Goal: Task Accomplishment & Management: Use online tool/utility

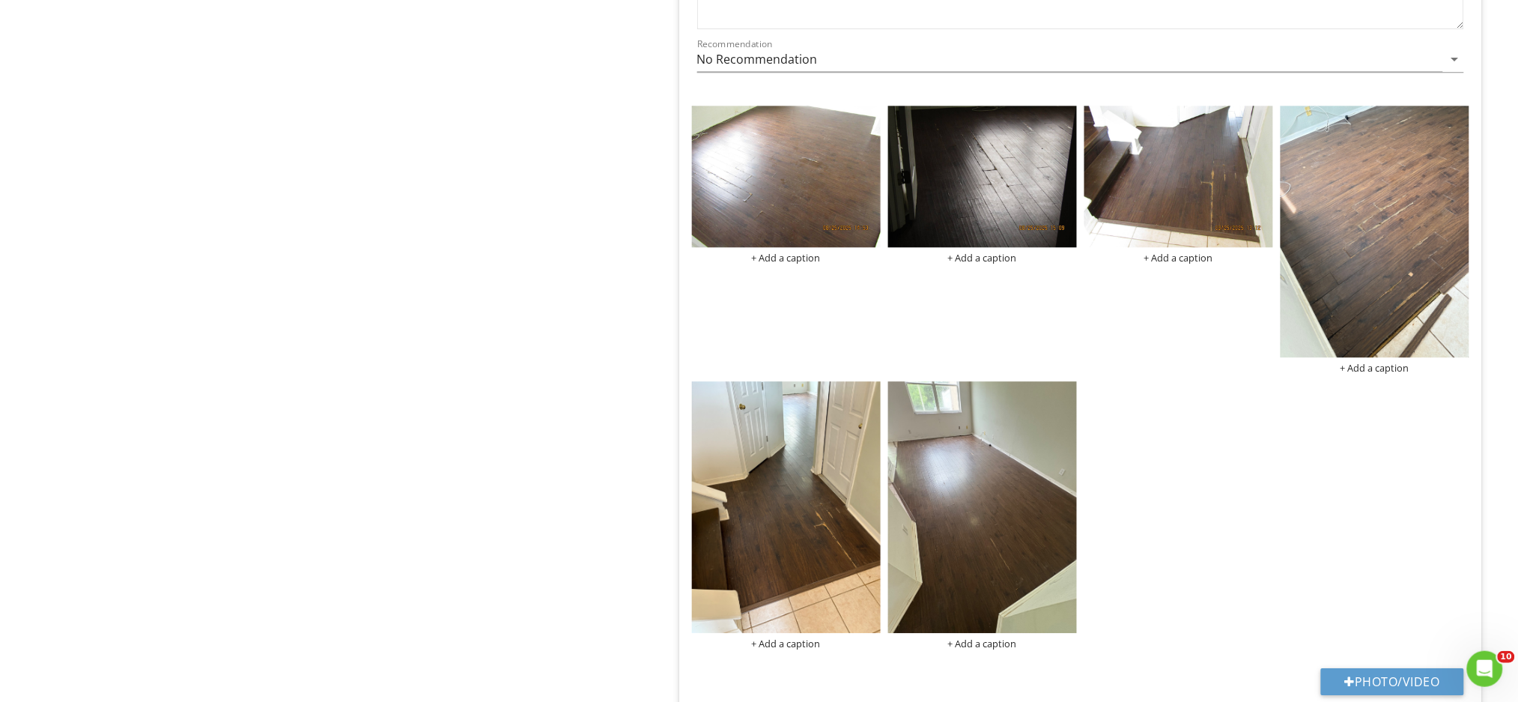
scroll to position [1378, 0]
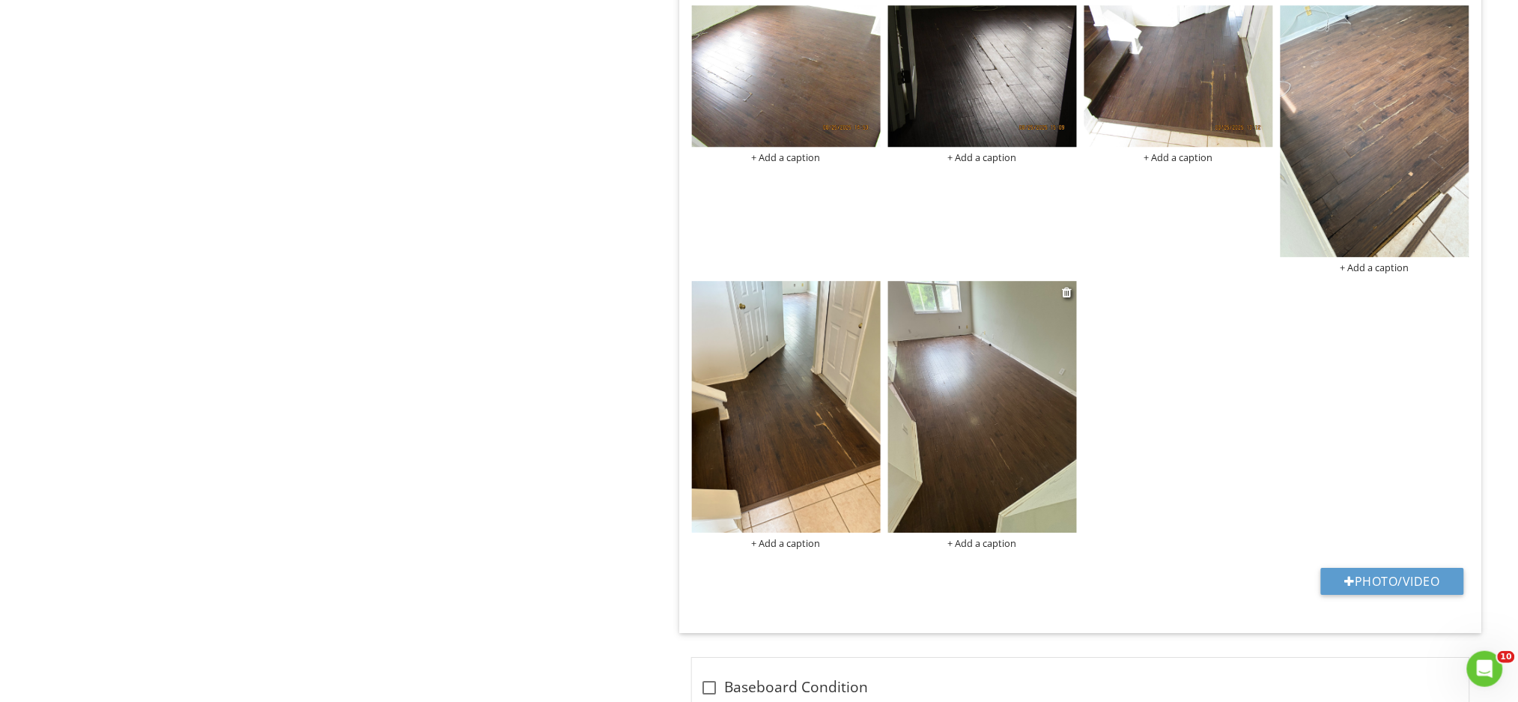
click at [1008, 422] on img at bounding box center [982, 407] width 189 height 252
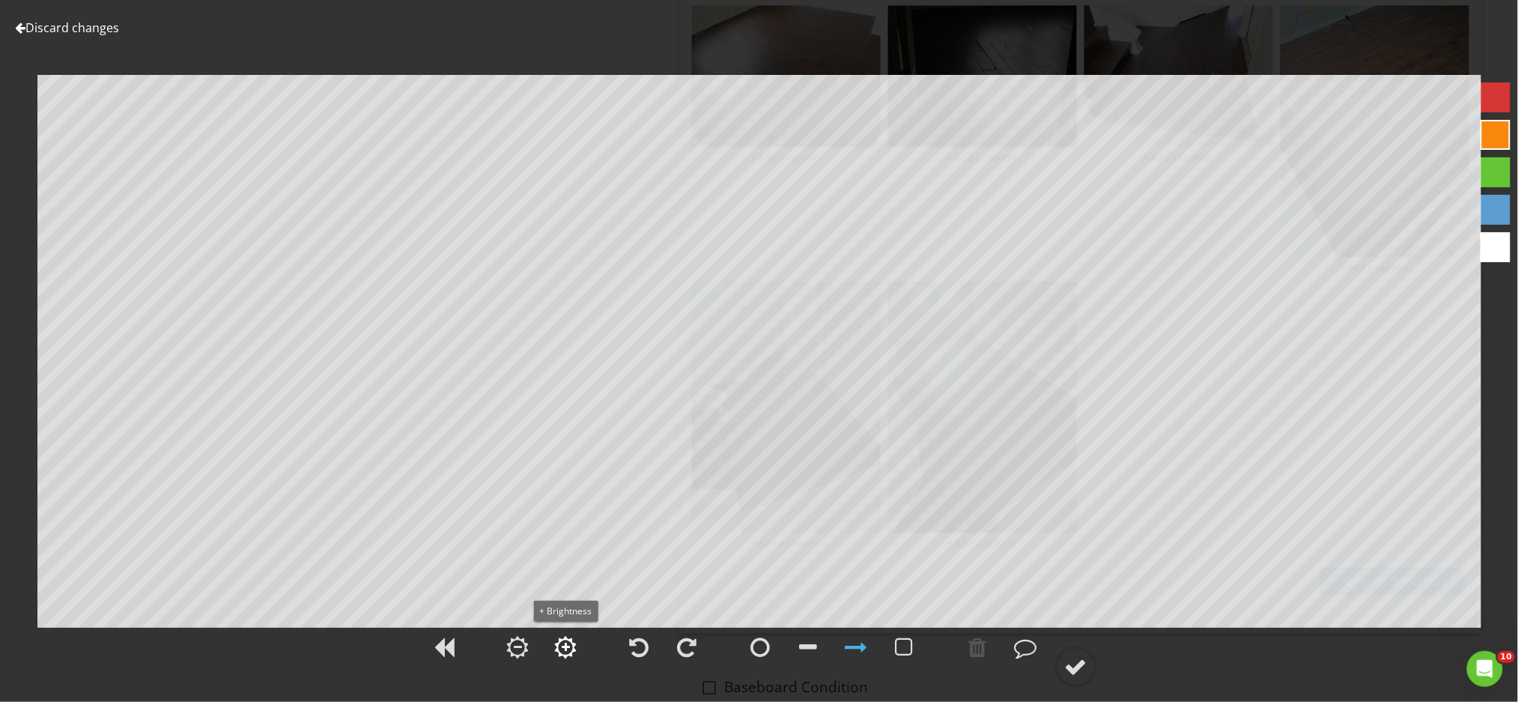
click at [565, 635] on div at bounding box center [565, 646] width 37 height 37
click at [564, 648] on div at bounding box center [566, 647] width 8 height 10
click at [1083, 671] on div at bounding box center [1076, 666] width 22 height 22
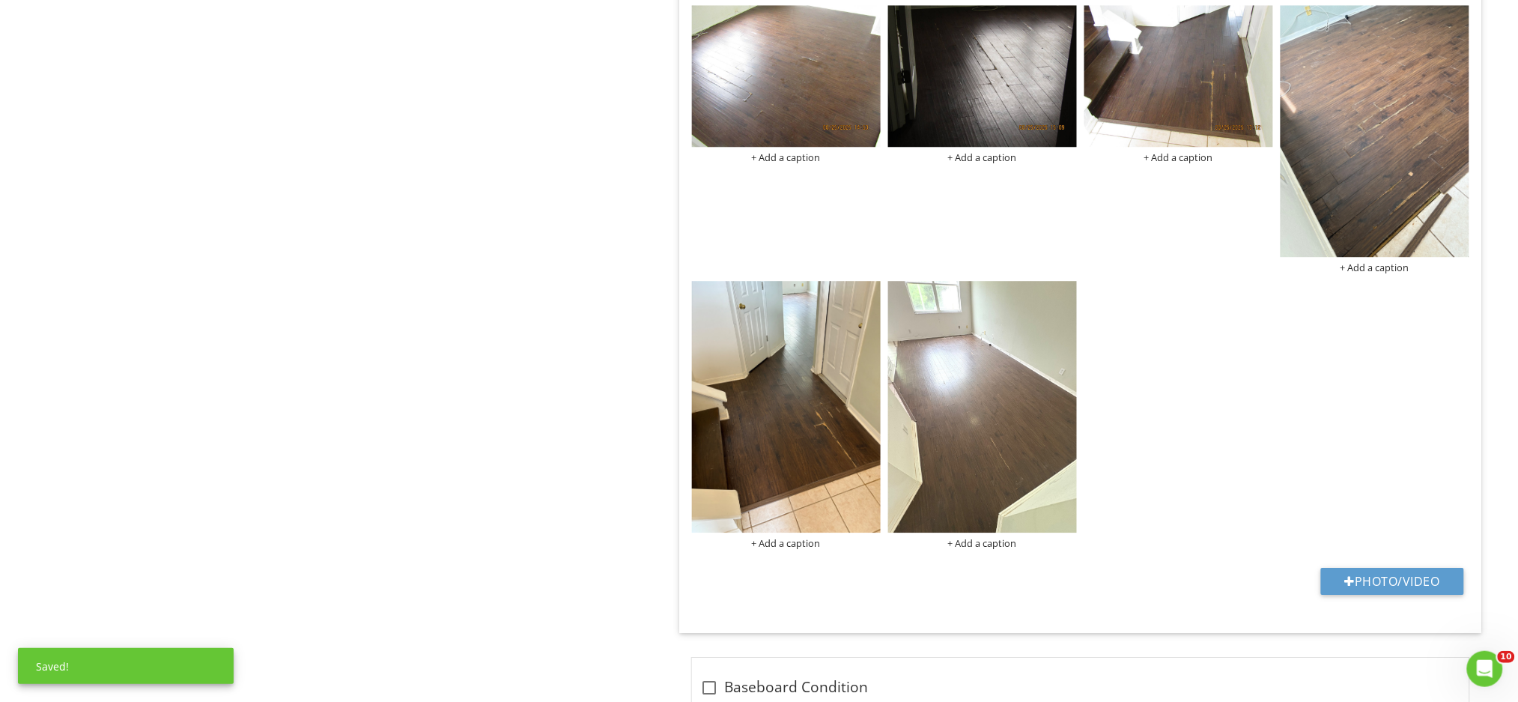
scroll to position [1278, 0]
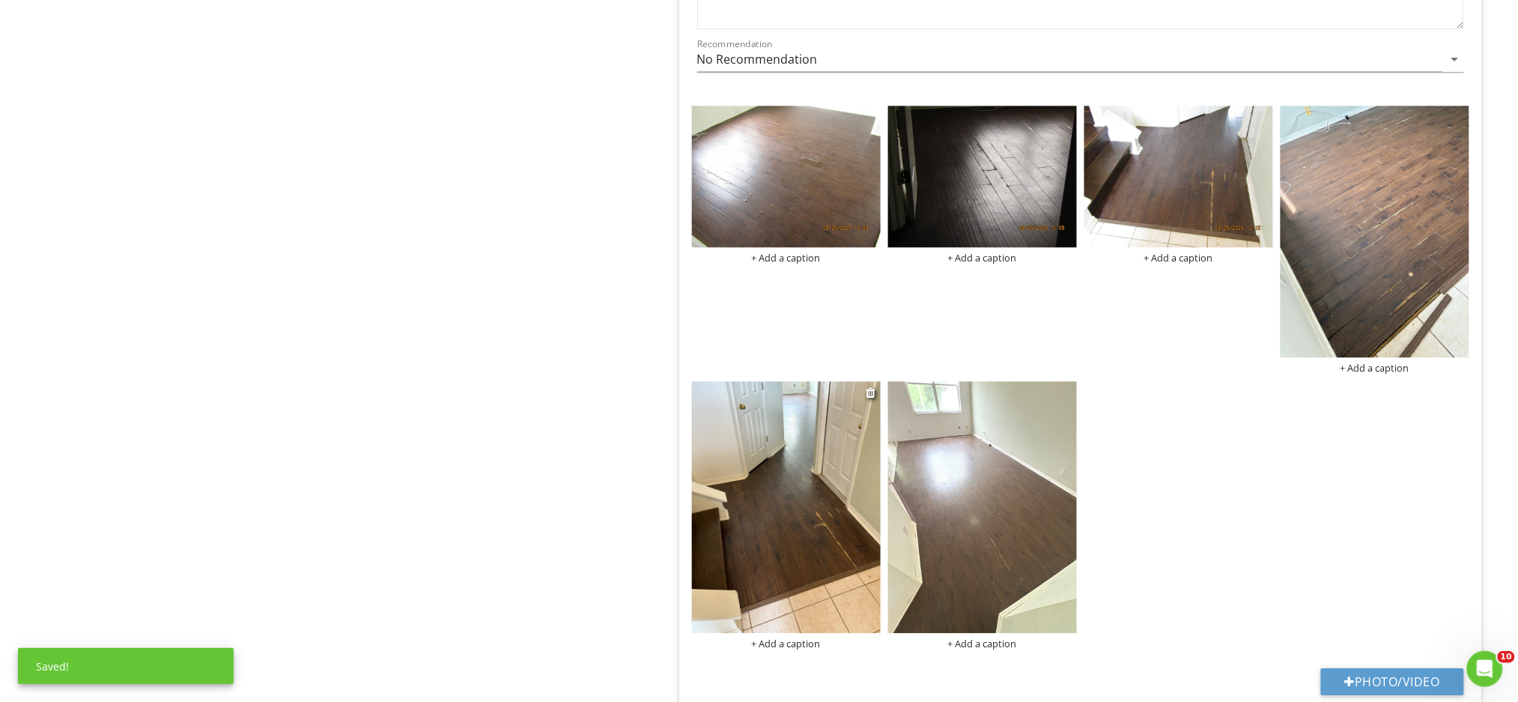
click at [804, 535] on img at bounding box center [786, 507] width 189 height 252
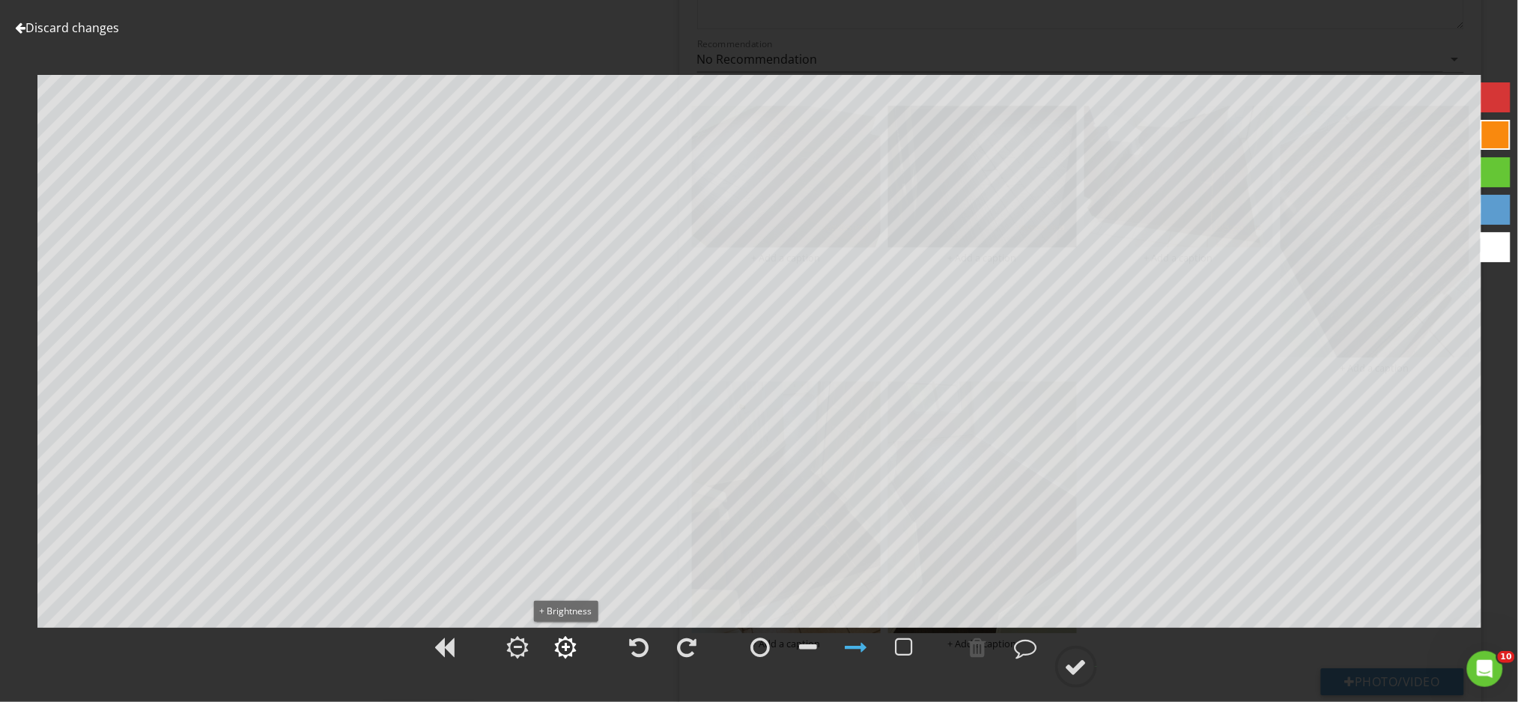
click at [562, 651] on div at bounding box center [566, 647] width 8 height 10
click at [1074, 671] on div at bounding box center [1076, 666] width 22 height 22
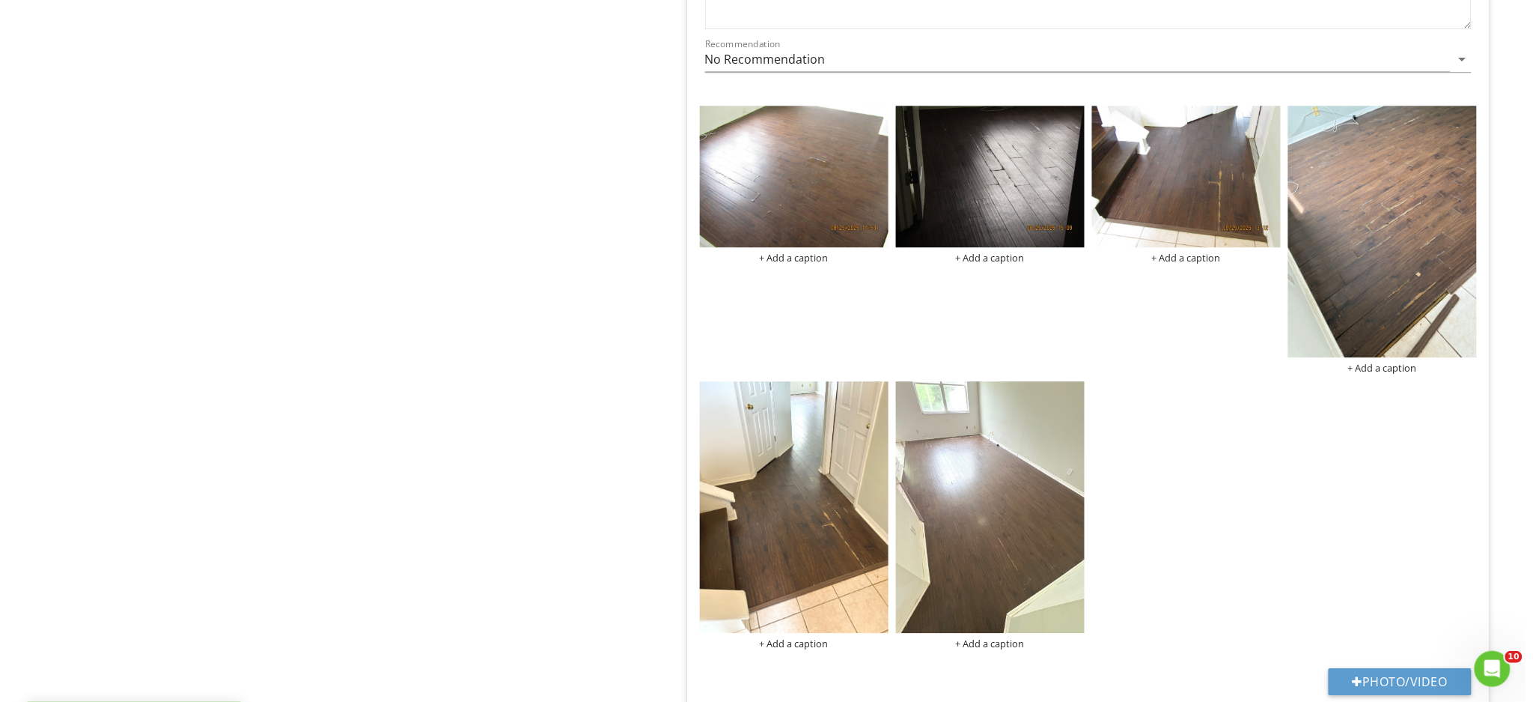
scroll to position [1230, 0]
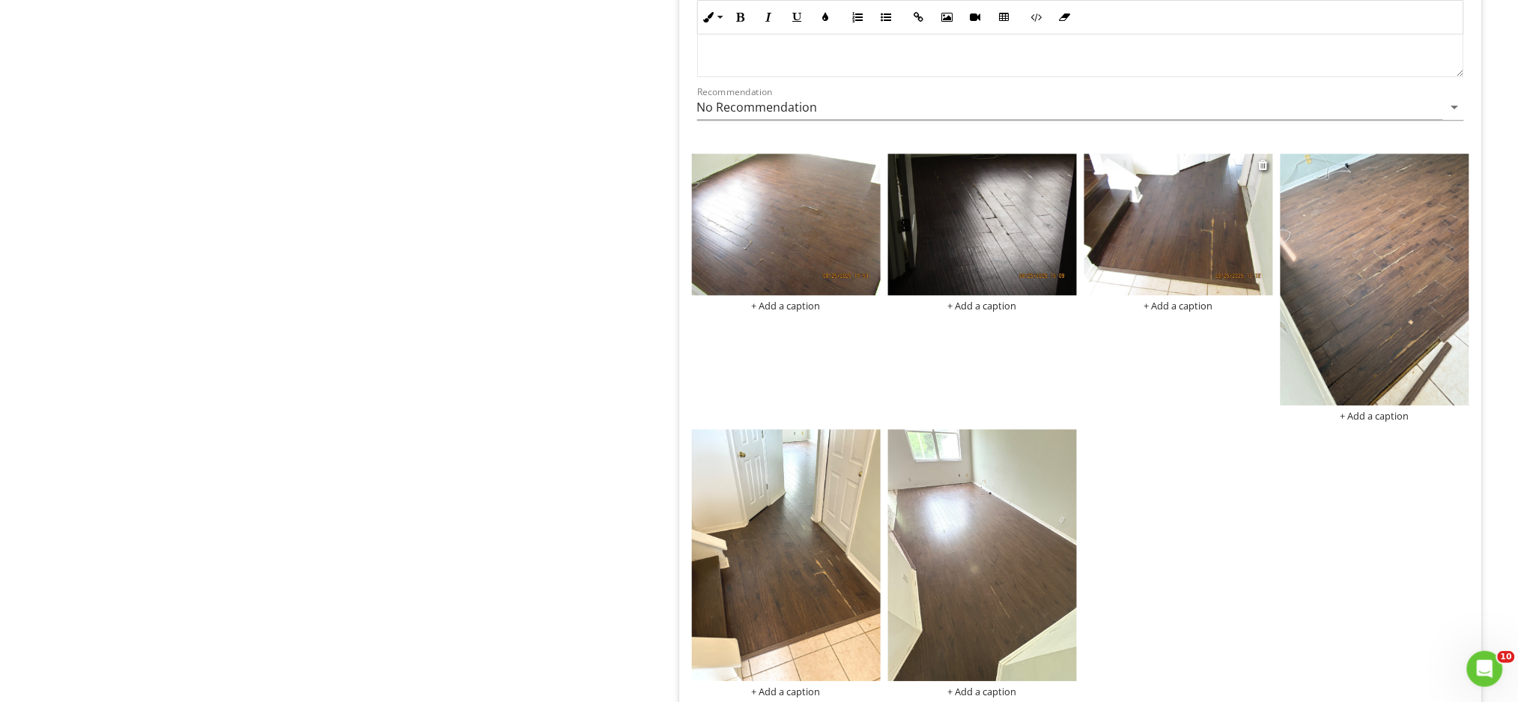
click at [1193, 252] on img at bounding box center [1178, 224] width 189 height 142
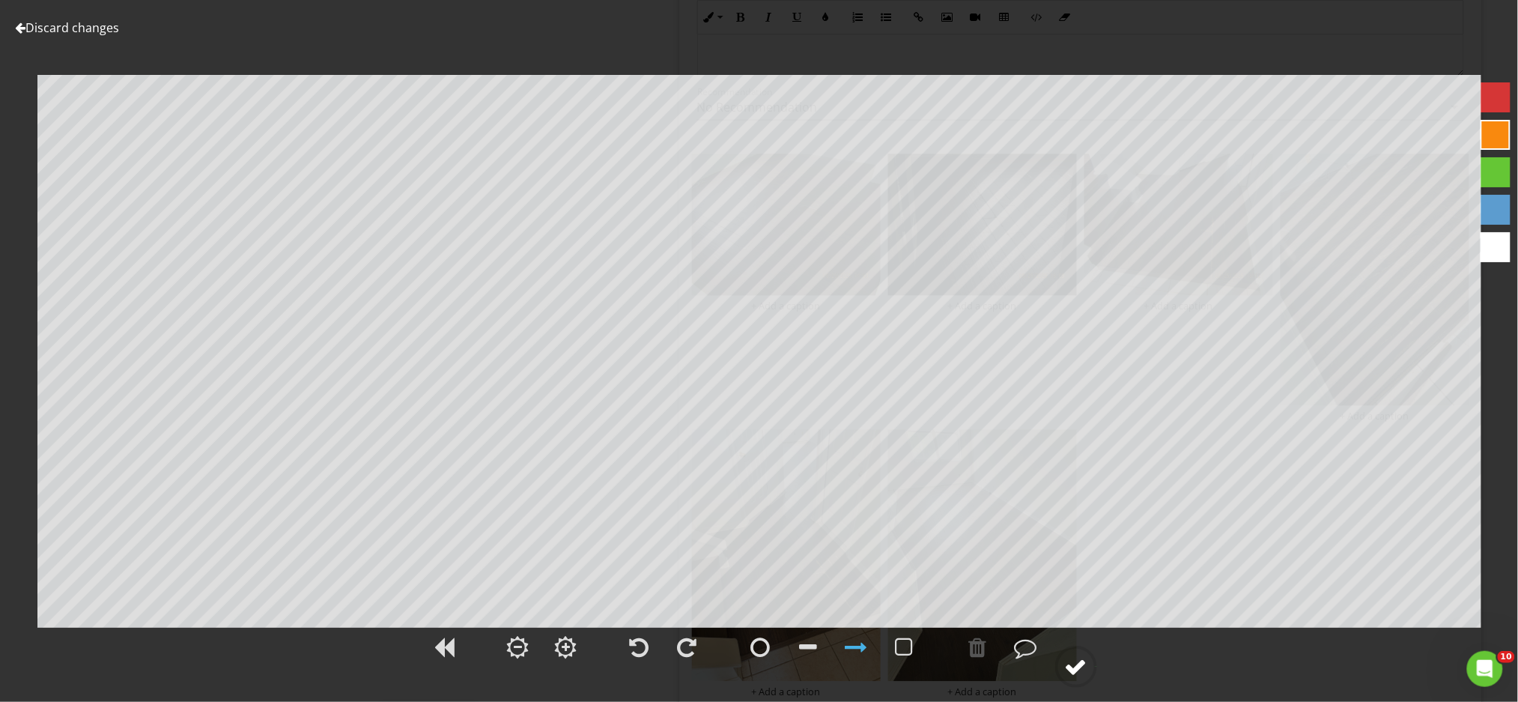
click at [1077, 666] on div at bounding box center [1076, 666] width 22 height 22
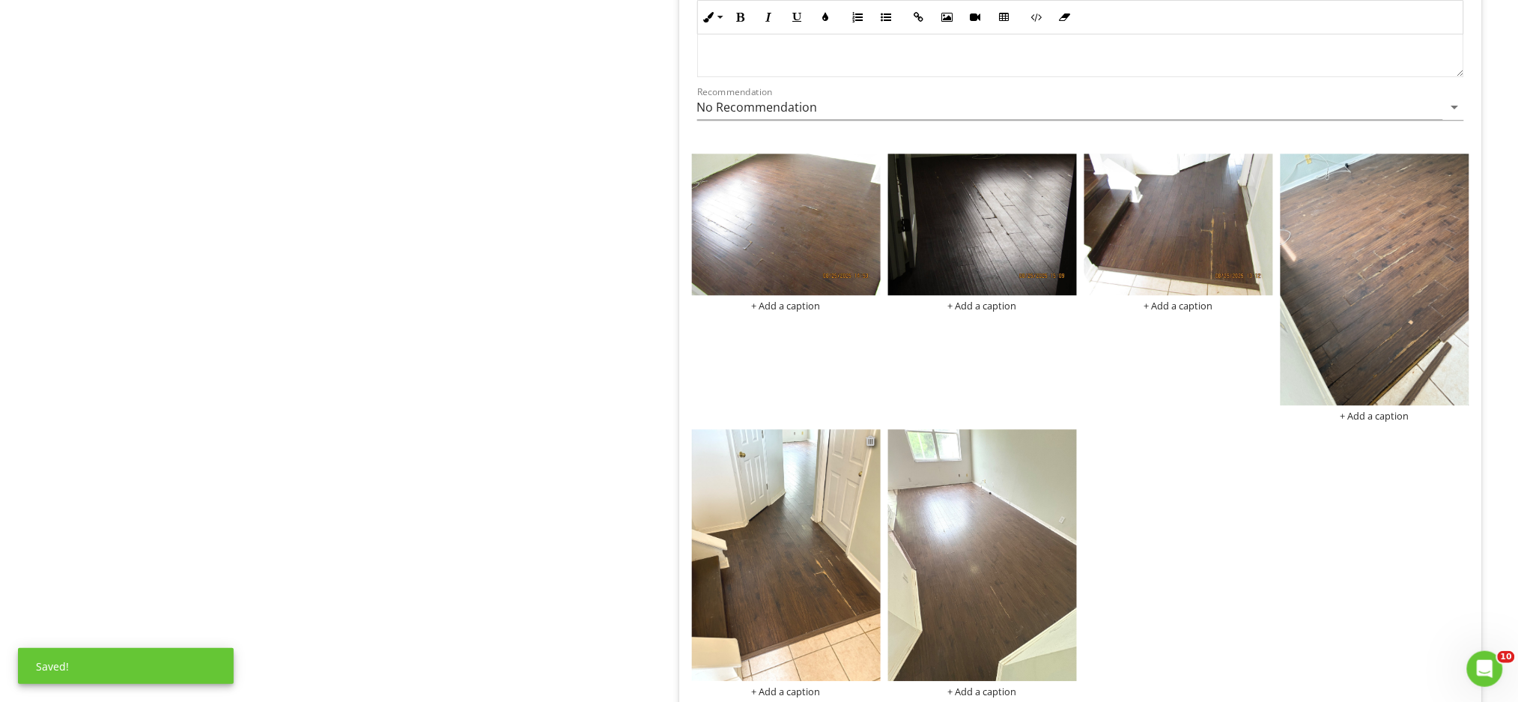
click at [869, 441] on div at bounding box center [871, 440] width 10 height 12
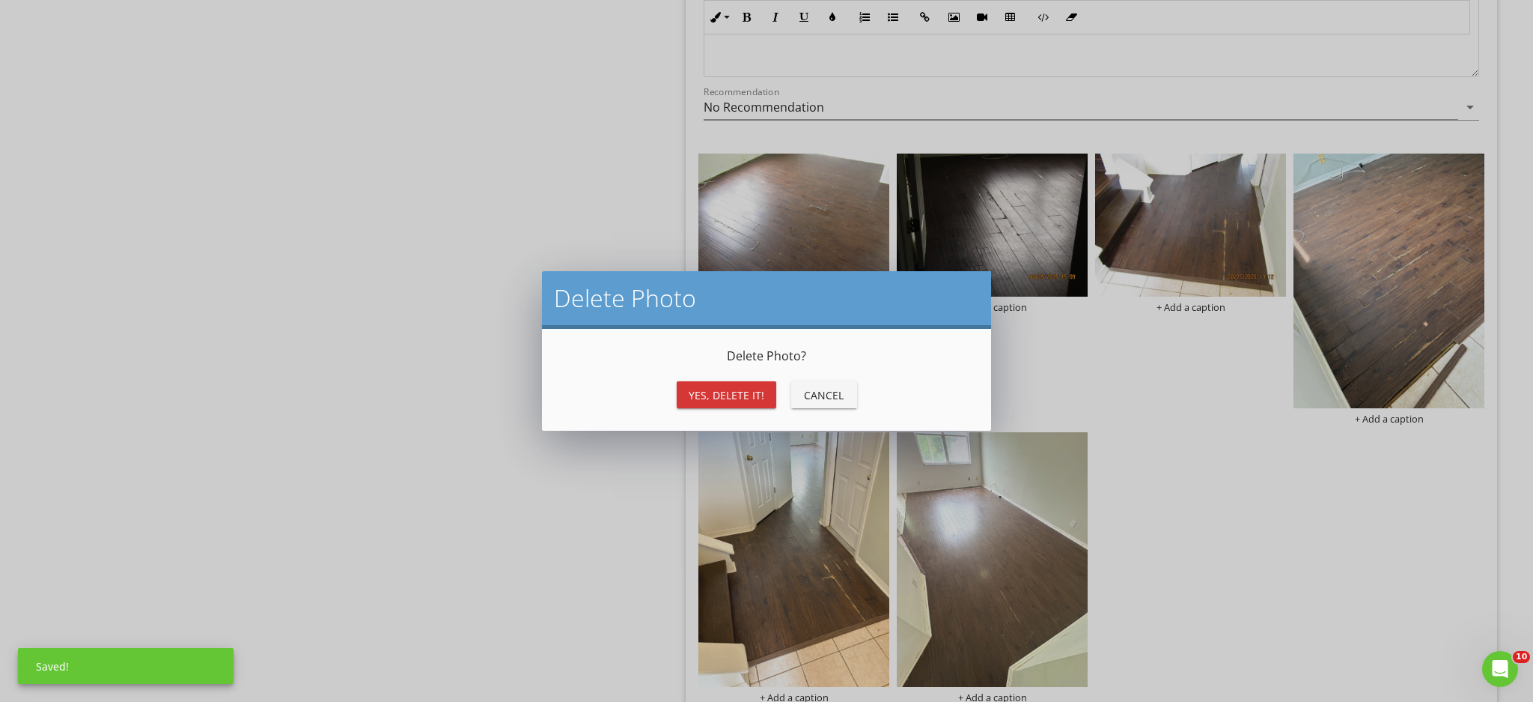
click at [686, 389] on button "Yes, Delete it!" at bounding box center [727, 394] width 100 height 27
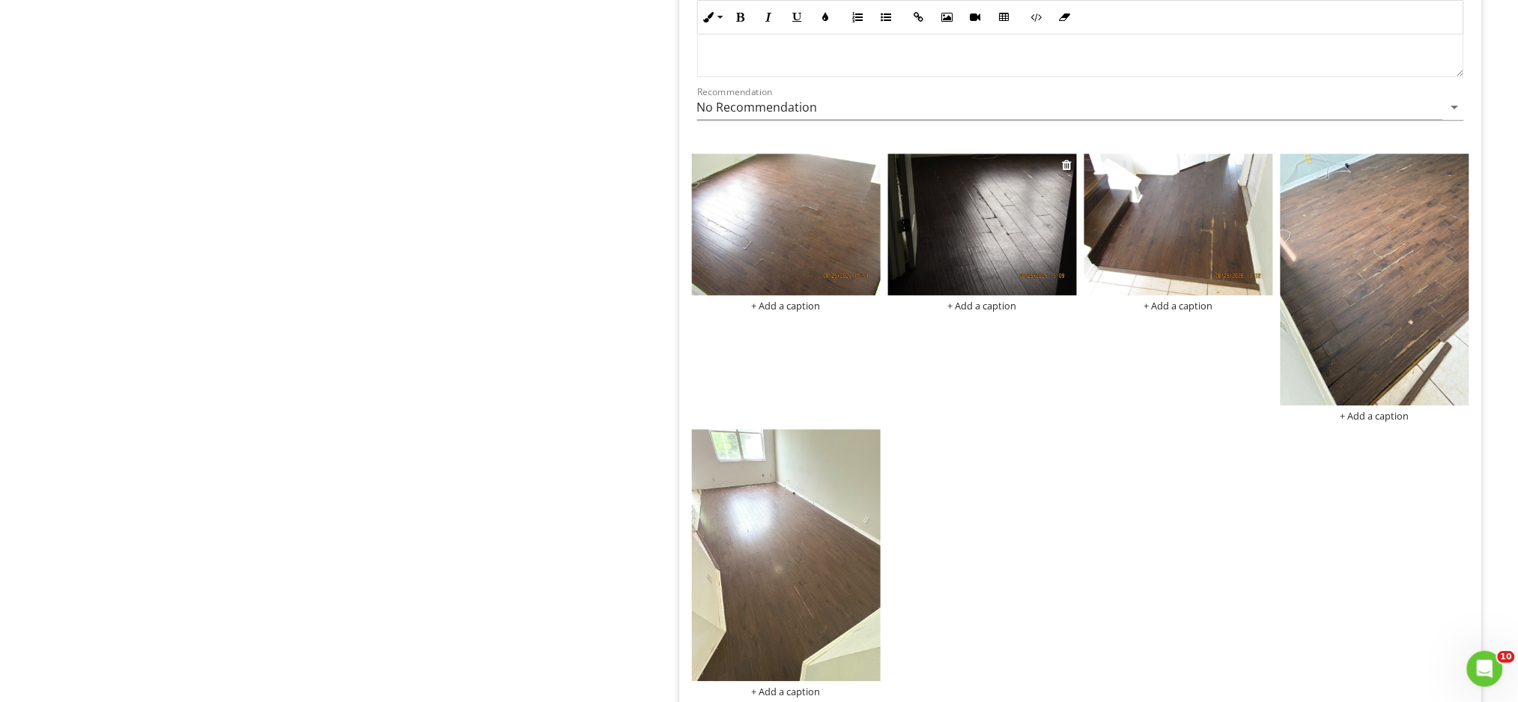
click at [1001, 240] on img at bounding box center [982, 224] width 189 height 142
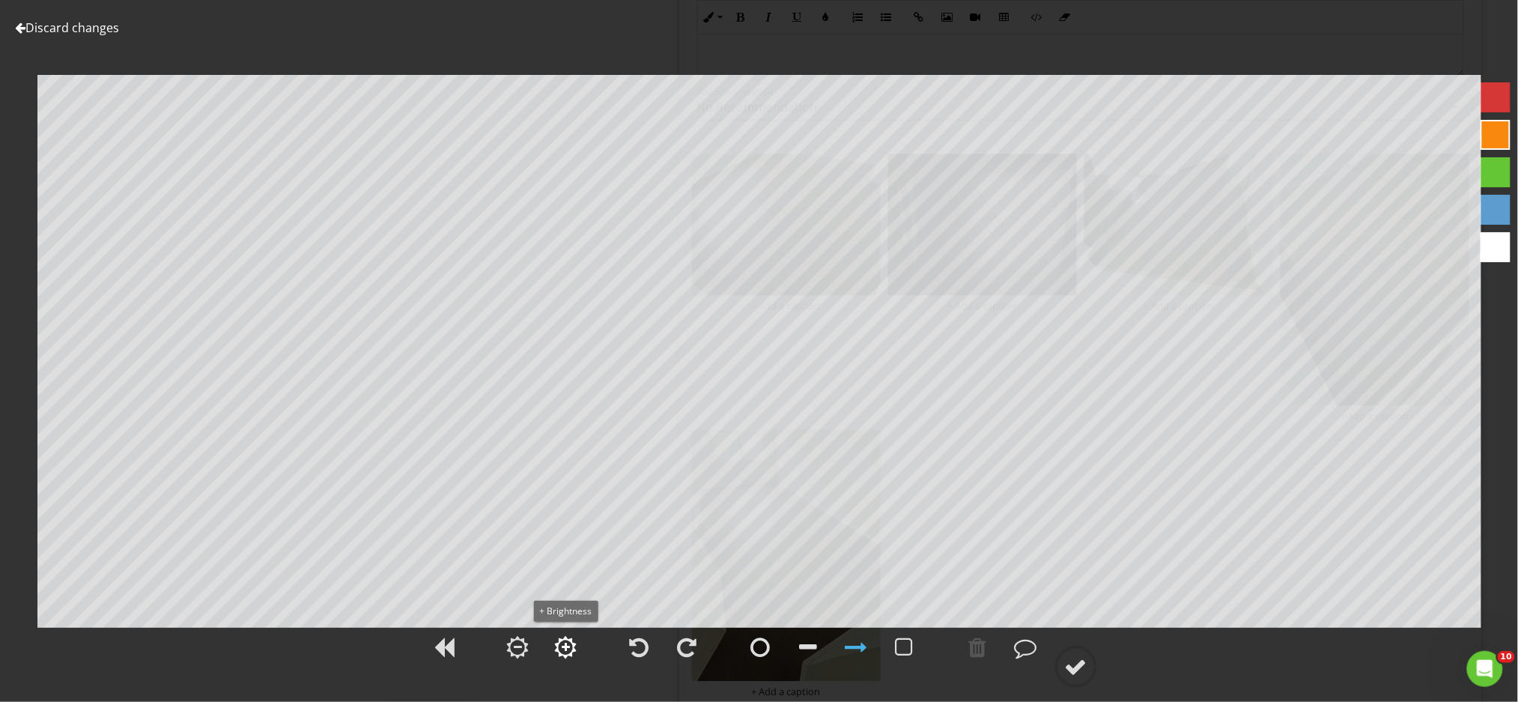
click at [565, 645] on div at bounding box center [566, 647] width 8 height 10
click at [1076, 667] on div at bounding box center [1076, 666] width 22 height 22
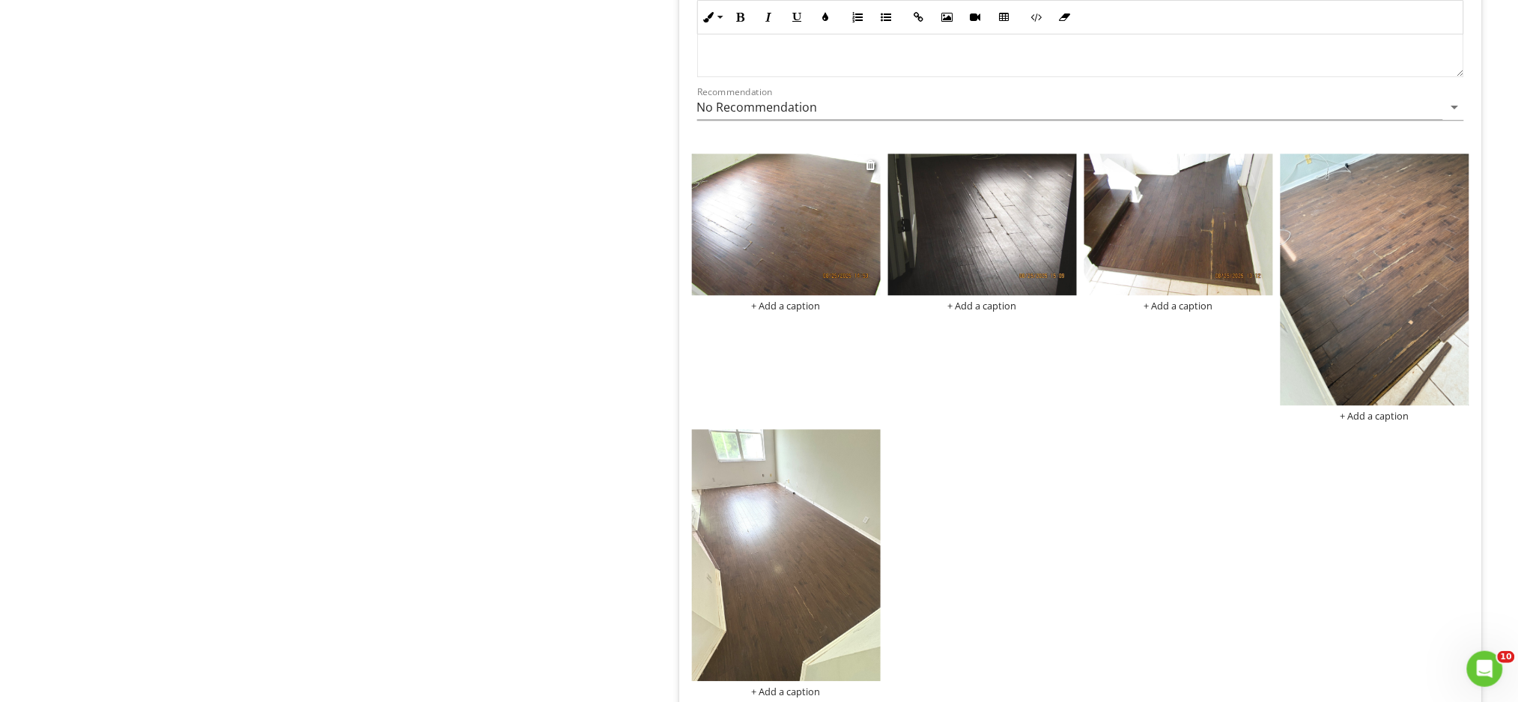
click at [795, 207] on img at bounding box center [786, 224] width 189 height 142
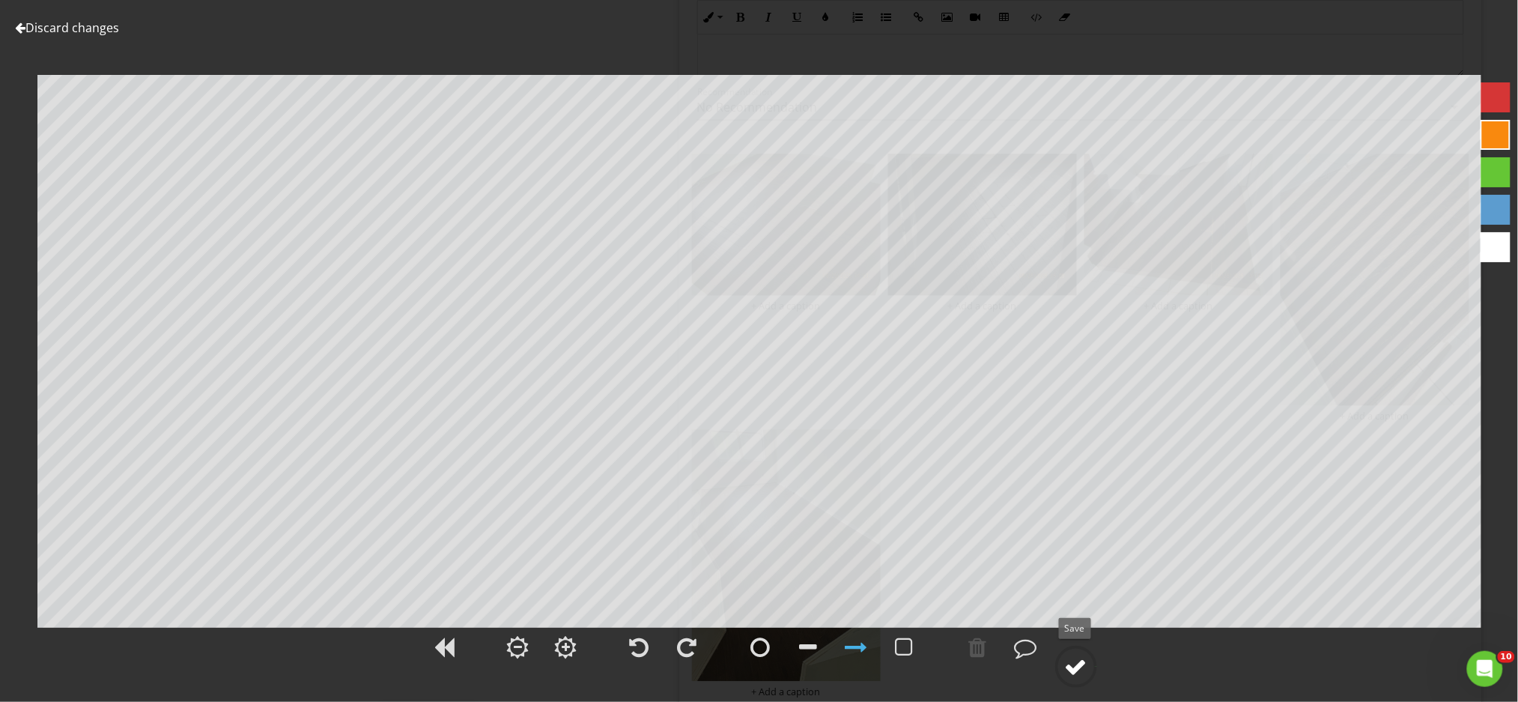
click at [1080, 666] on div at bounding box center [1076, 666] width 22 height 22
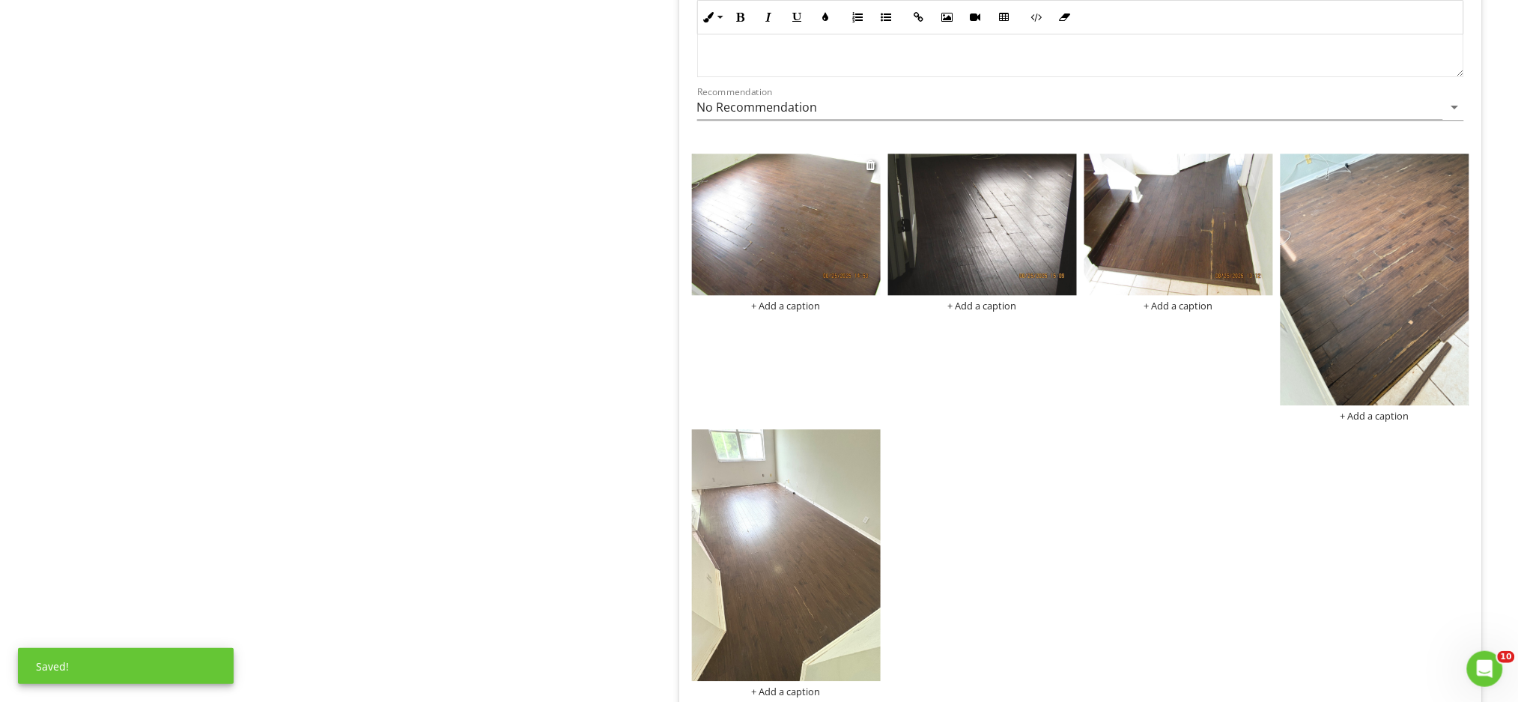
click at [809, 303] on div "+ Add a caption" at bounding box center [786, 305] width 189 height 12
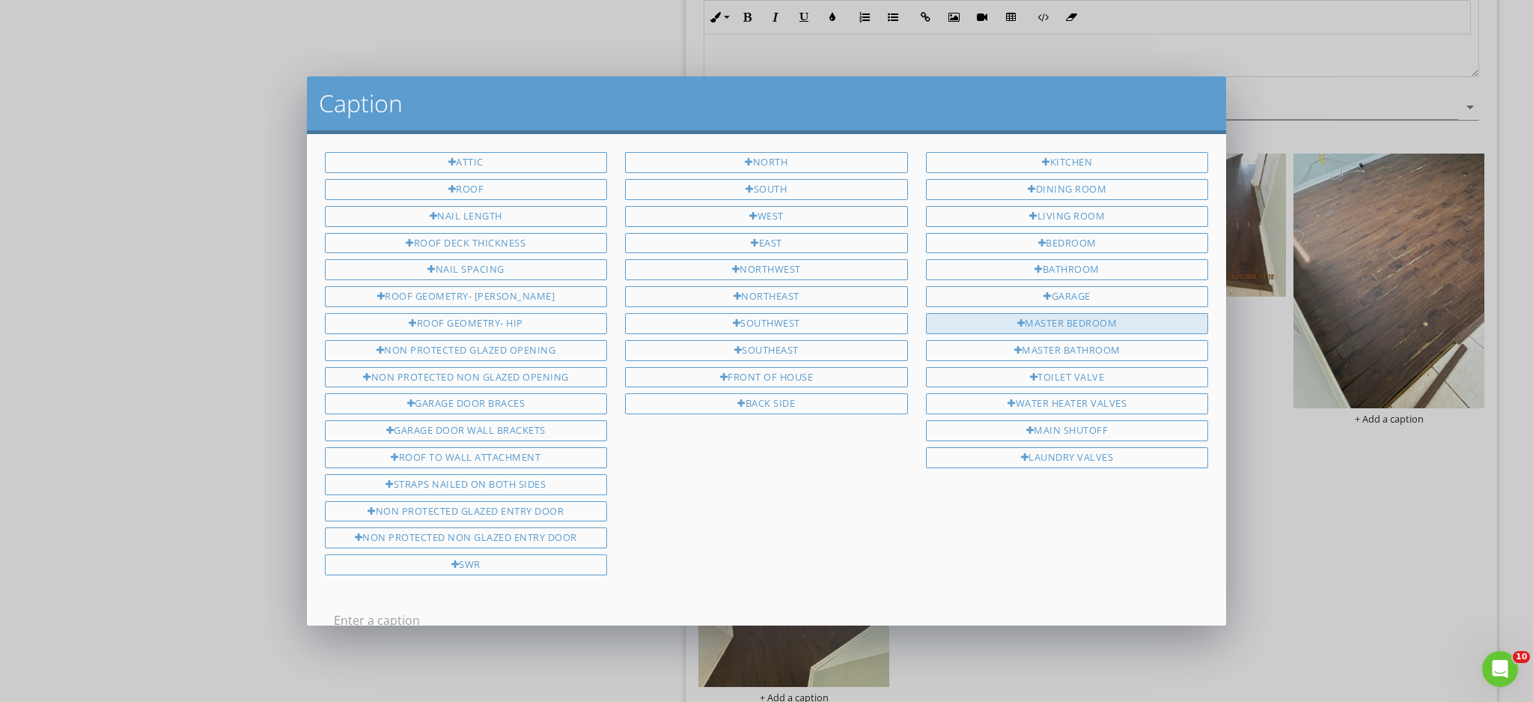
click at [1104, 313] on div "Master Bedroom" at bounding box center [1067, 323] width 283 height 21
type input "Master Bedroom"
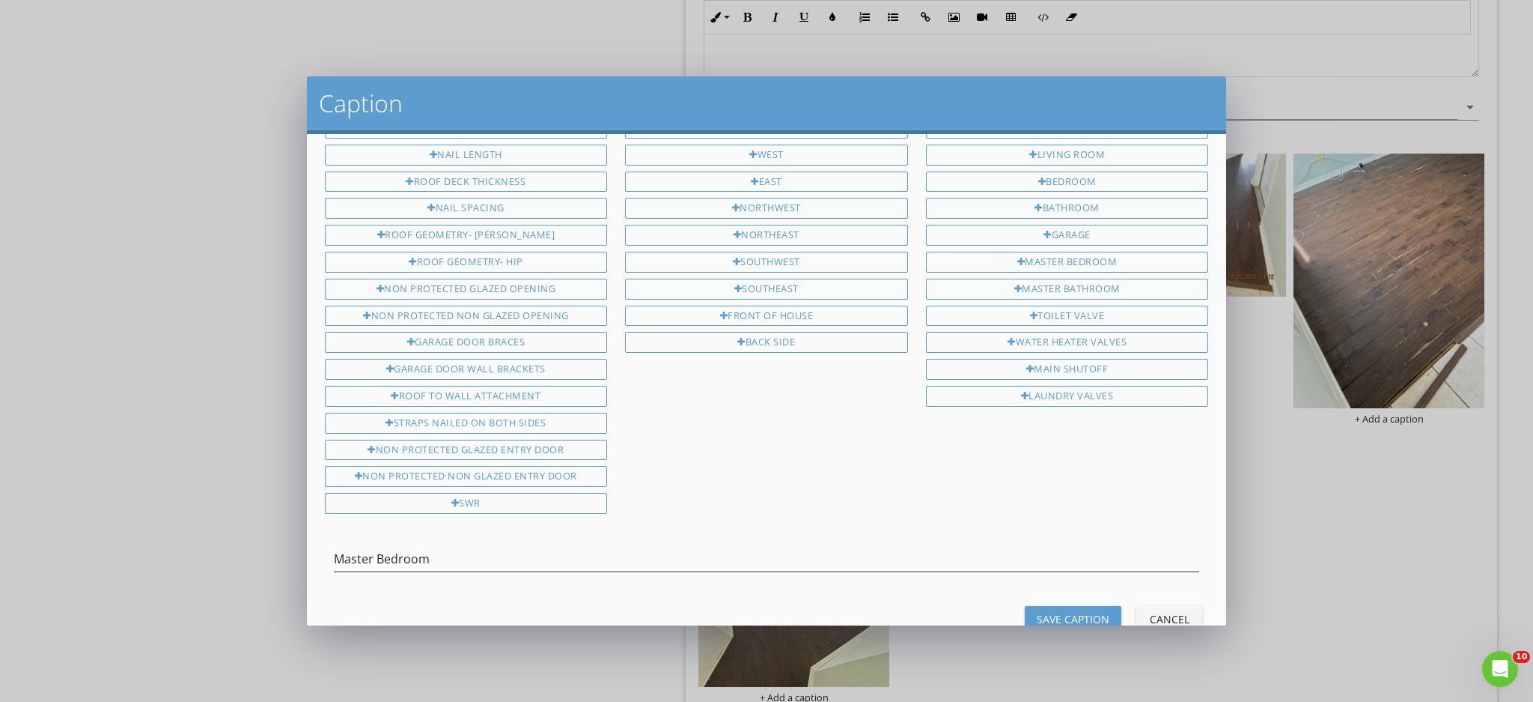
scroll to position [94, 0]
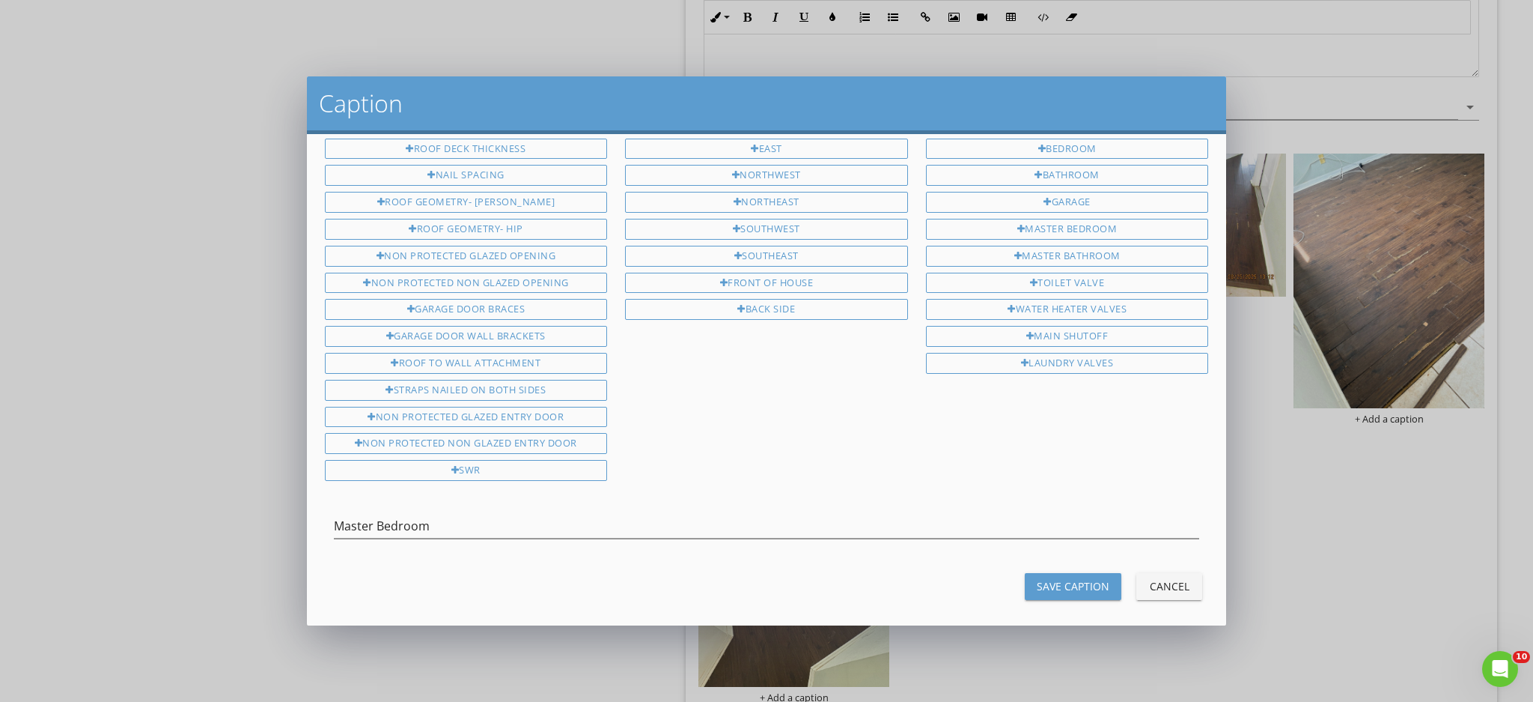
click at [1081, 578] on div "Save Caption" at bounding box center [1073, 586] width 73 height 16
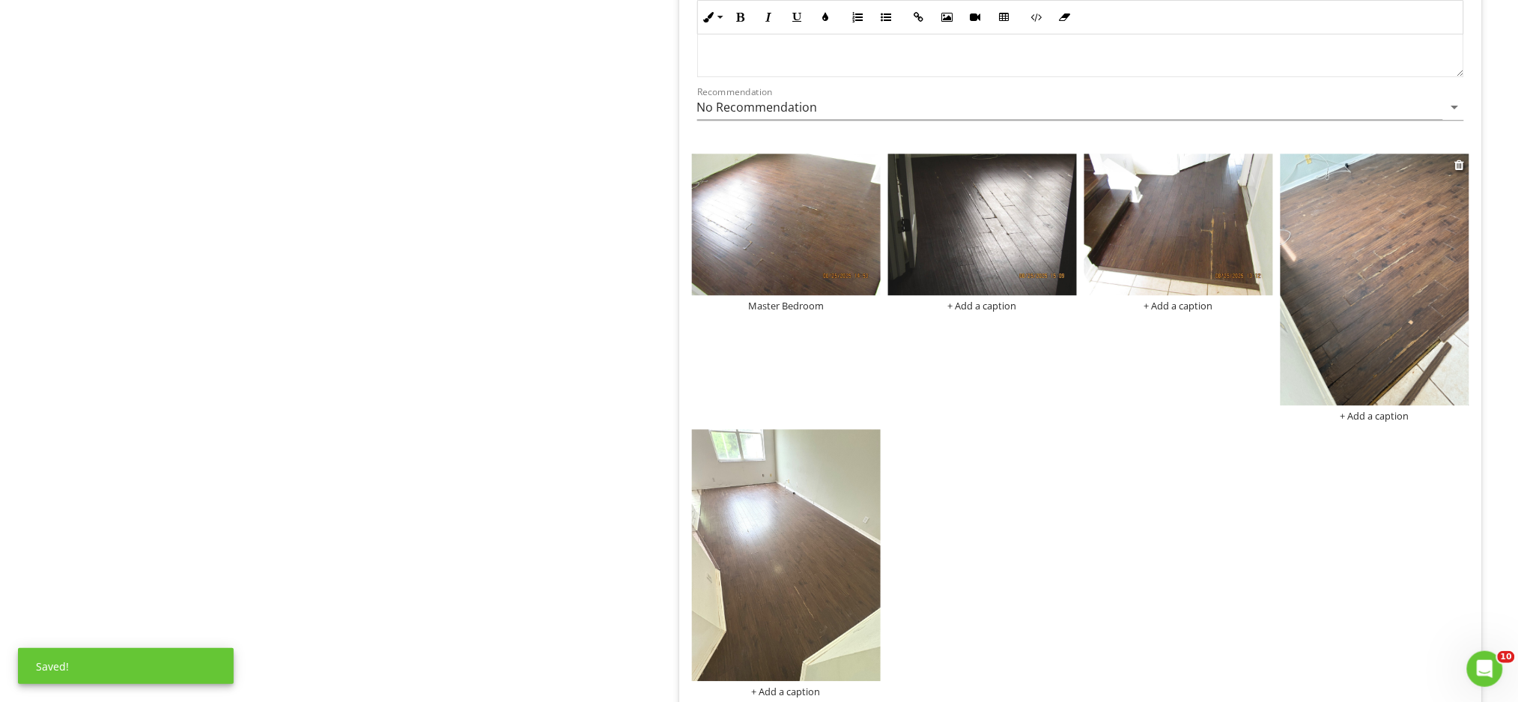
click at [1396, 414] on div "+ Add a caption" at bounding box center [1374, 416] width 189 height 12
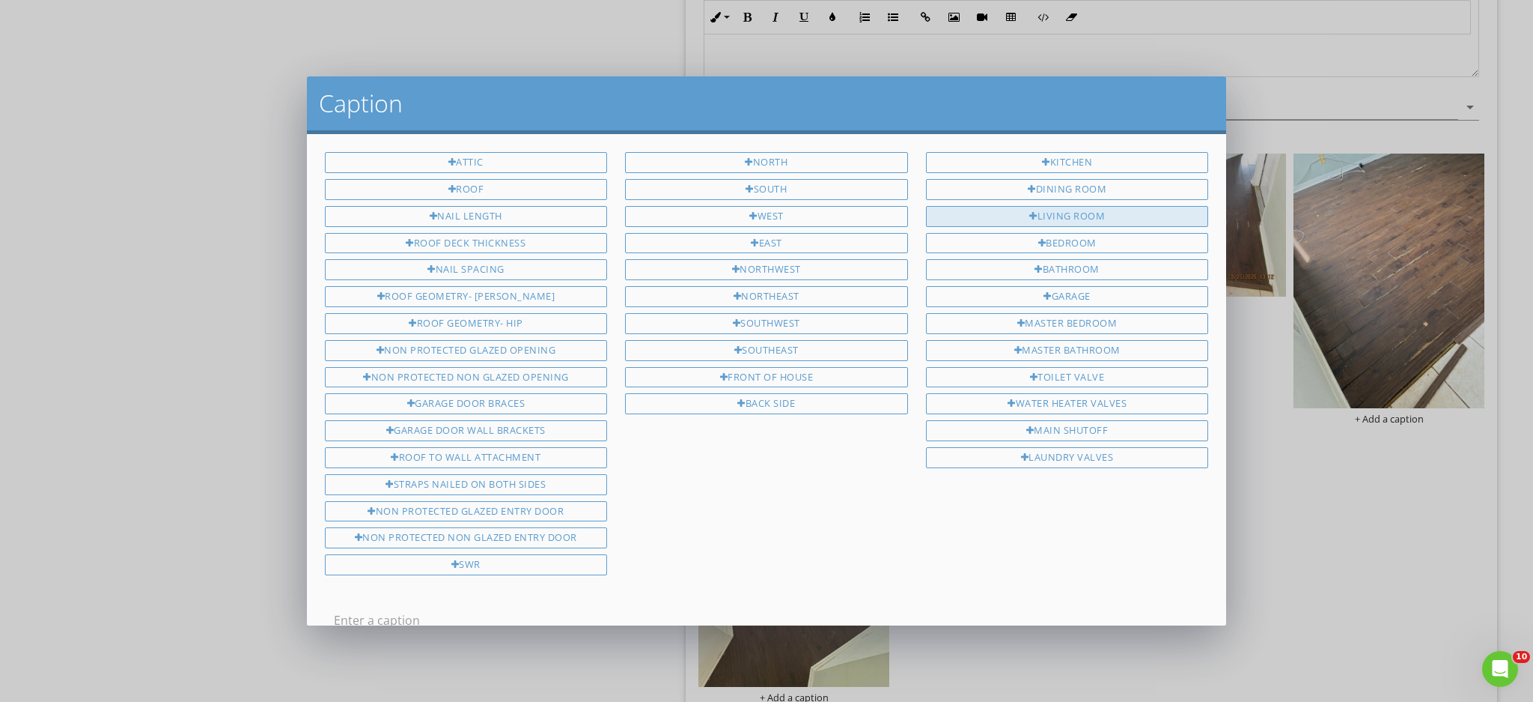
click at [1095, 210] on div "Living Room" at bounding box center [1067, 216] width 283 height 21
type input "Living Room"
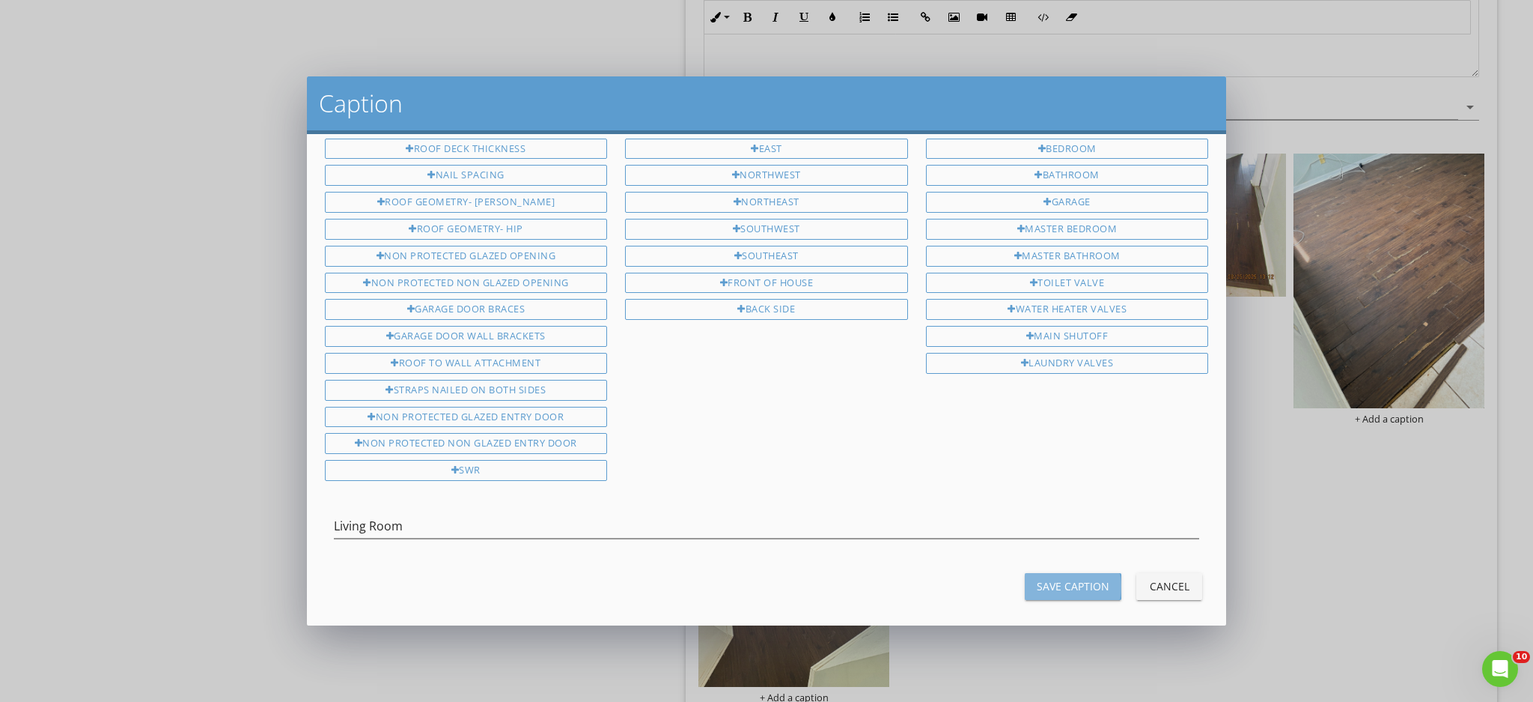
click at [1081, 578] on div "Save Caption" at bounding box center [1073, 586] width 73 height 16
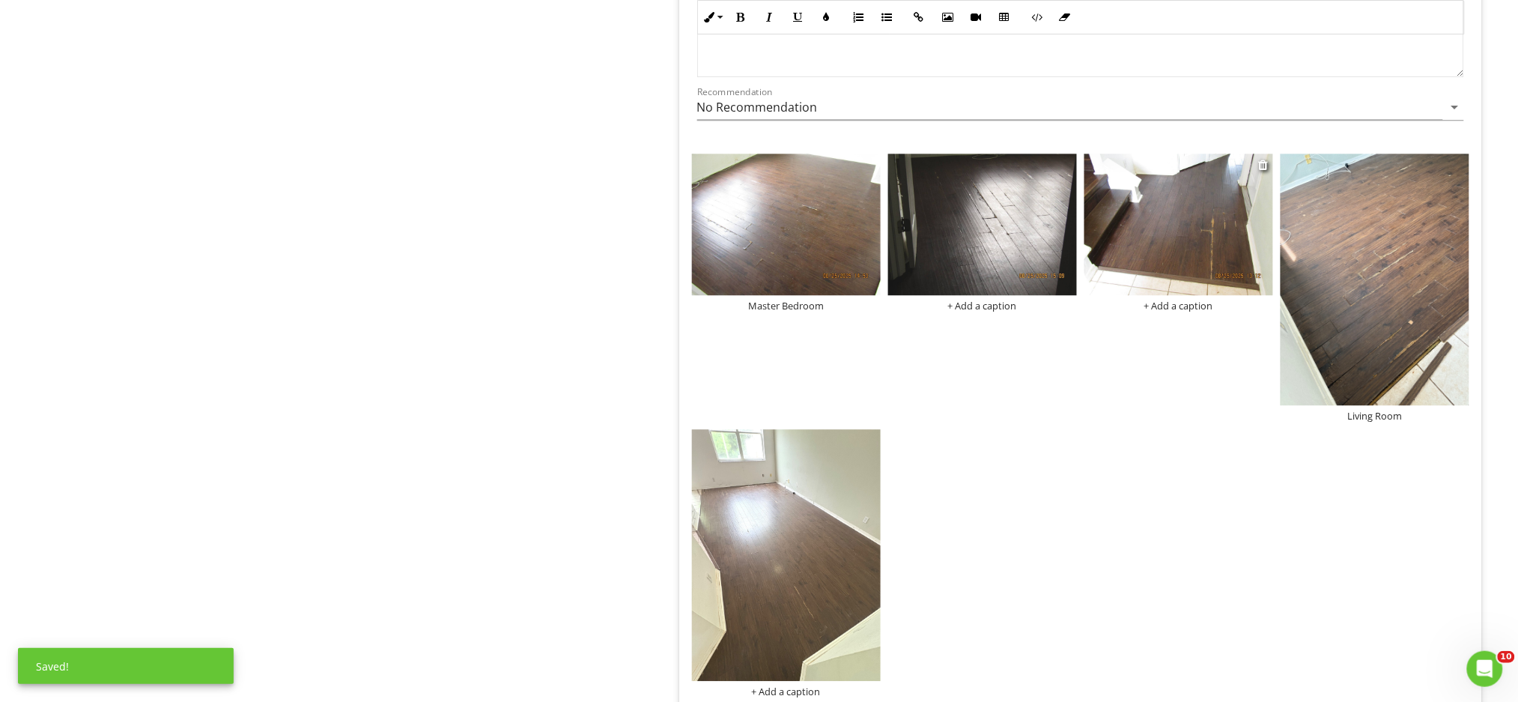
click at [1193, 309] on div "+ Add a caption" at bounding box center [1178, 305] width 189 height 12
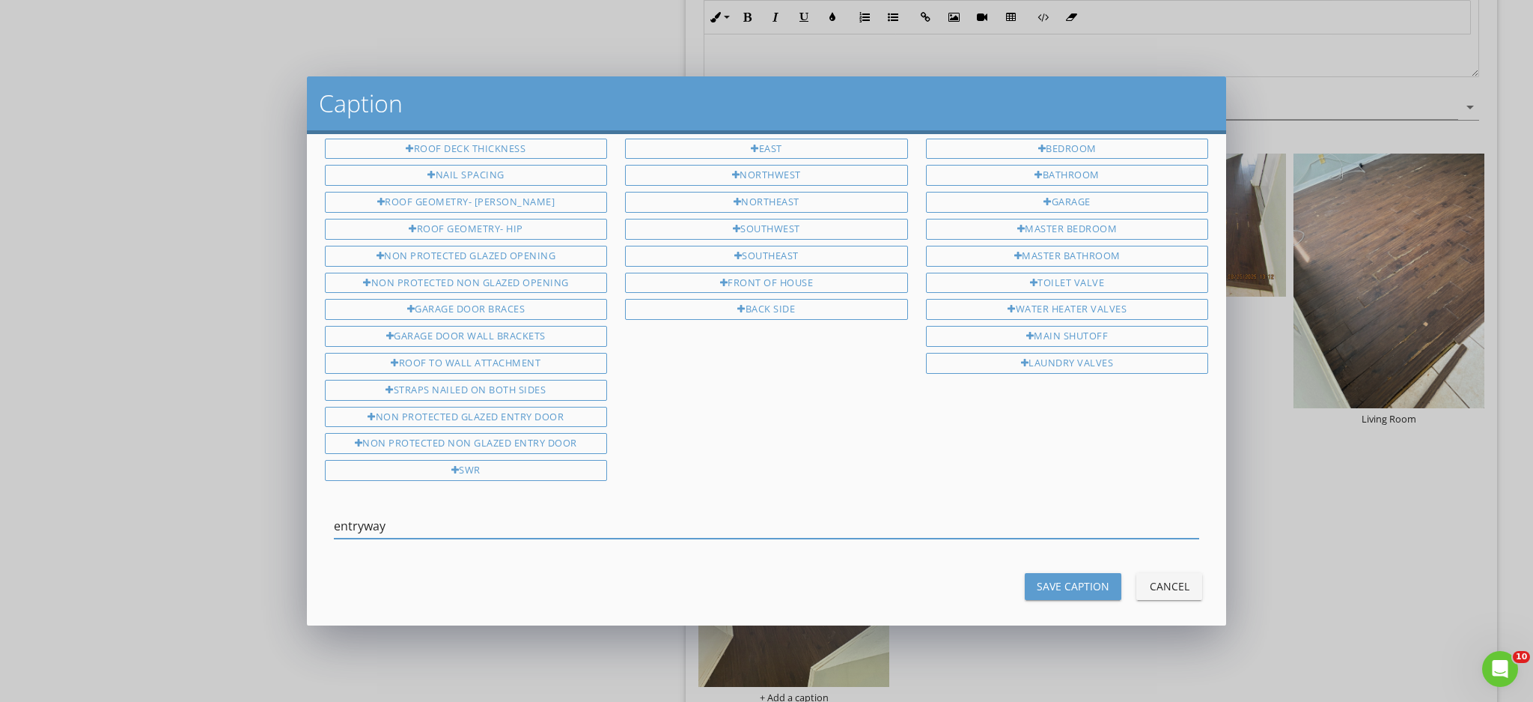
type input "entryway"
click at [1058, 578] on div "Save Caption" at bounding box center [1073, 586] width 73 height 16
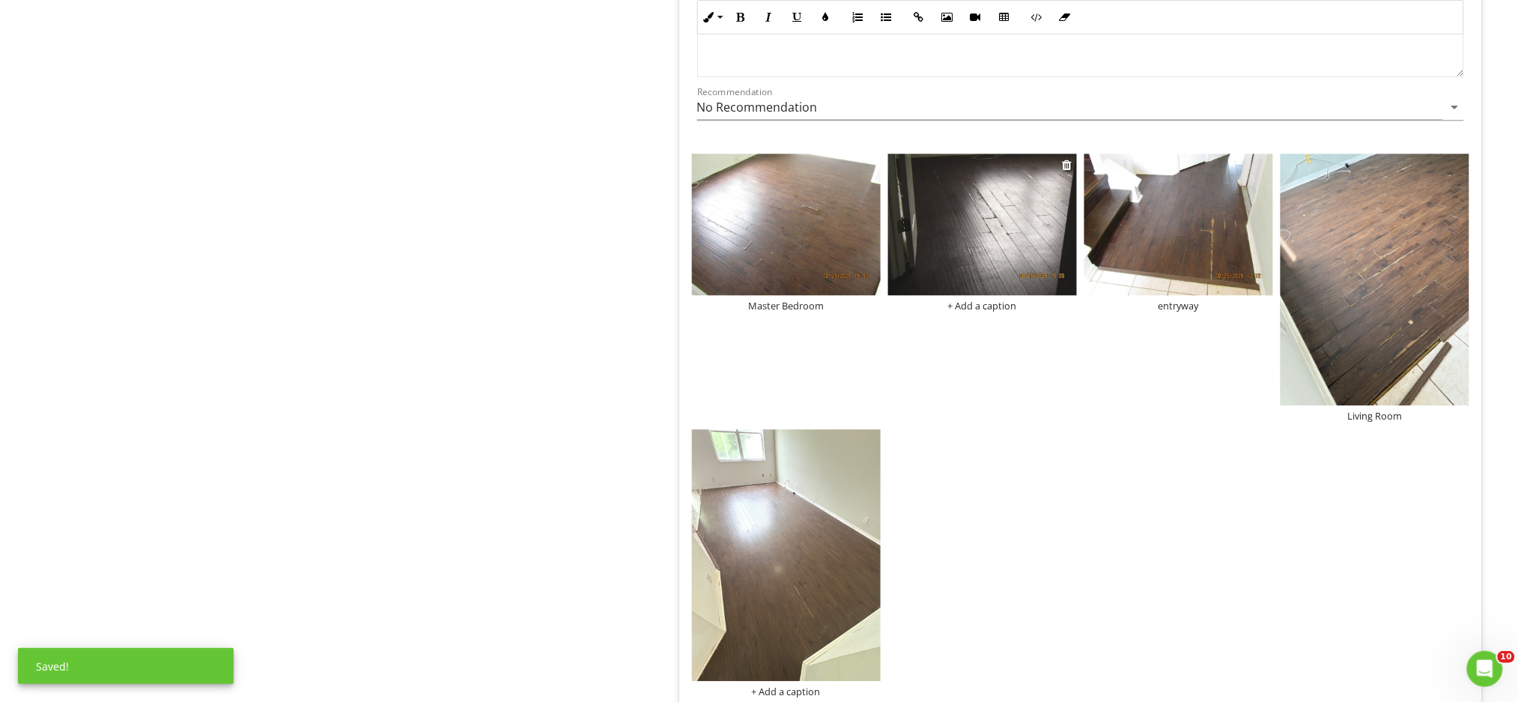
click at [980, 228] on img at bounding box center [982, 224] width 189 height 142
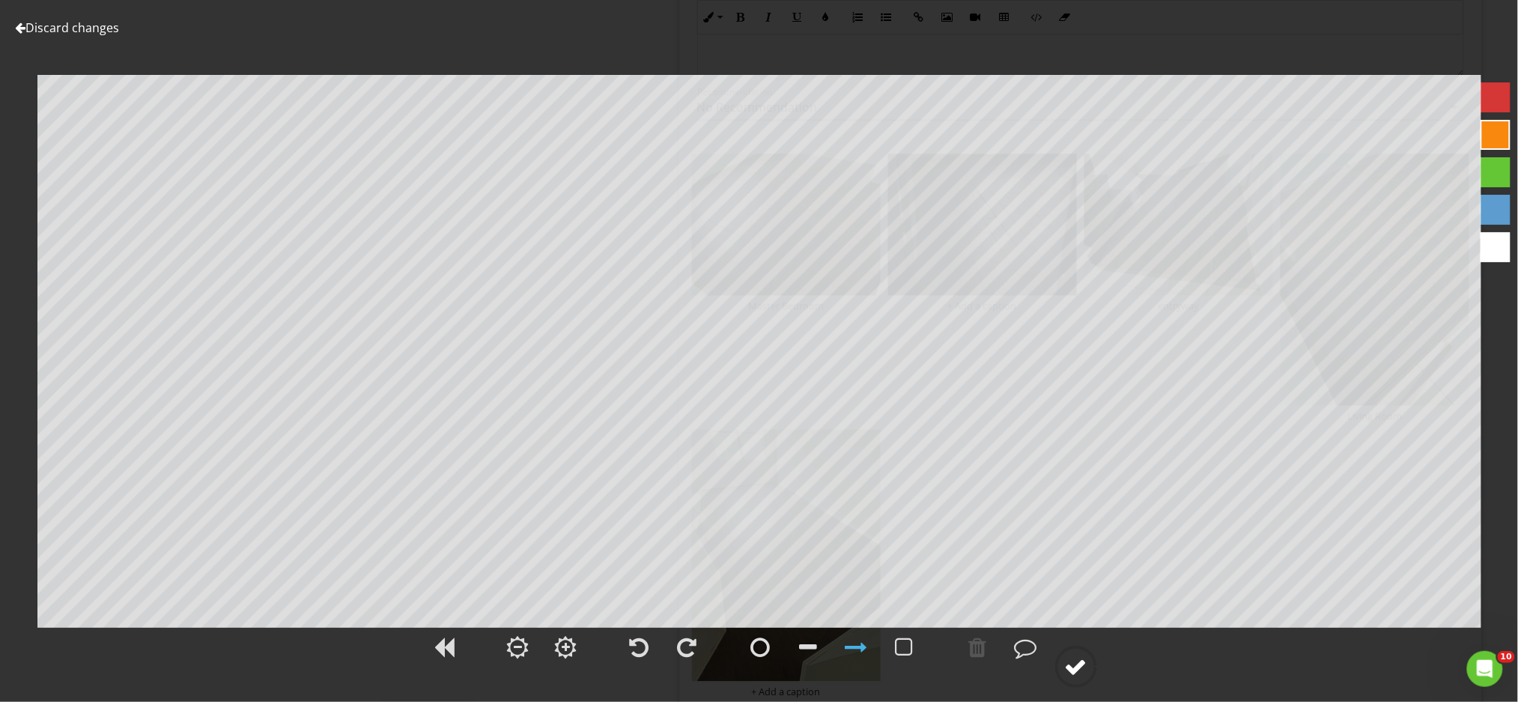
click at [1074, 675] on div at bounding box center [1076, 666] width 22 height 22
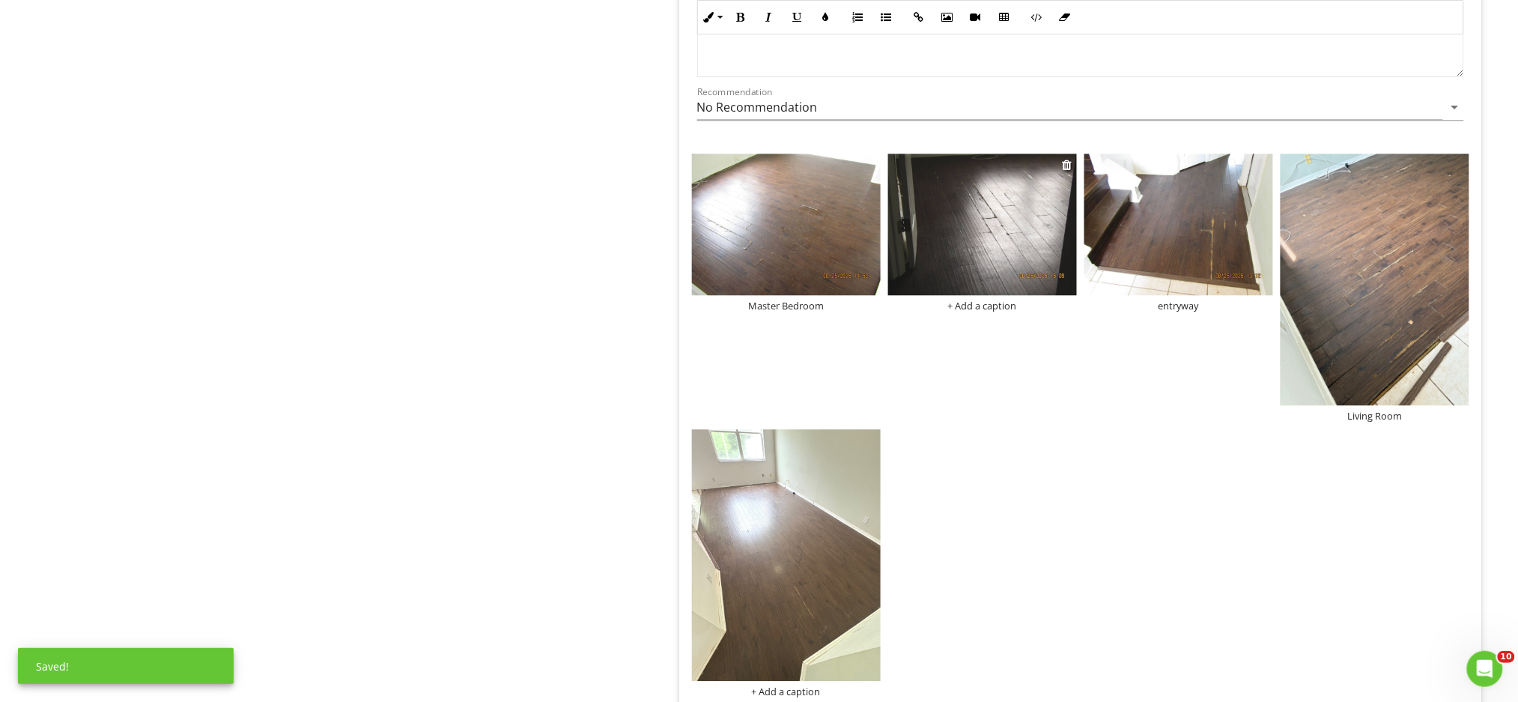
click at [983, 300] on div "+ Add a caption" at bounding box center [982, 305] width 189 height 12
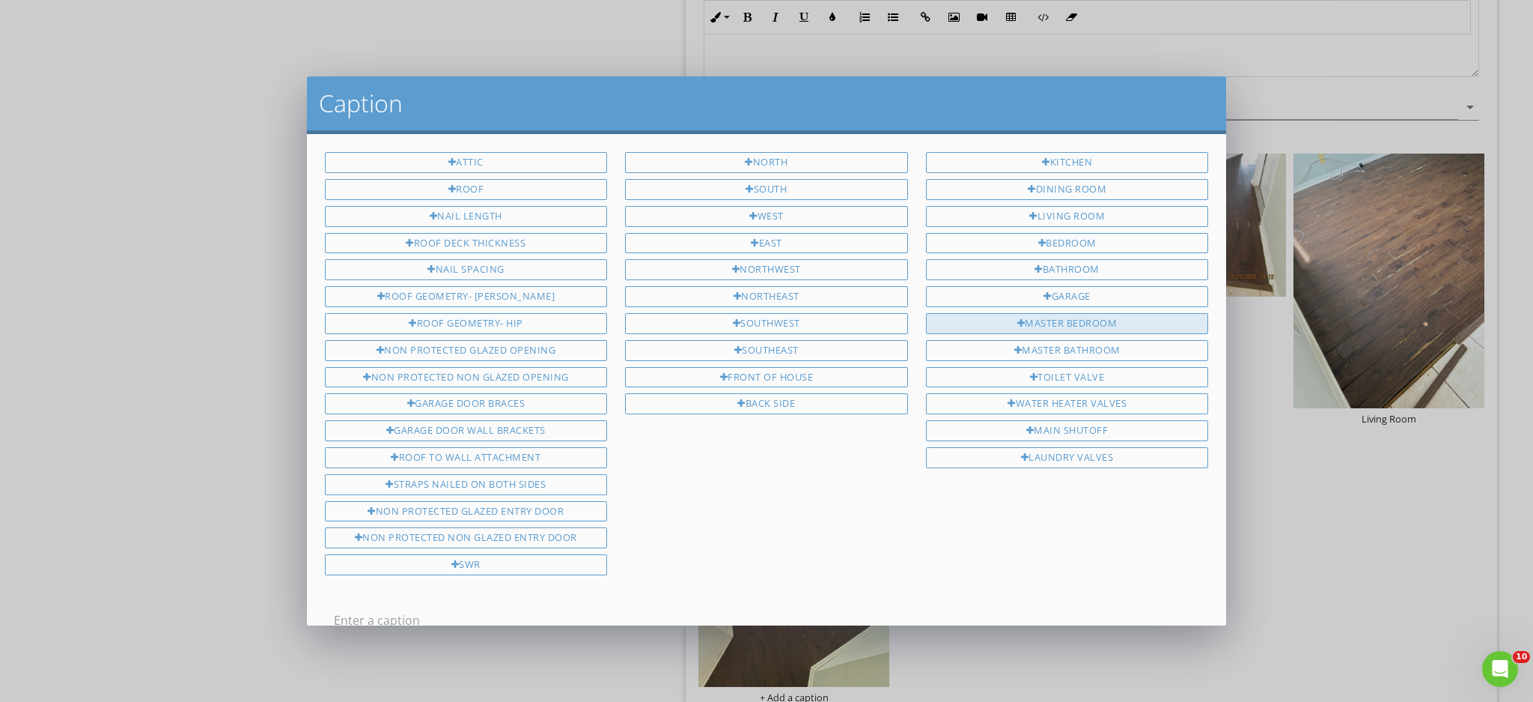
click at [1083, 320] on div "Master Bedroom" at bounding box center [1067, 323] width 283 height 21
type input "Master Bedroom"
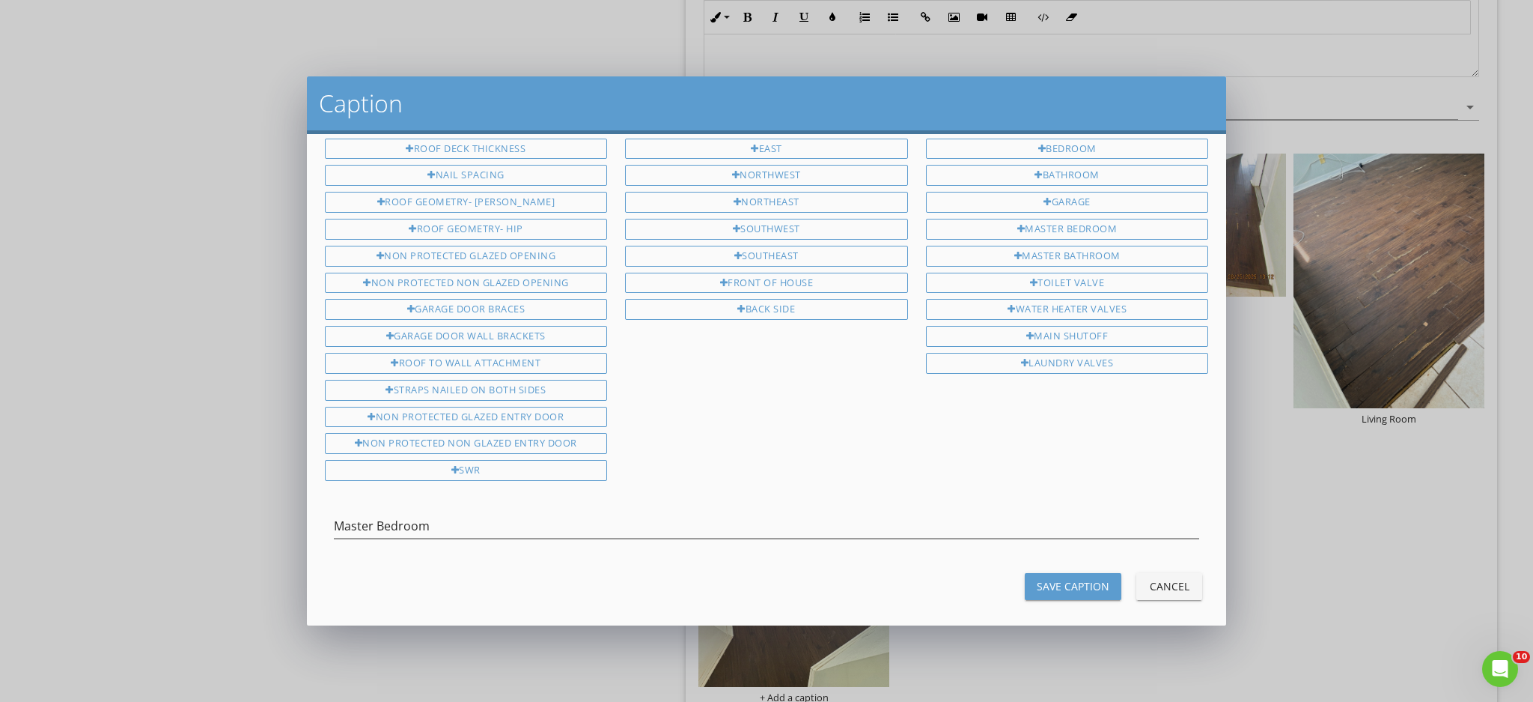
click at [1063, 578] on div "Save Caption" at bounding box center [1073, 586] width 73 height 16
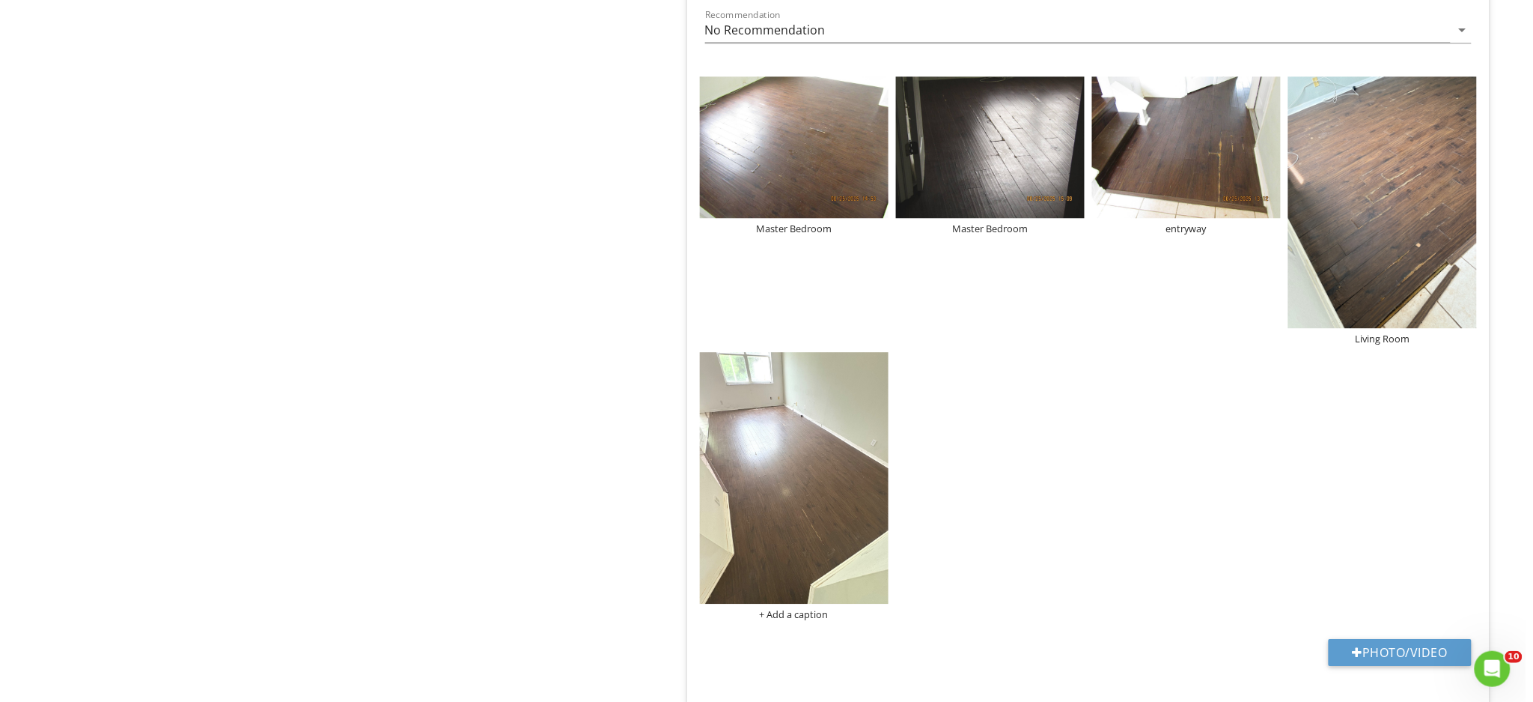
scroll to position [1530, 0]
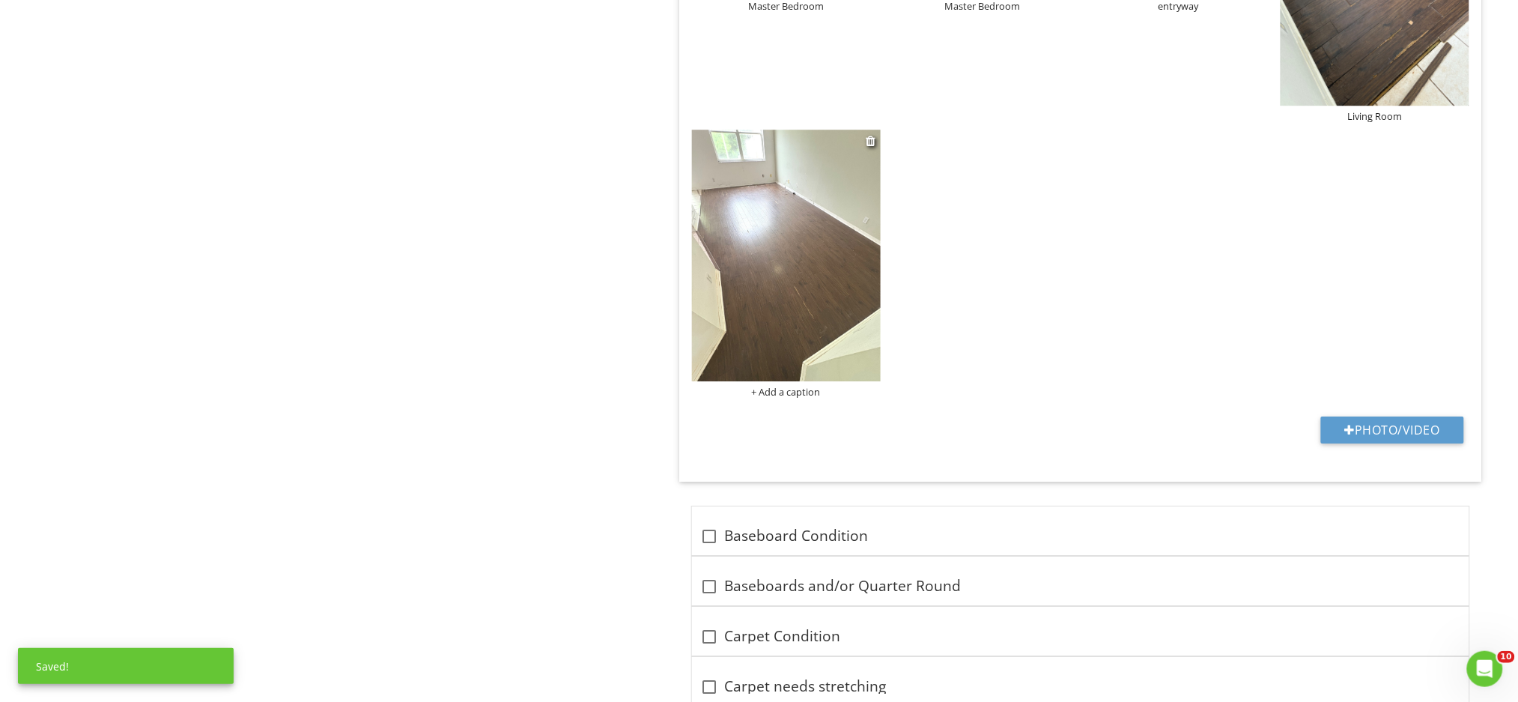
click at [775, 394] on div "+ Add a caption" at bounding box center [786, 392] width 189 height 12
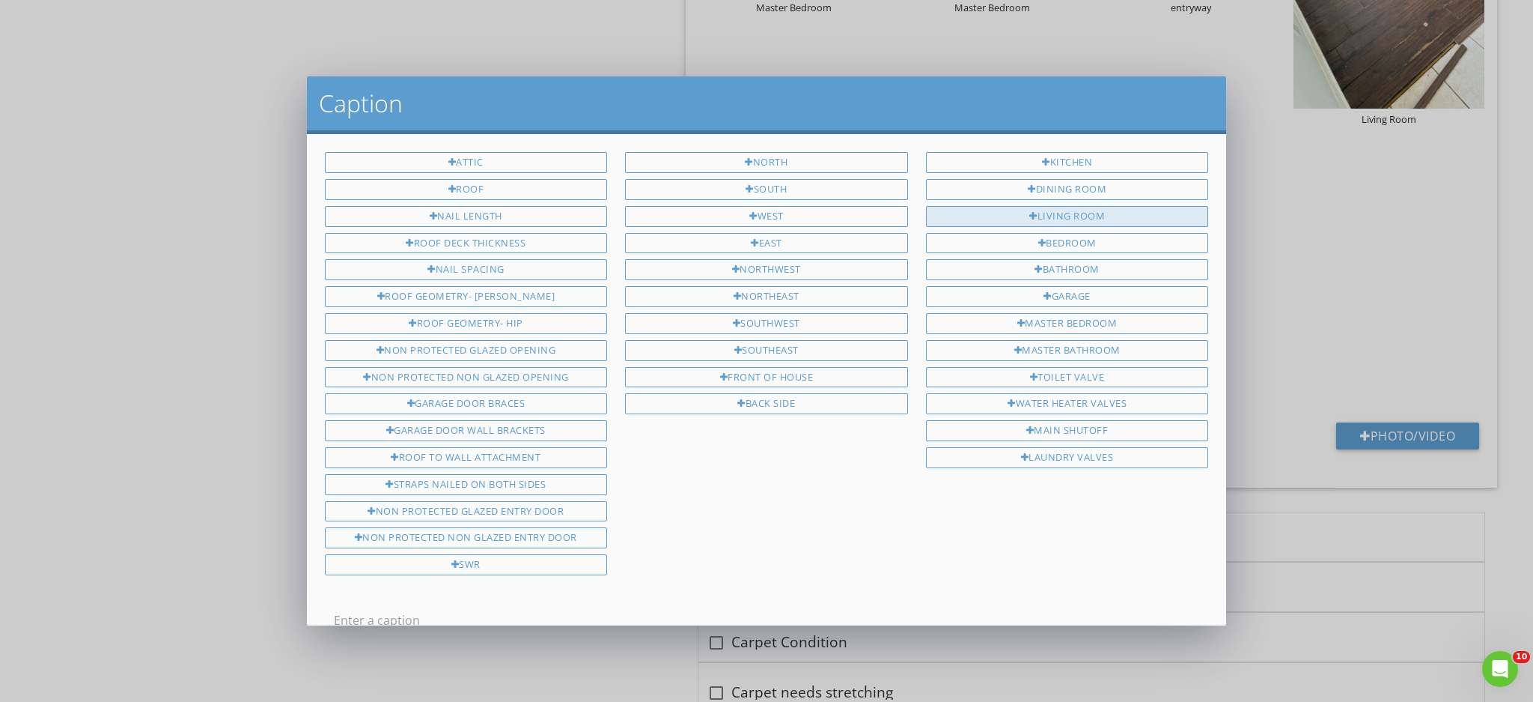
click at [1080, 213] on div "Living Room" at bounding box center [1067, 216] width 283 height 21
type input "Living Room"
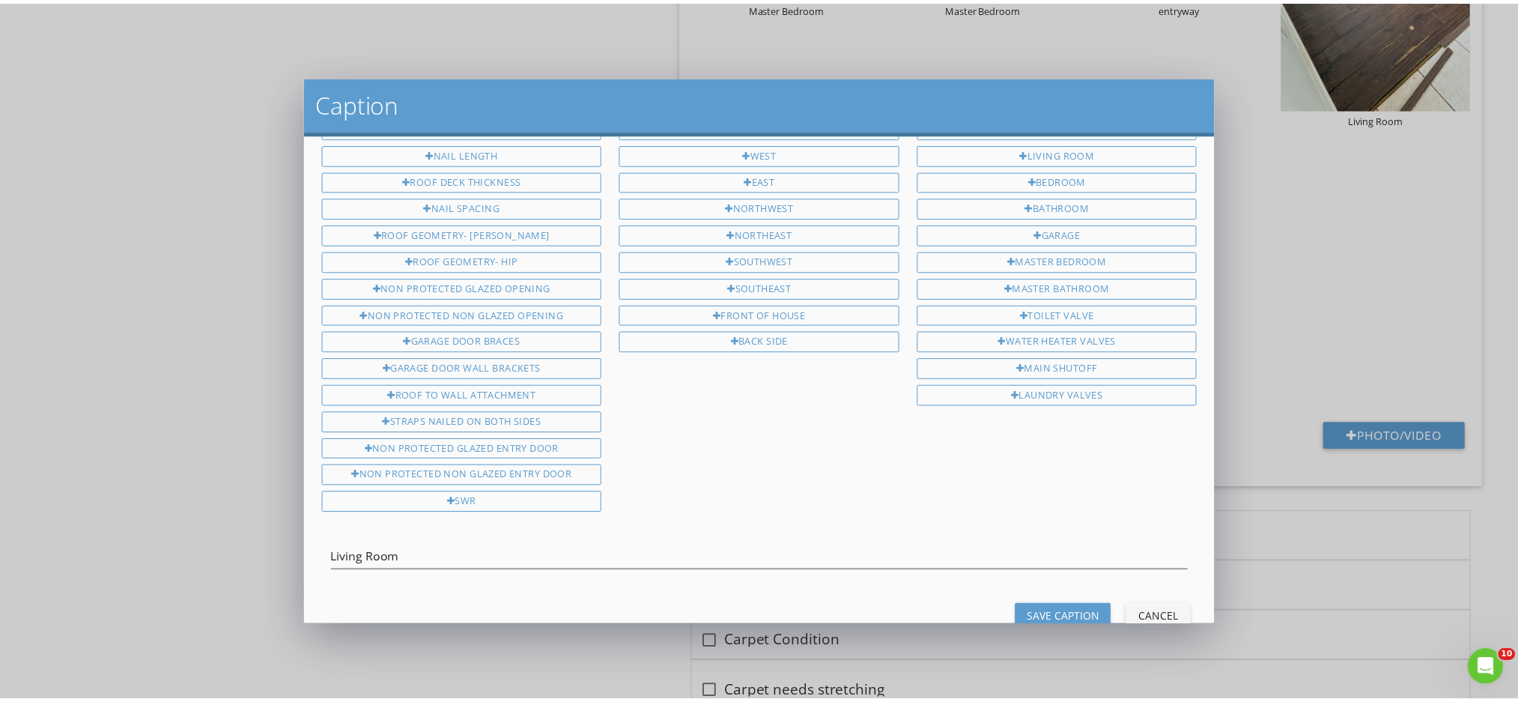
scroll to position [94, 0]
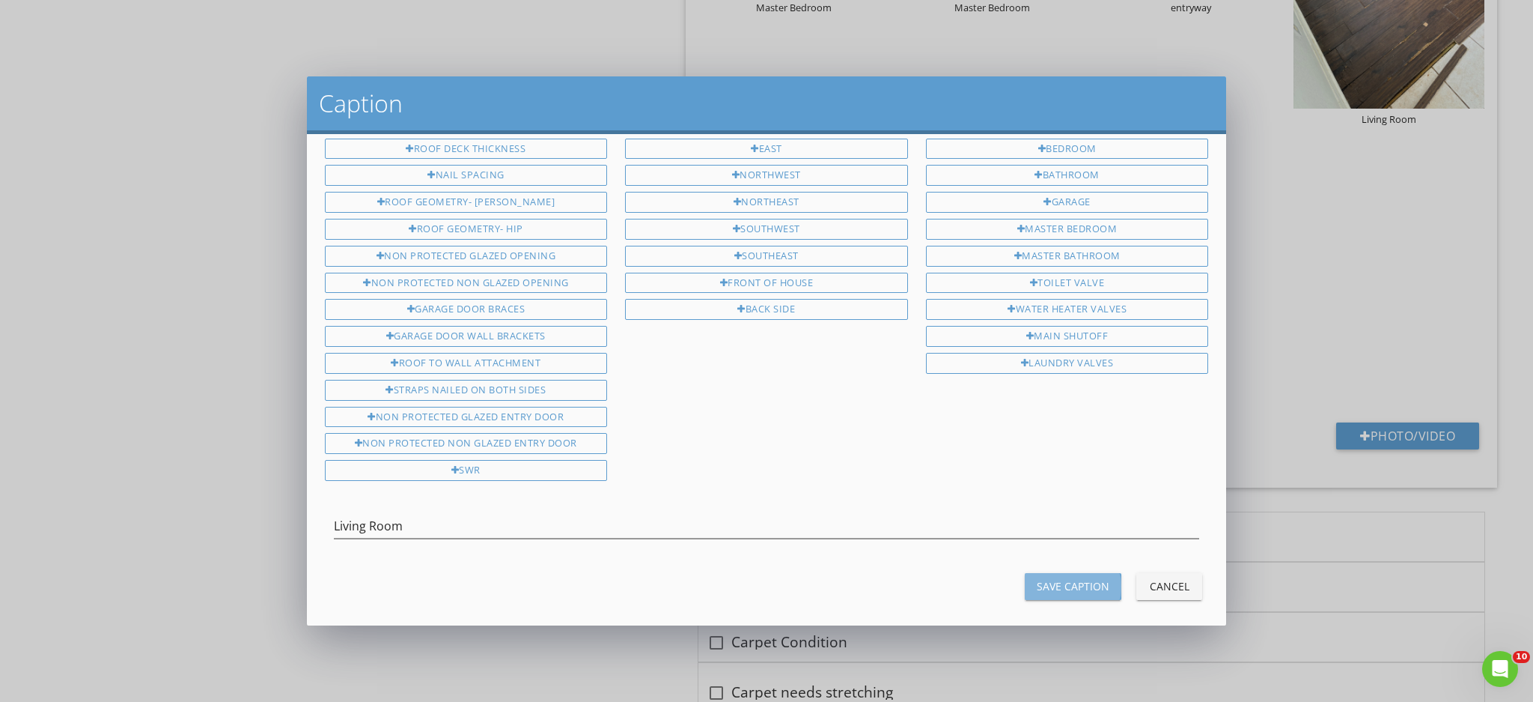
click at [1050, 573] on button "Save Caption" at bounding box center [1073, 586] width 97 height 27
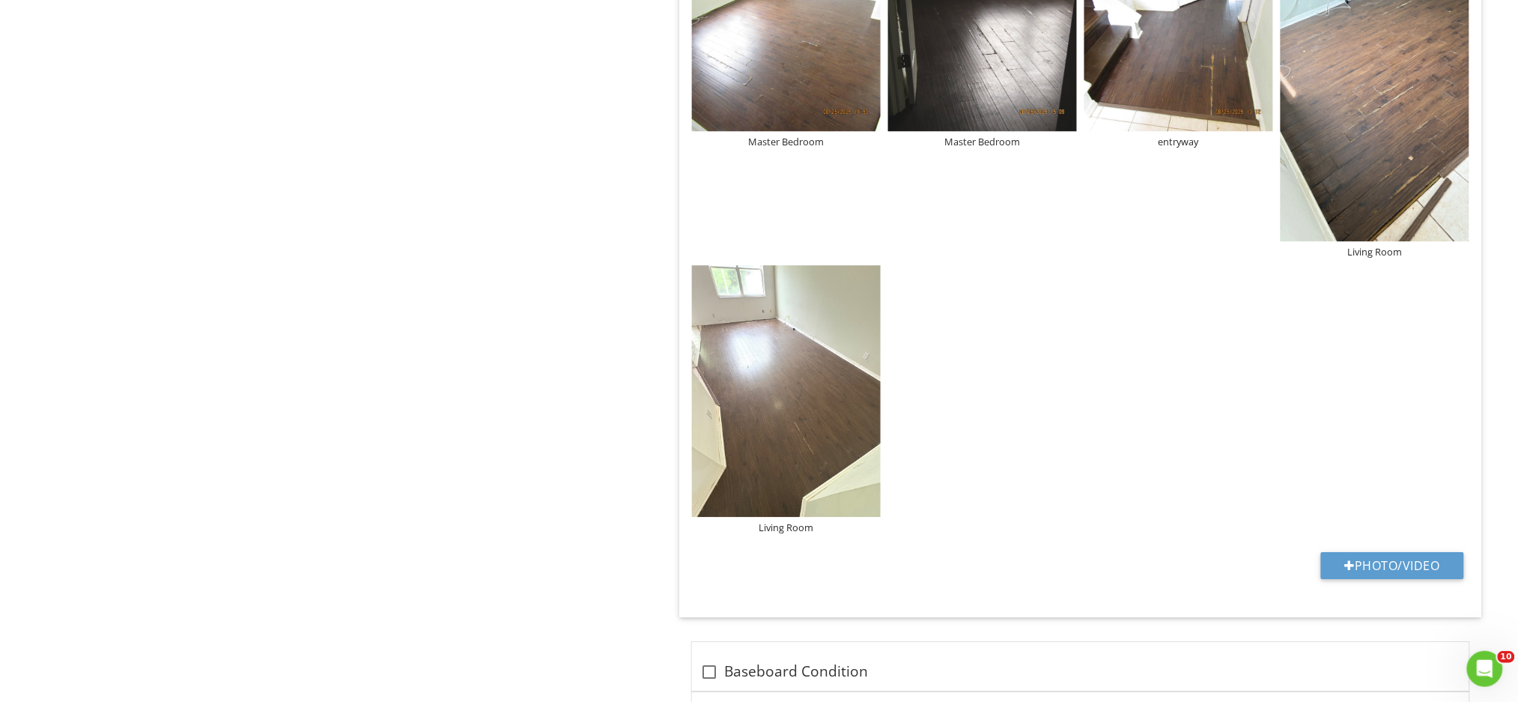
scroll to position [1429, 0]
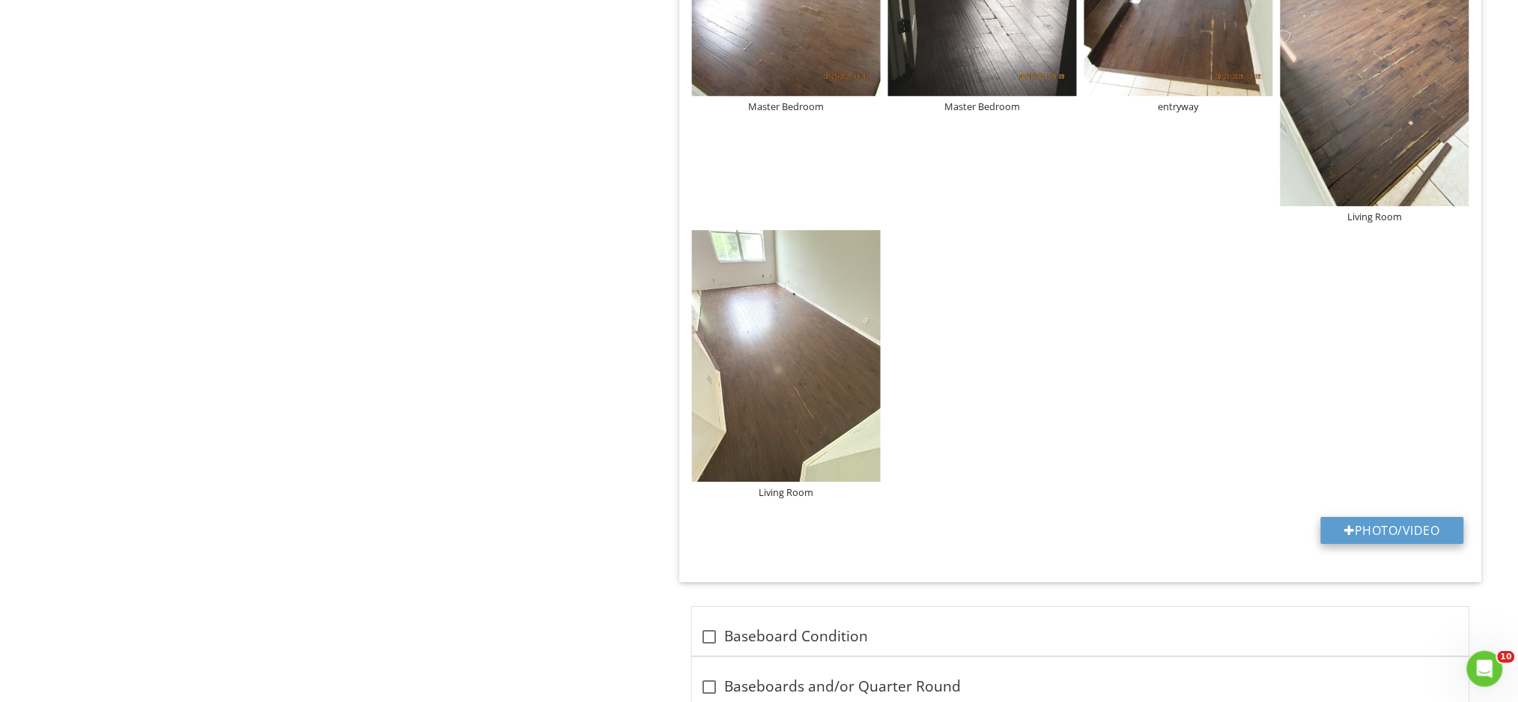
click at [1357, 532] on button "Photo/Video" at bounding box center [1392, 530] width 143 height 27
type input "C:\fakepath\IMG_0055.JPG"
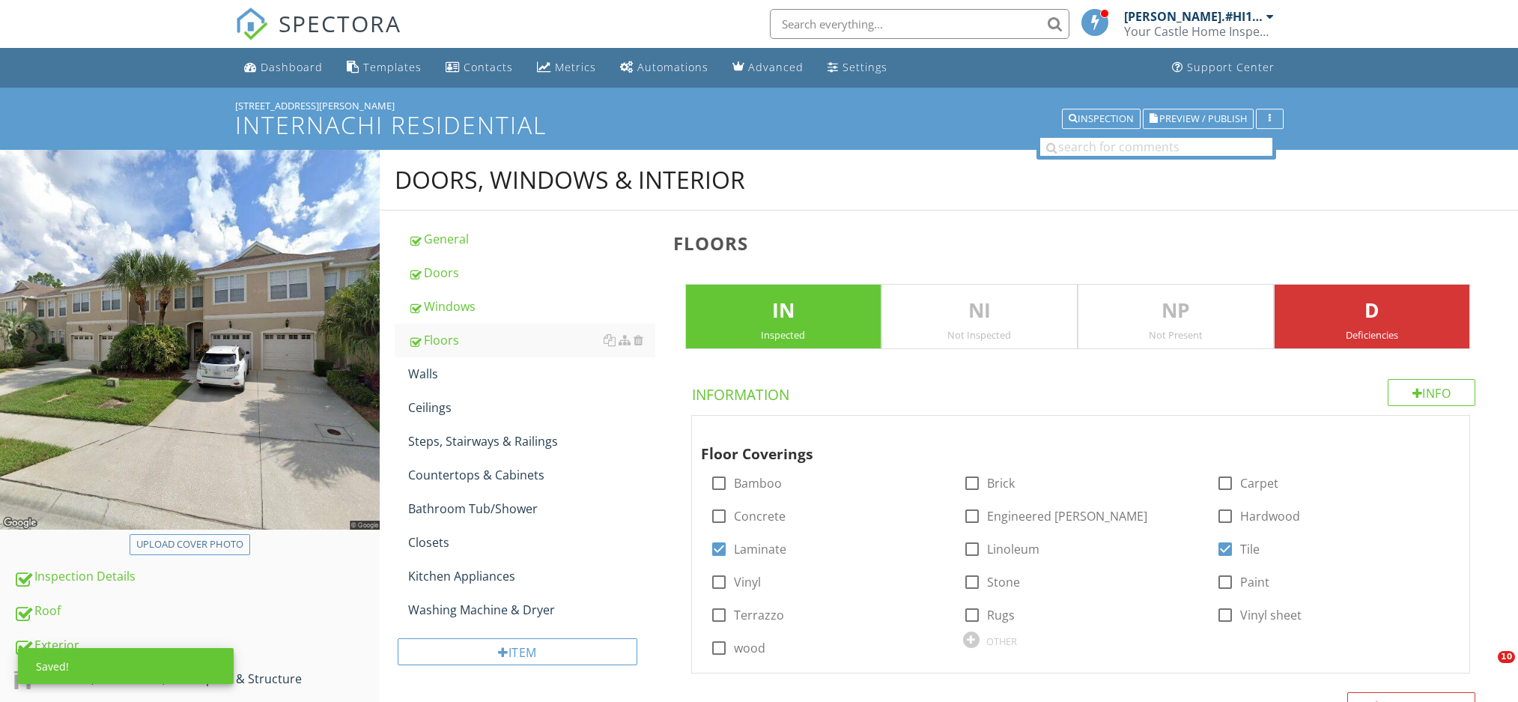
scroll to position [830, 0]
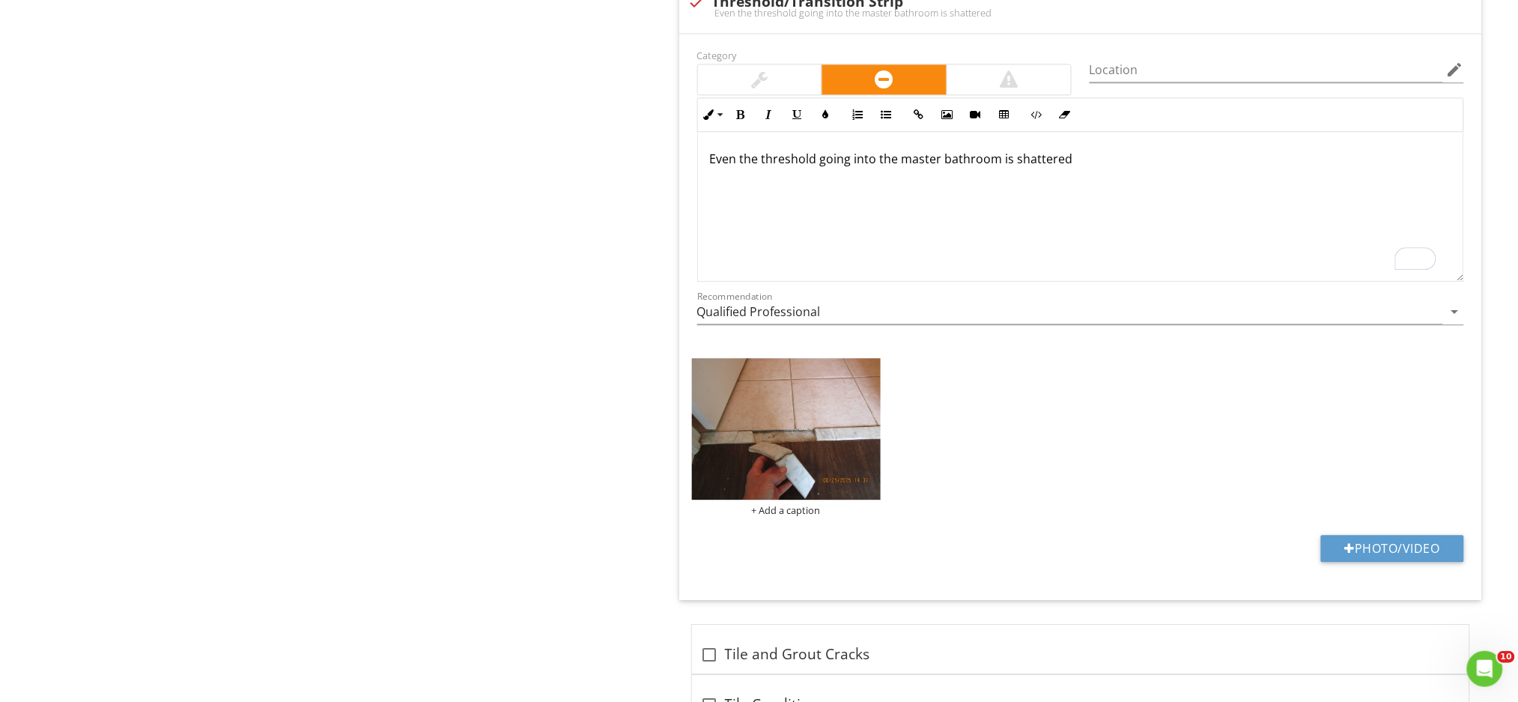
scroll to position [1, 0]
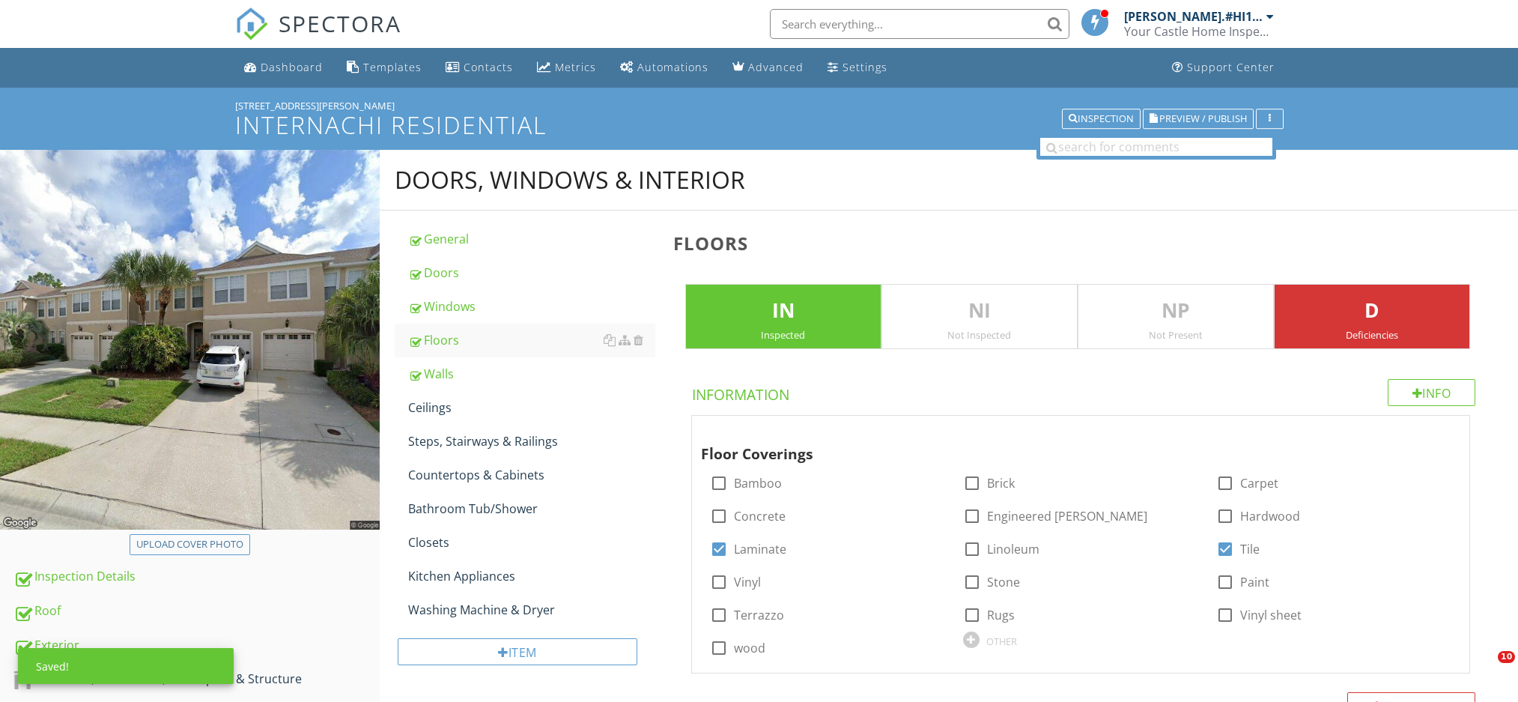
scroll to position [1768, 0]
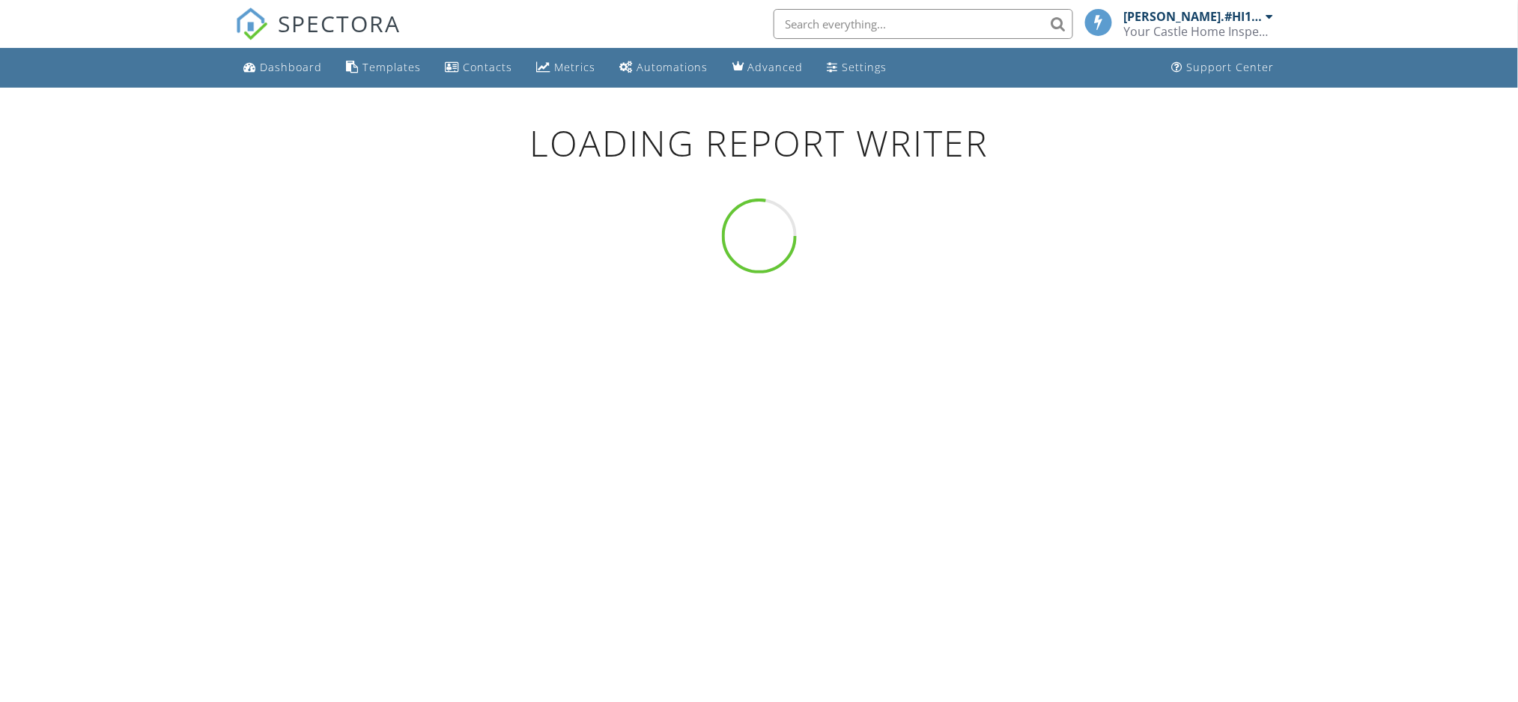
scroll to position [104, 0]
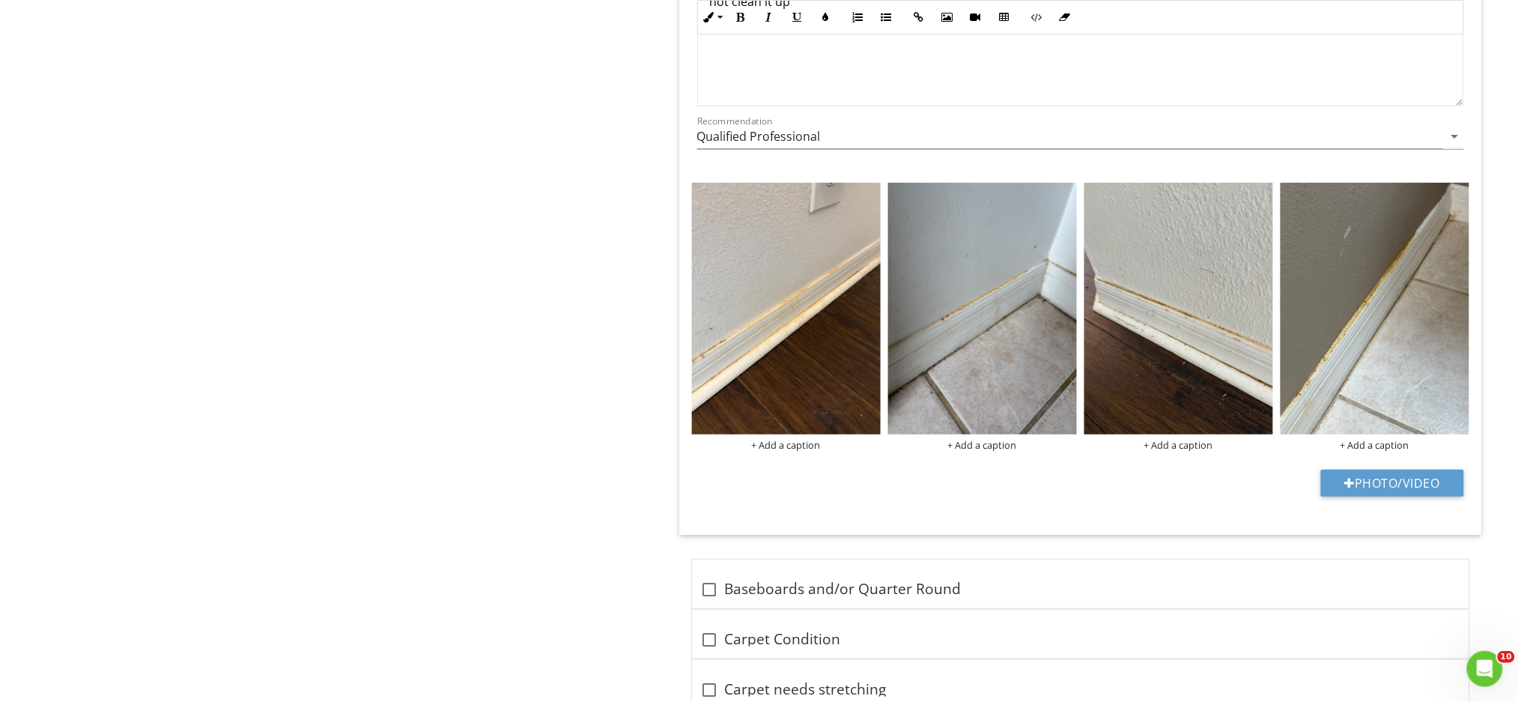
scroll to position [2245, 0]
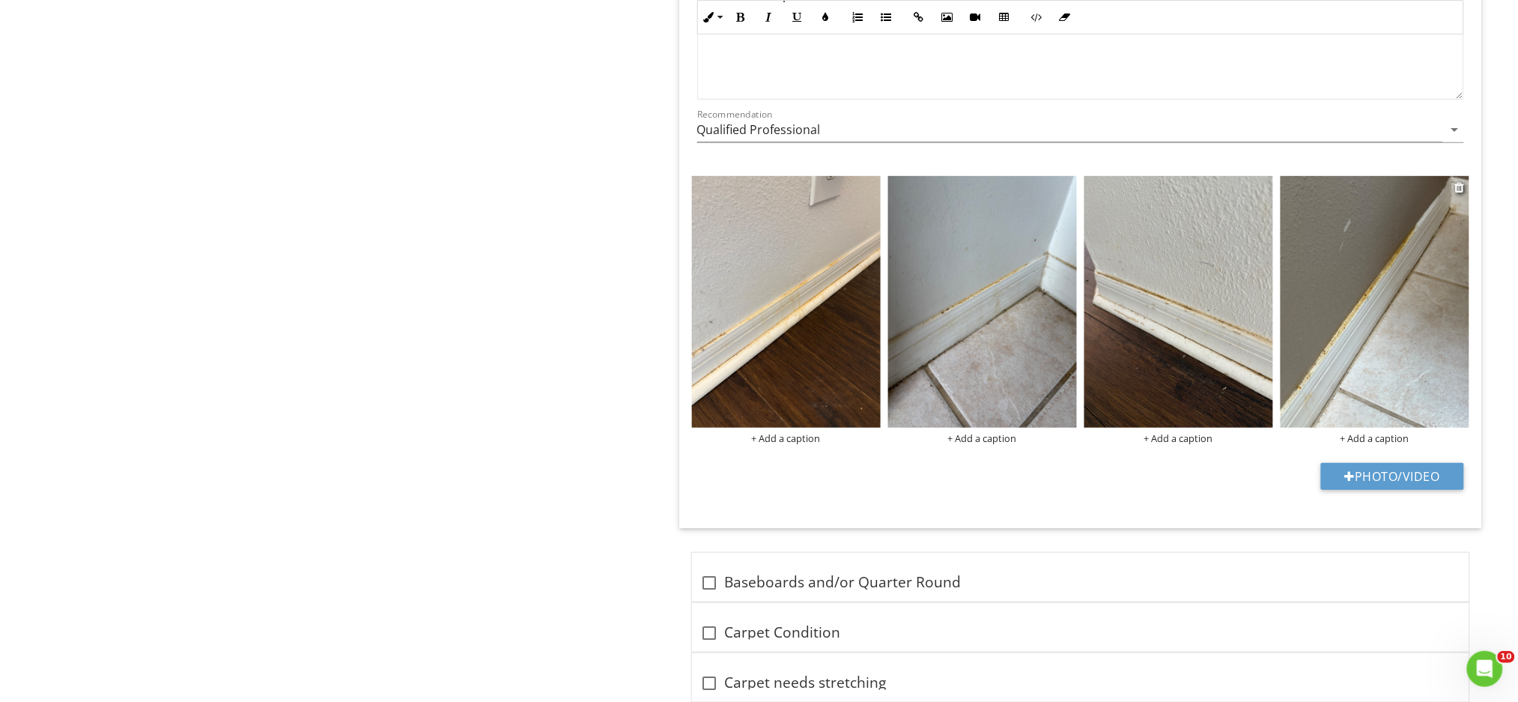
click at [1429, 293] on img at bounding box center [1374, 302] width 189 height 252
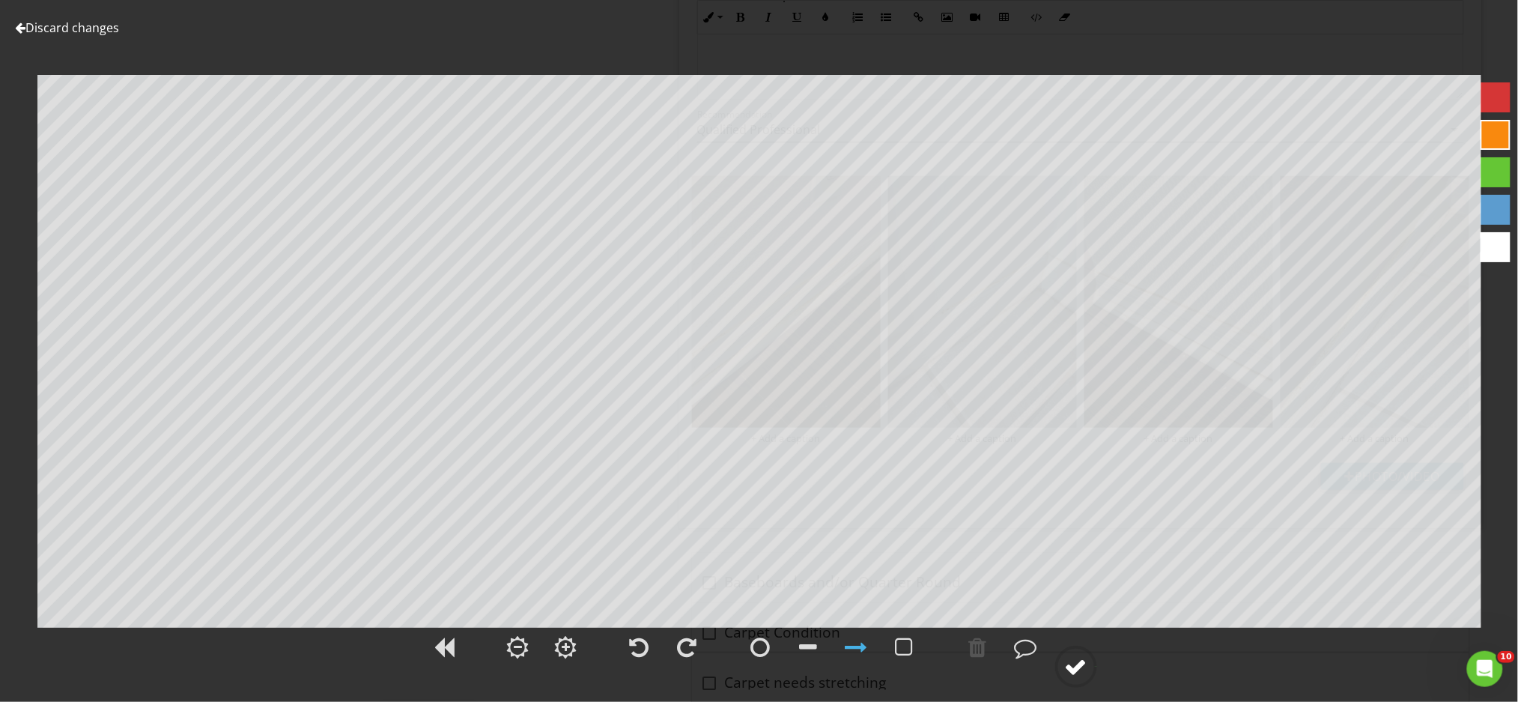
click at [1082, 671] on div at bounding box center [1076, 666] width 22 height 22
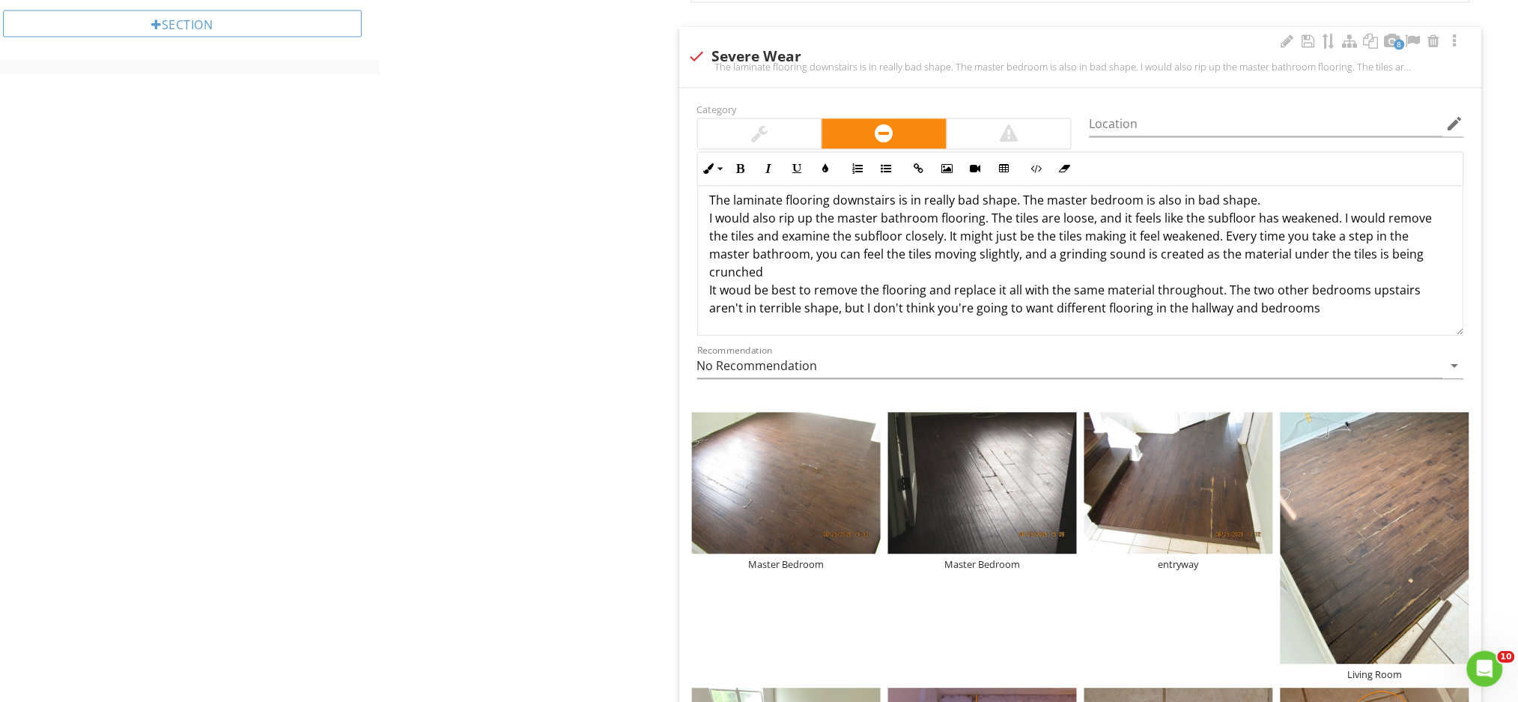
scroll to position [961, 0]
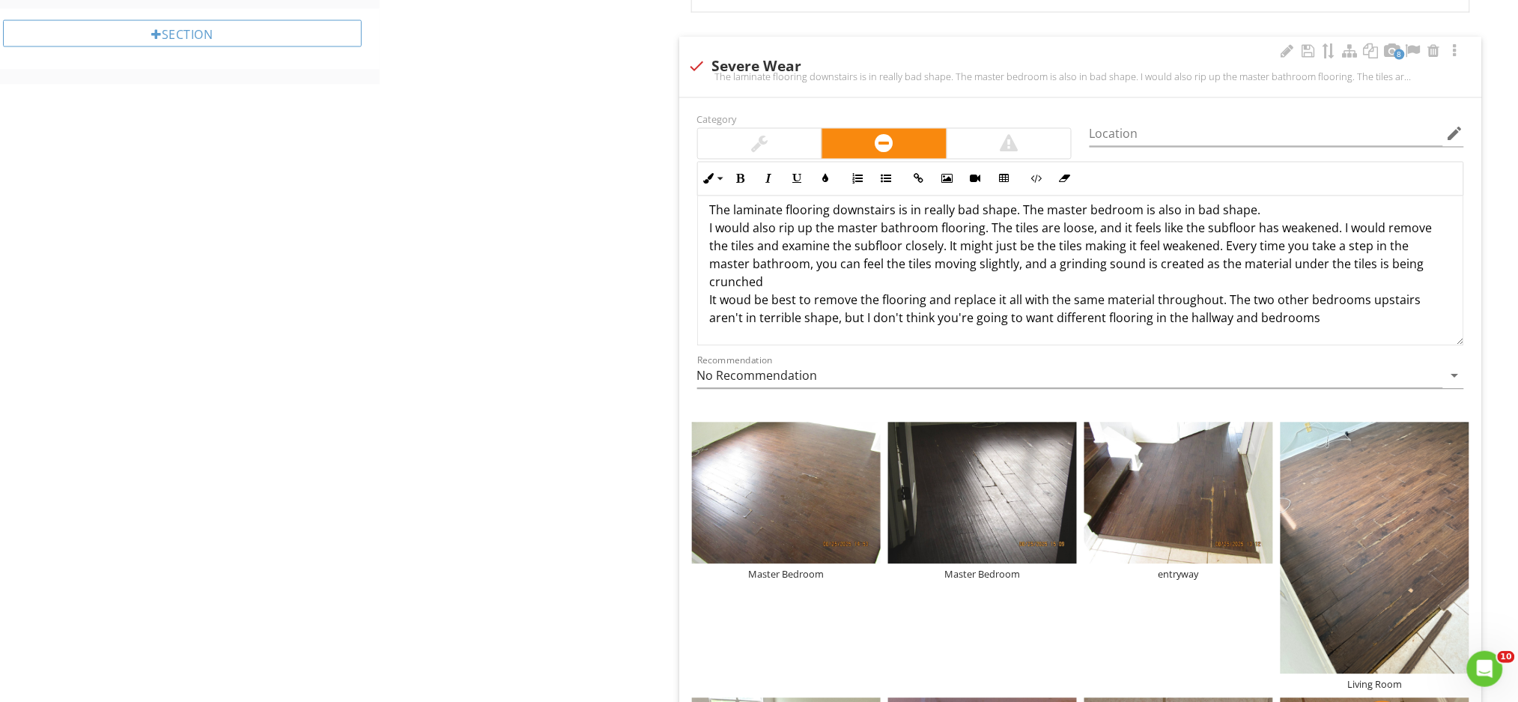
click at [1321, 317] on p "The laminate flooring downstairs is in really bad shape. The master bedroom is …" at bounding box center [1080, 264] width 741 height 126
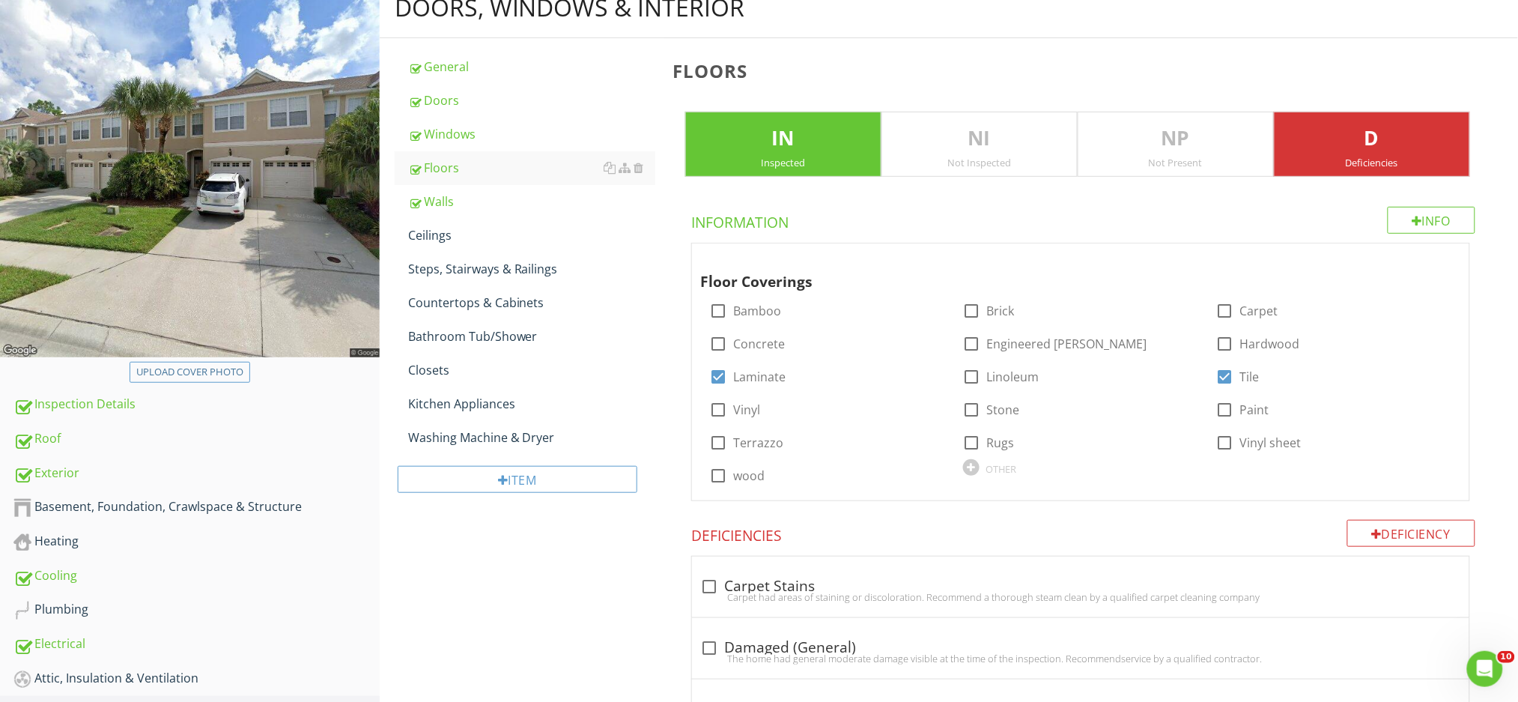
scroll to position [136, 0]
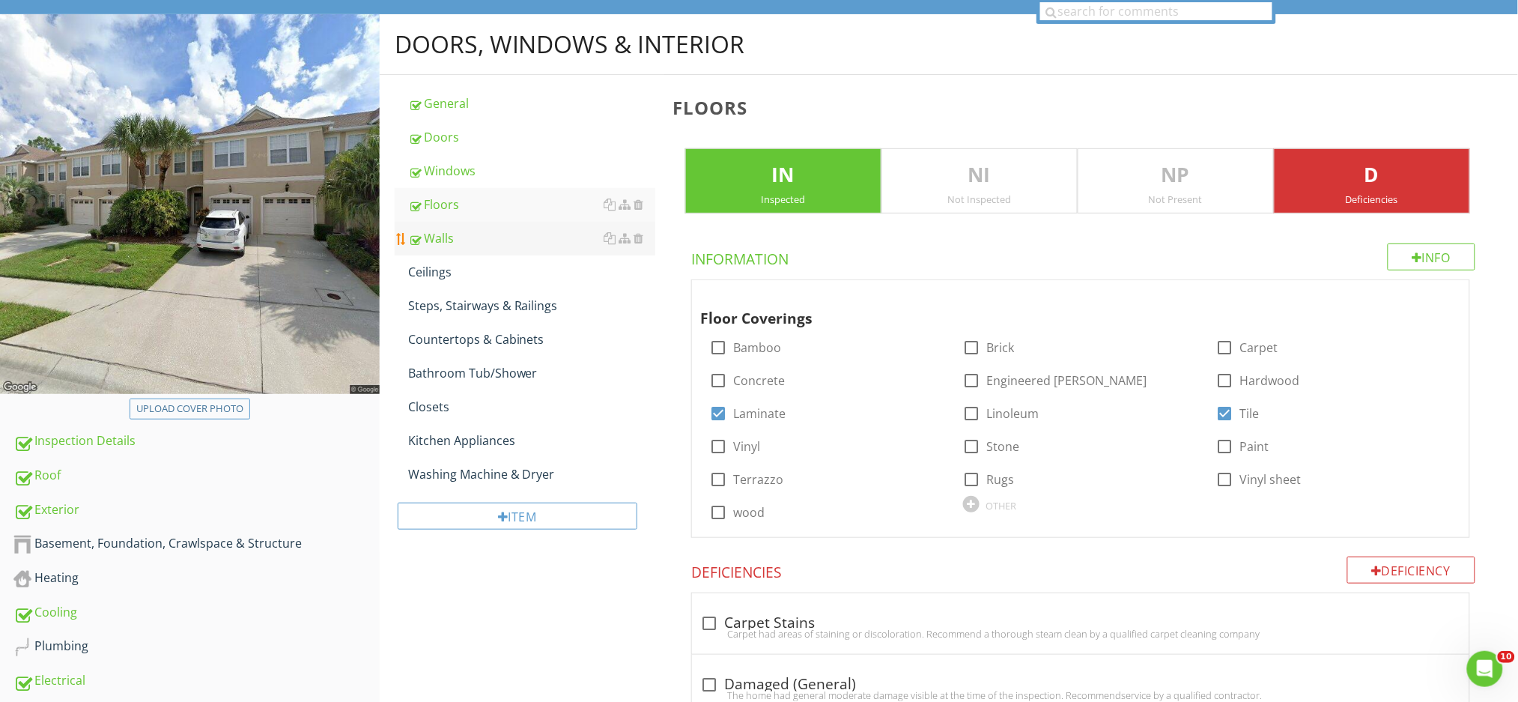
click at [526, 235] on div "Walls" at bounding box center [531, 238] width 247 height 18
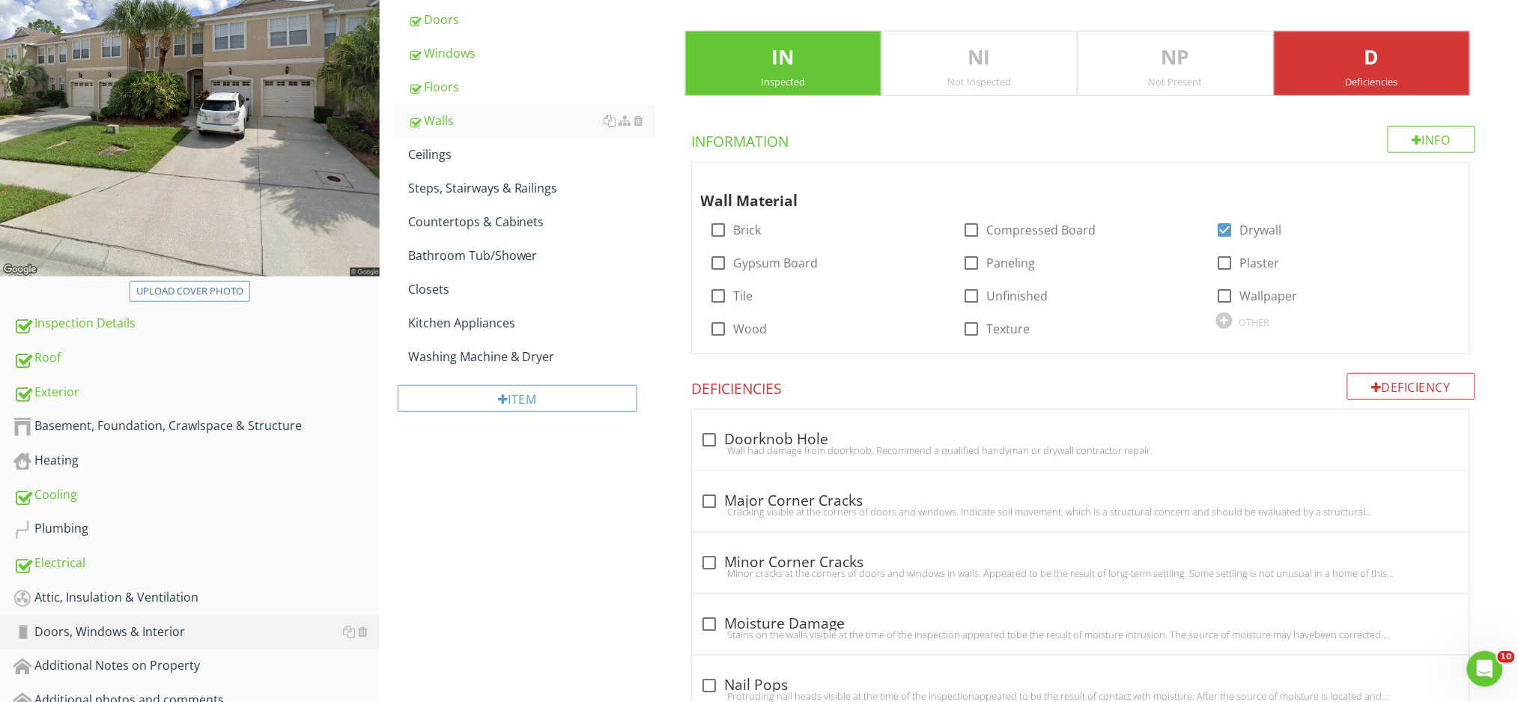
scroll to position [231, 0]
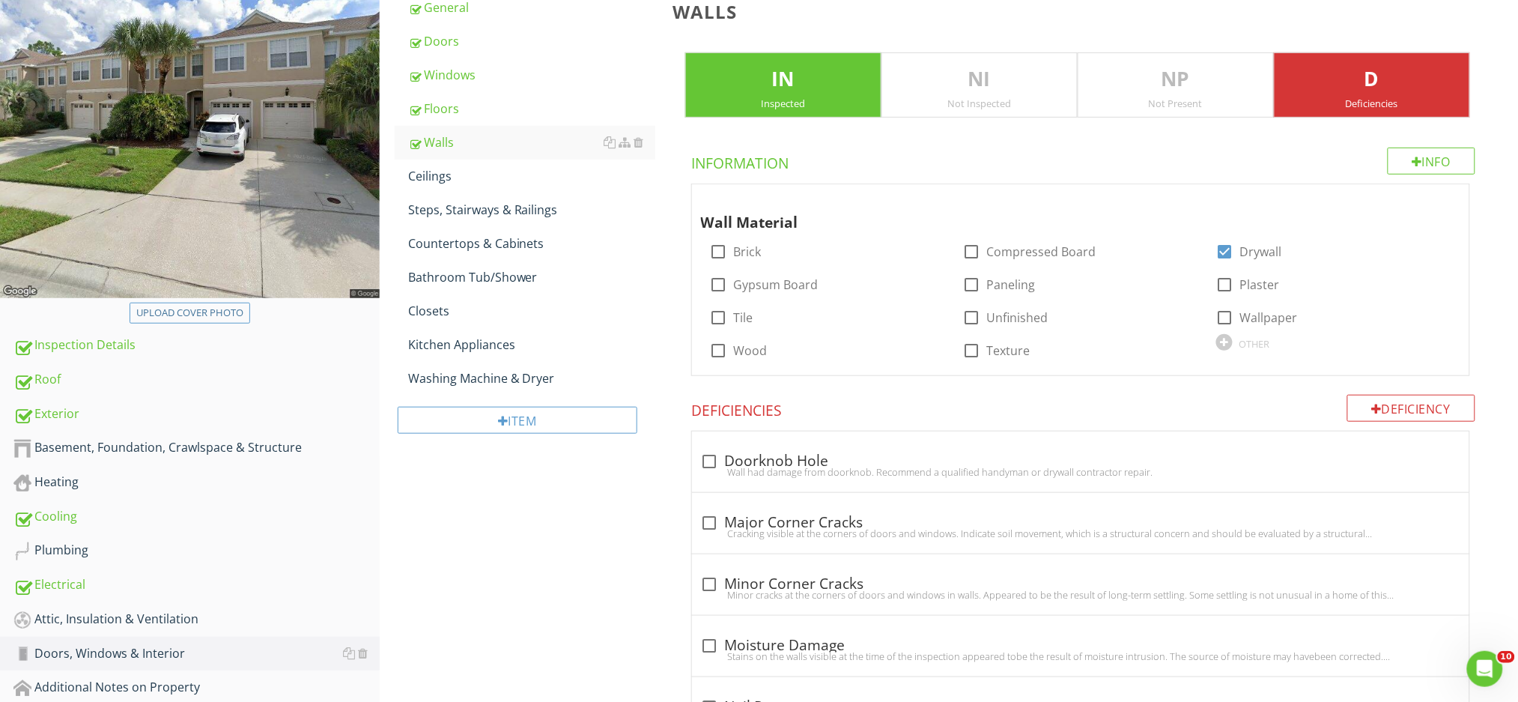
click at [1406, 78] on p "D" at bounding box center [1371, 79] width 195 height 30
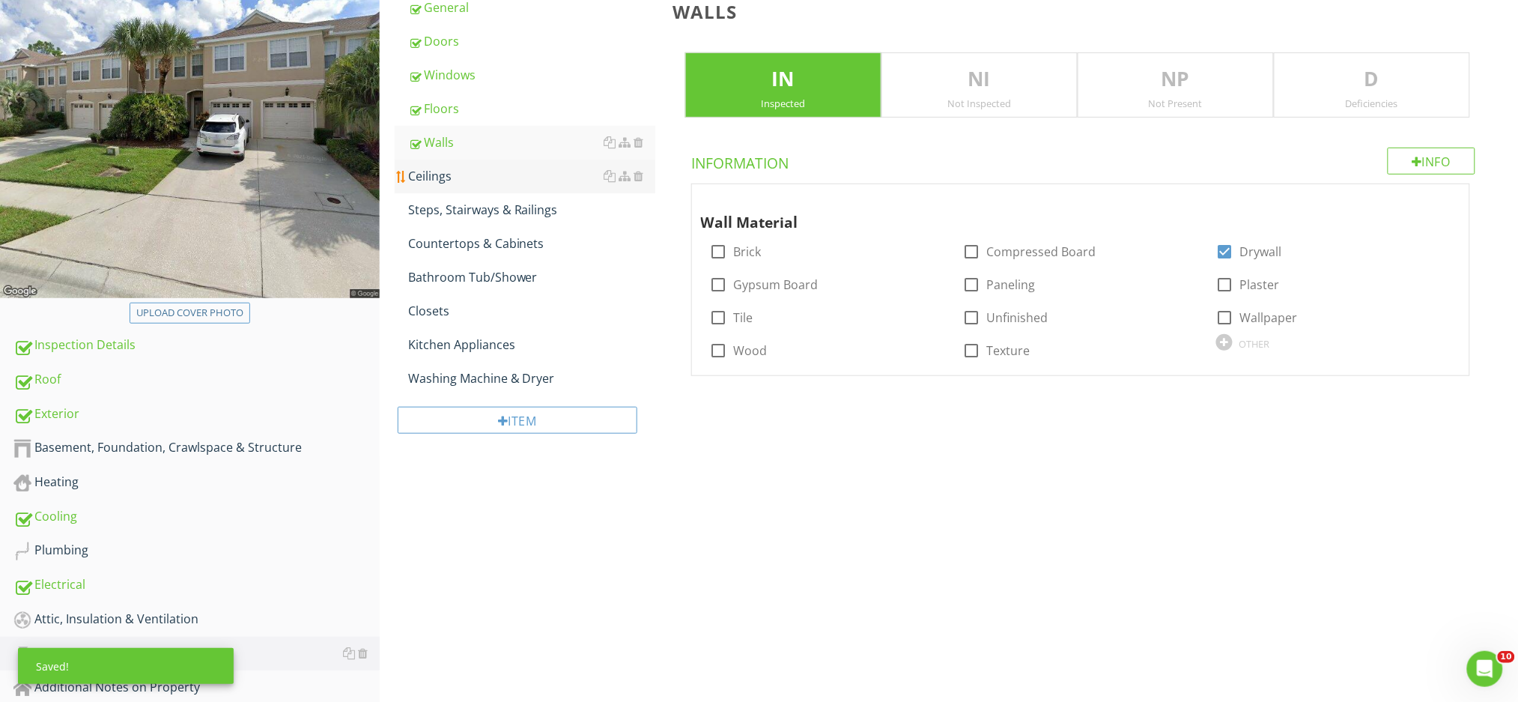
click at [503, 181] on div "Ceilings" at bounding box center [531, 176] width 247 height 18
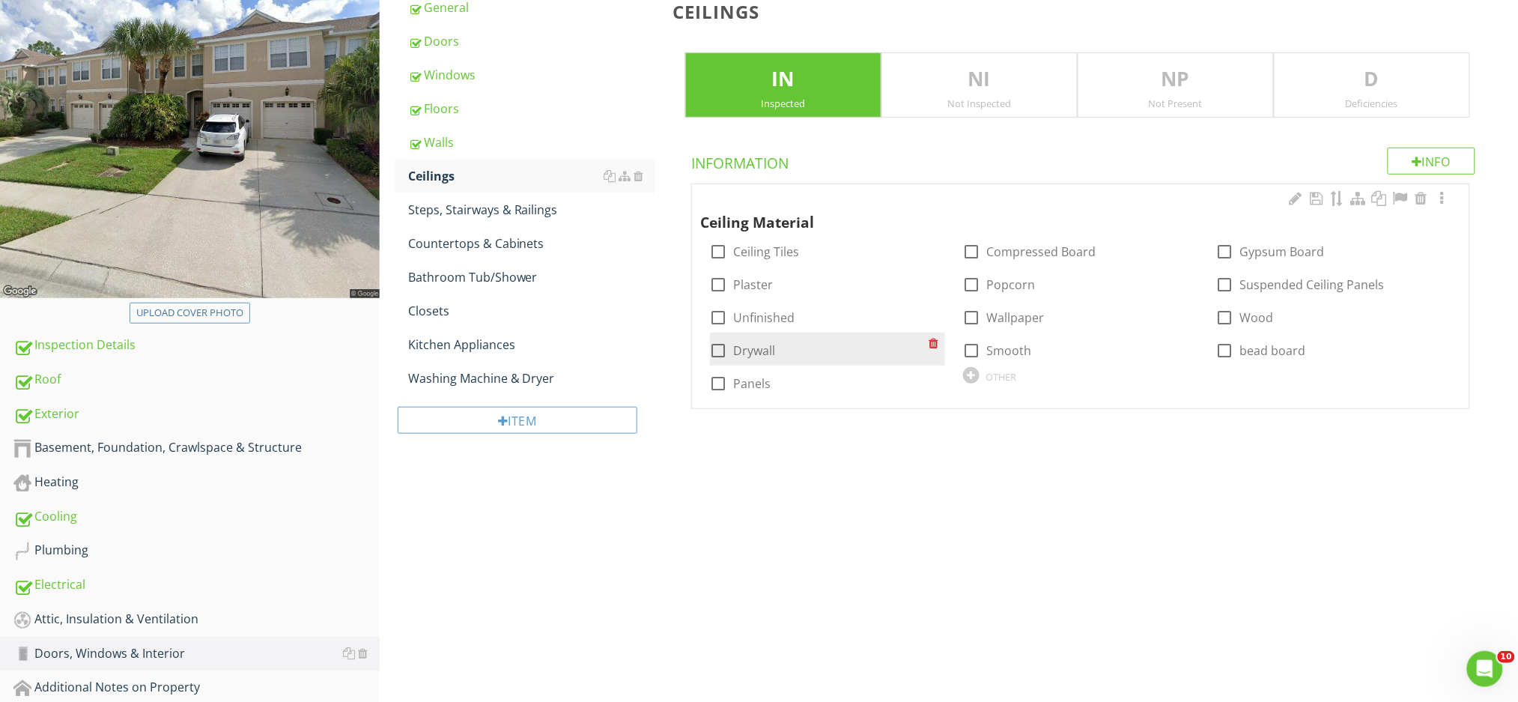
click at [762, 343] on label "Drywall" at bounding box center [755, 350] width 42 height 15
checkbox input "true"
click at [1380, 97] on div "Deficiencies" at bounding box center [1371, 103] width 195 height 12
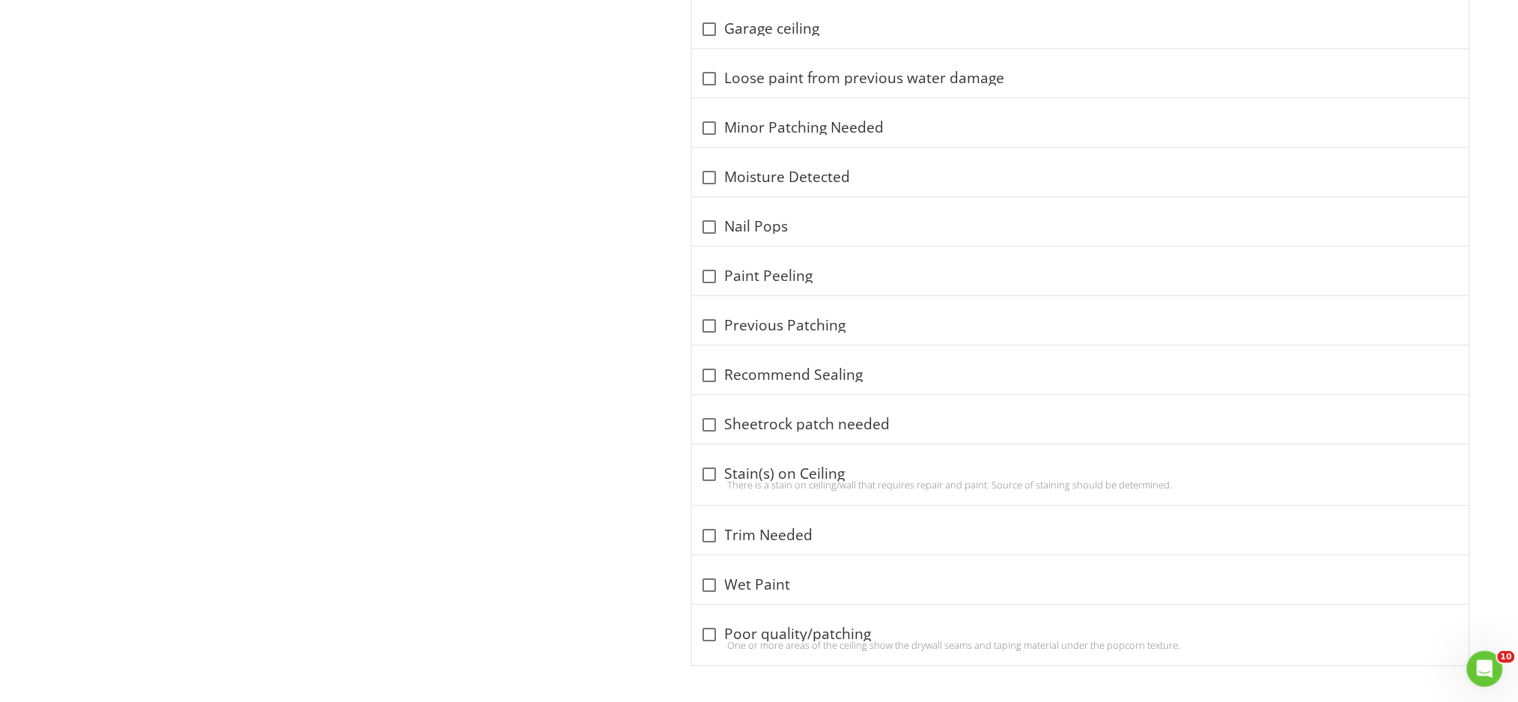
scroll to position [1302, 0]
click at [714, 471] on div at bounding box center [709, 472] width 25 height 25
checkbox input "true"
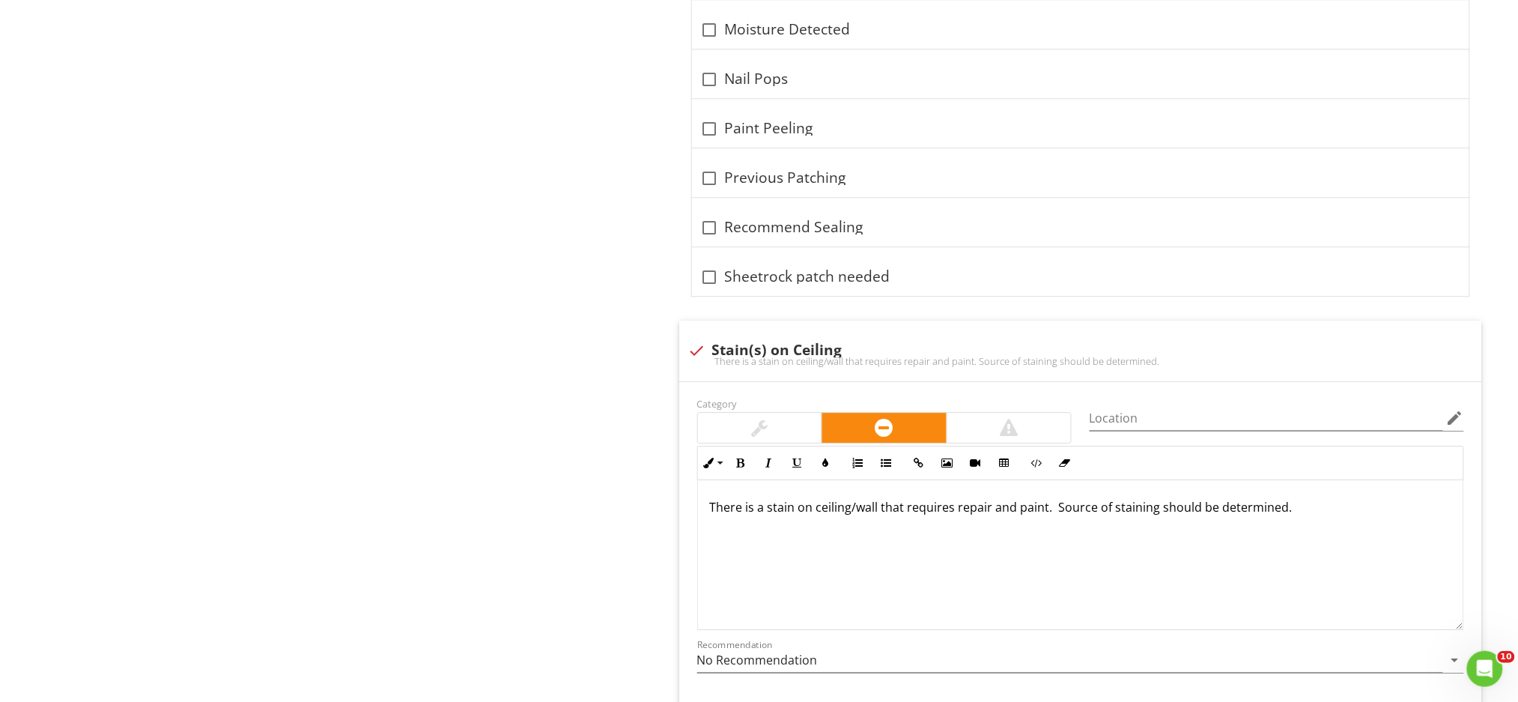
scroll to position [1702, 0]
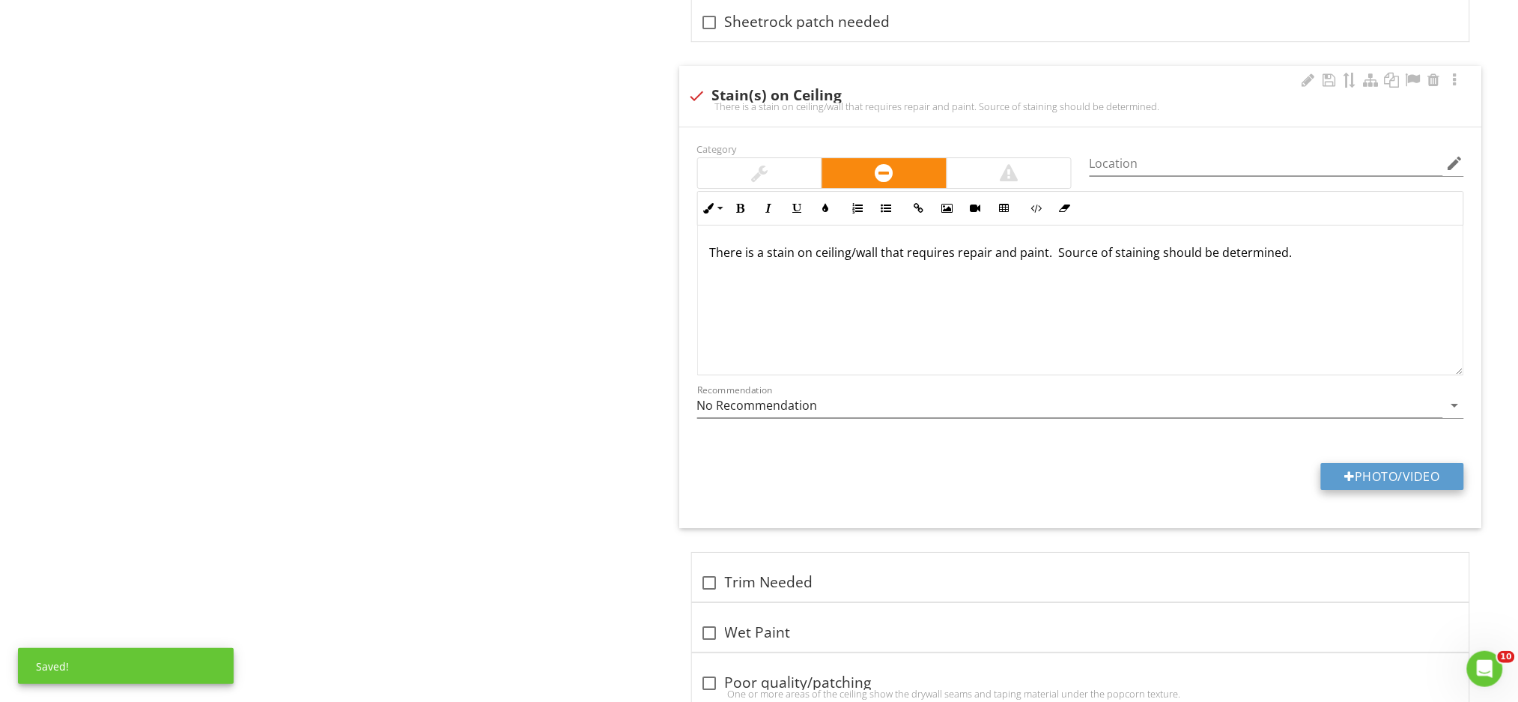
click at [1356, 483] on button "Photo/Video" at bounding box center [1392, 476] width 143 height 27
type input "C:\fakepath\IMG_0001.JPG"
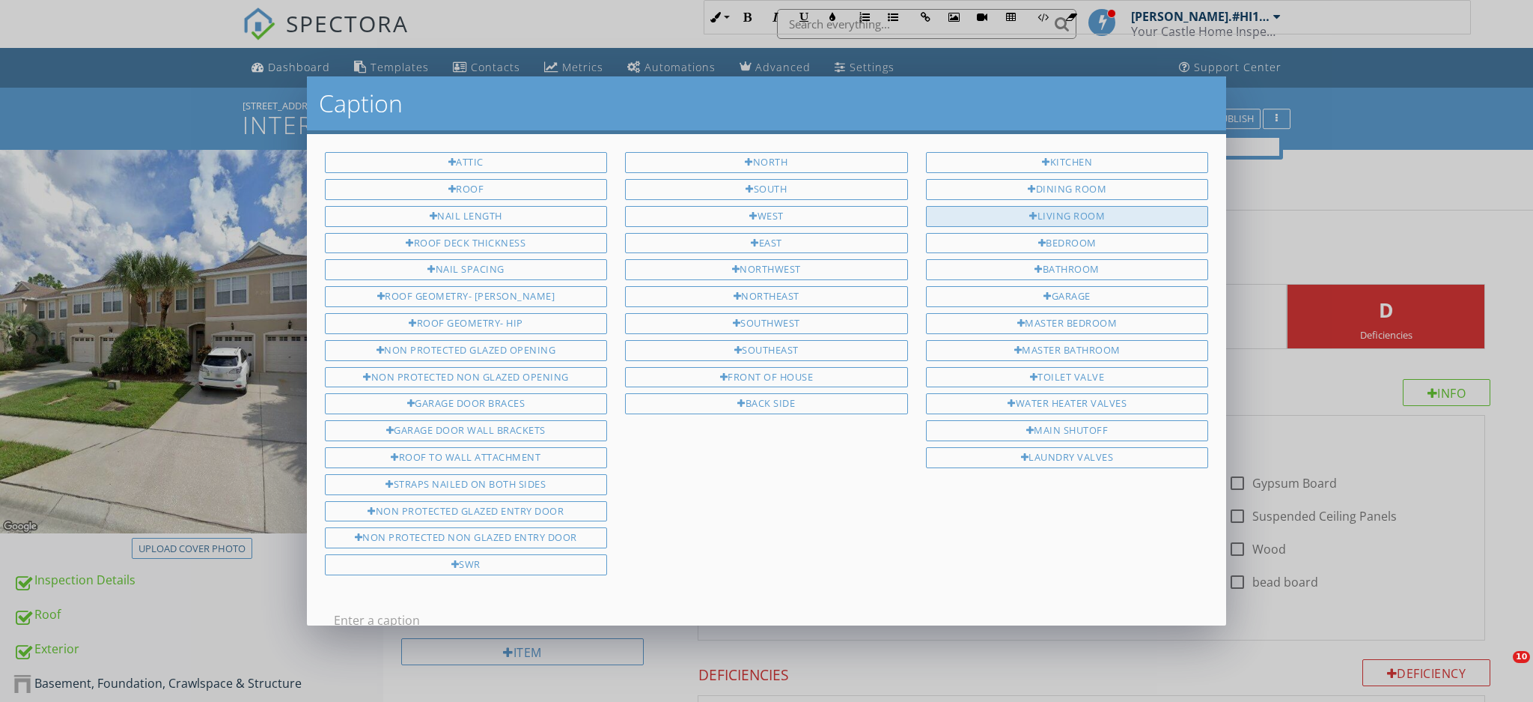
scroll to position [1901, 0]
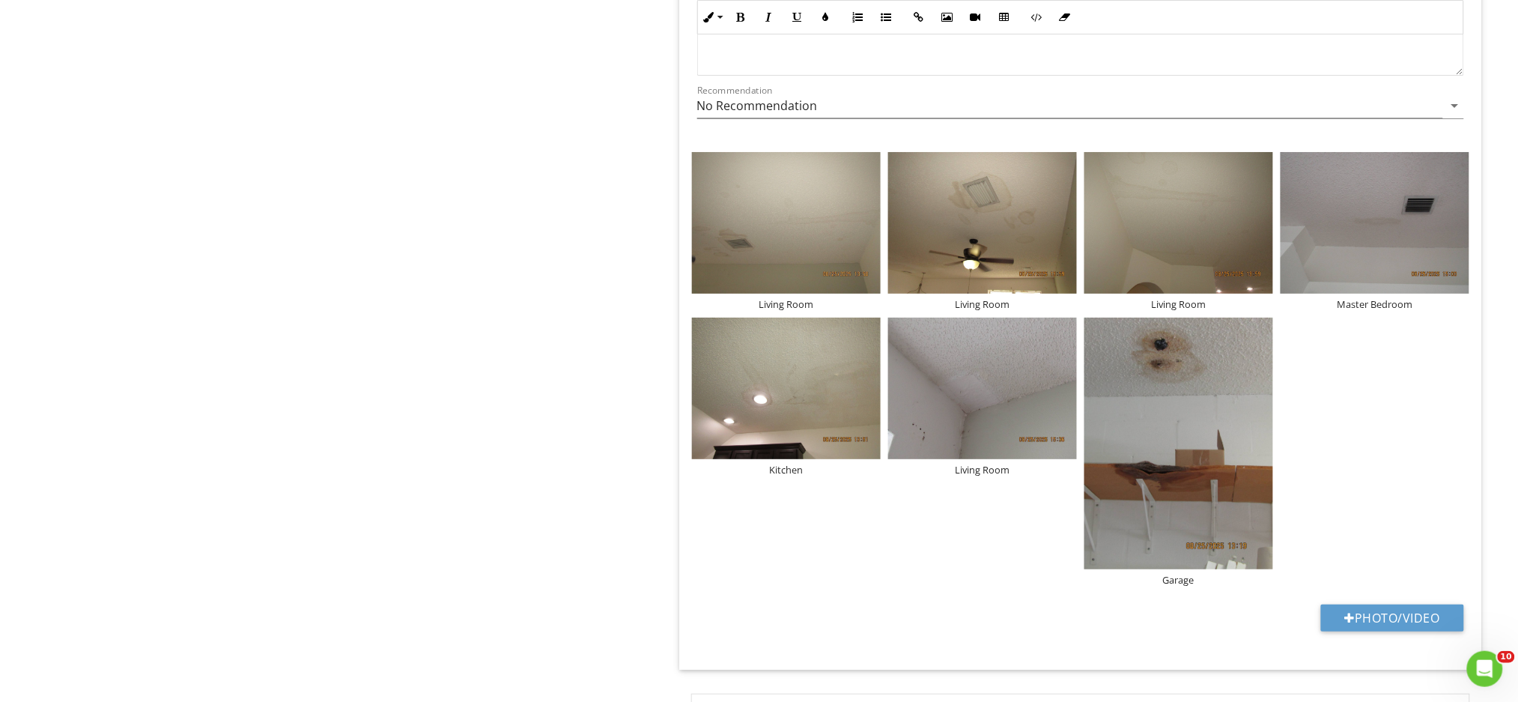
click at [1393, 246] on img at bounding box center [1374, 223] width 189 height 142
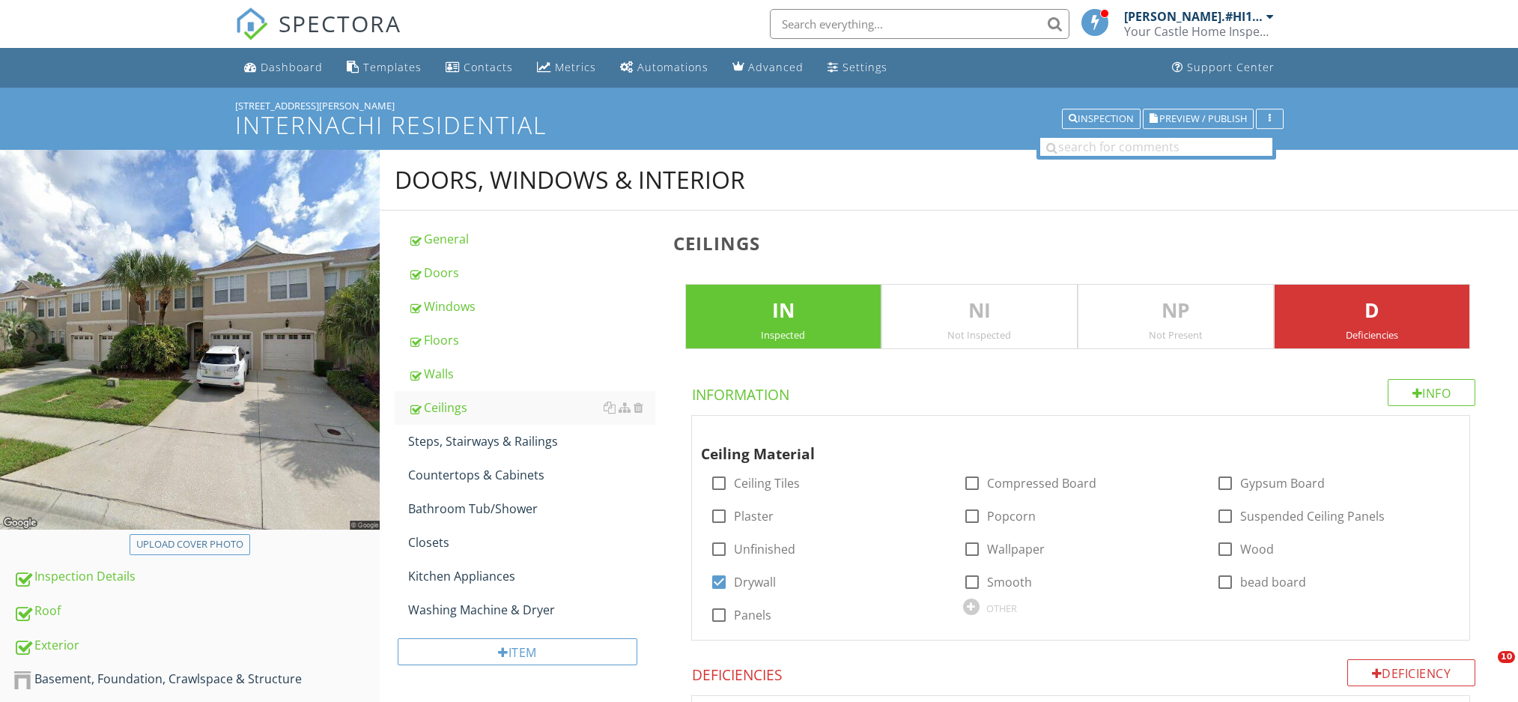
scroll to position [1586, 0]
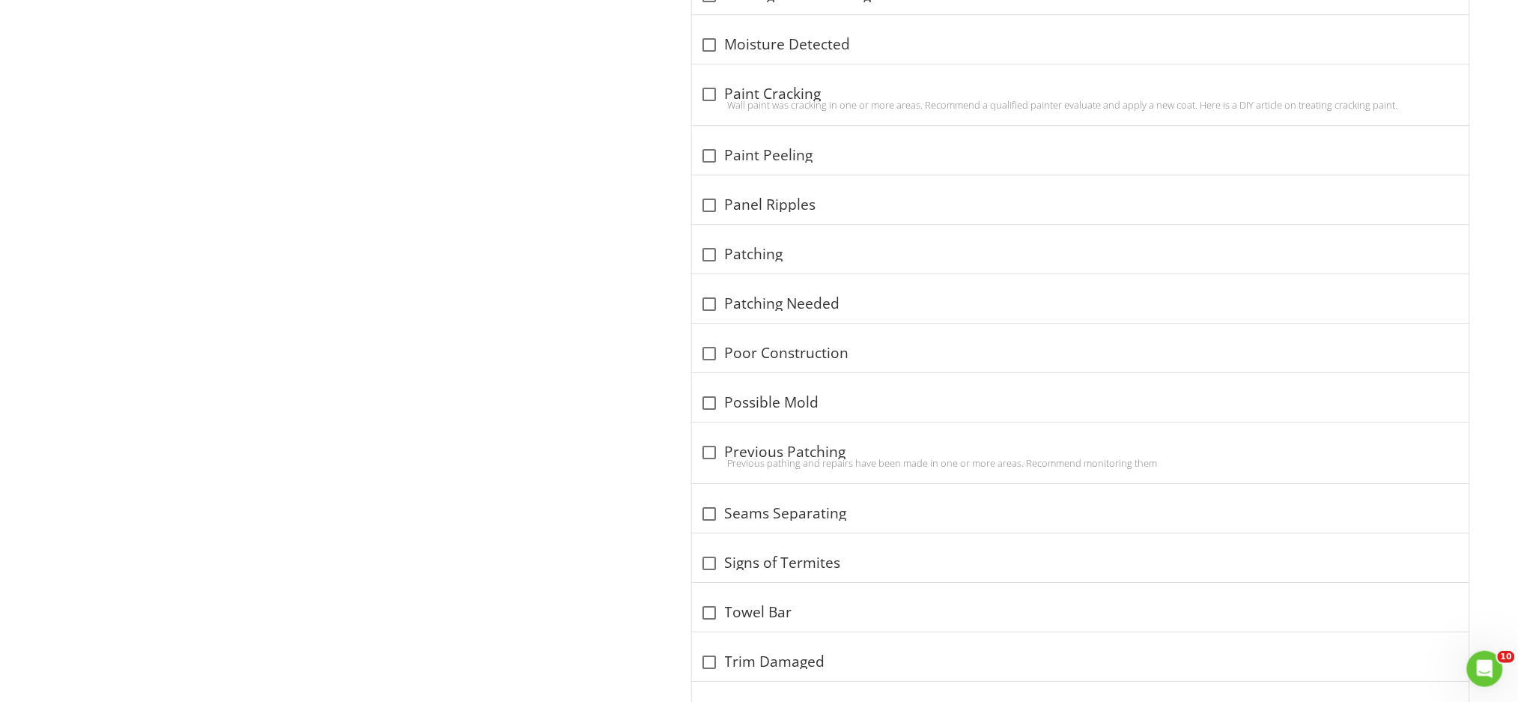
scroll to position [1572, 0]
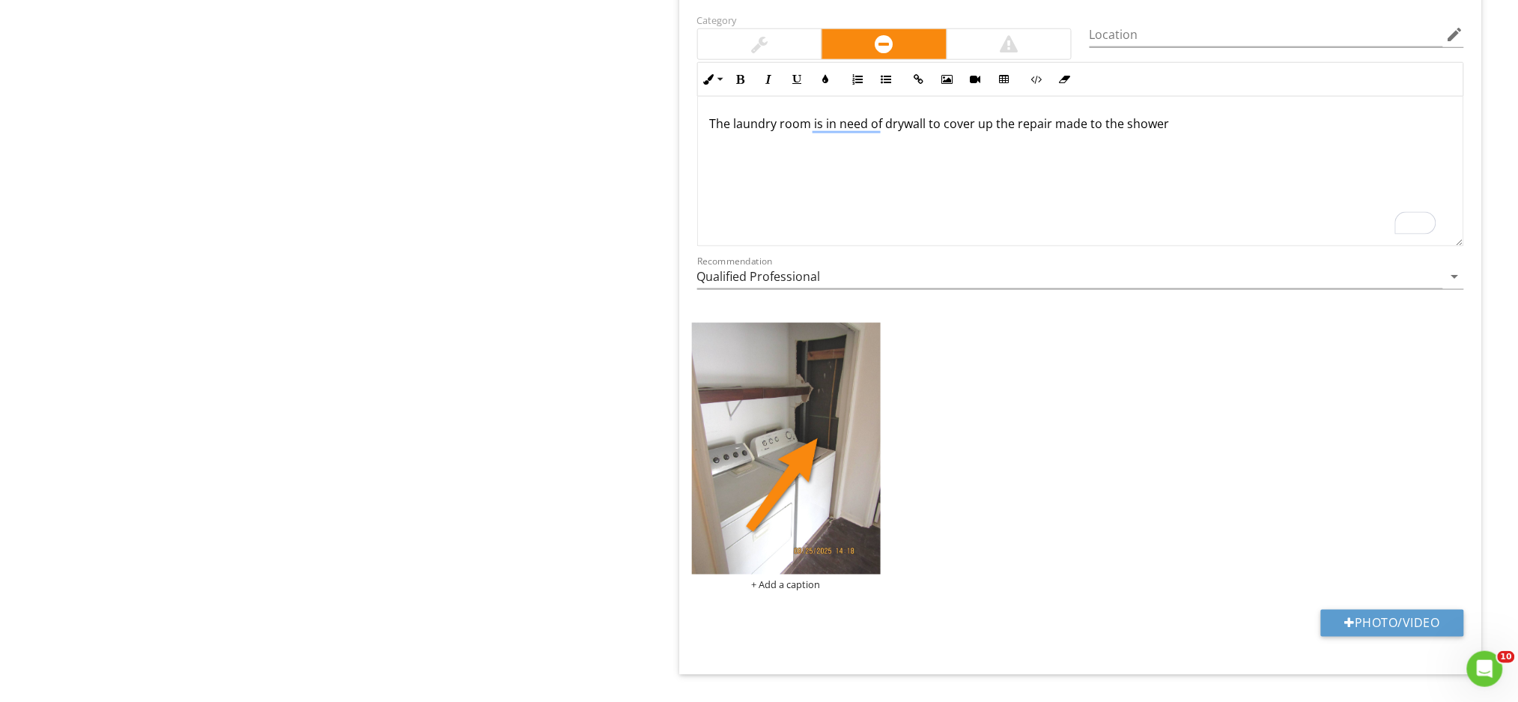
scroll to position [2647, 0]
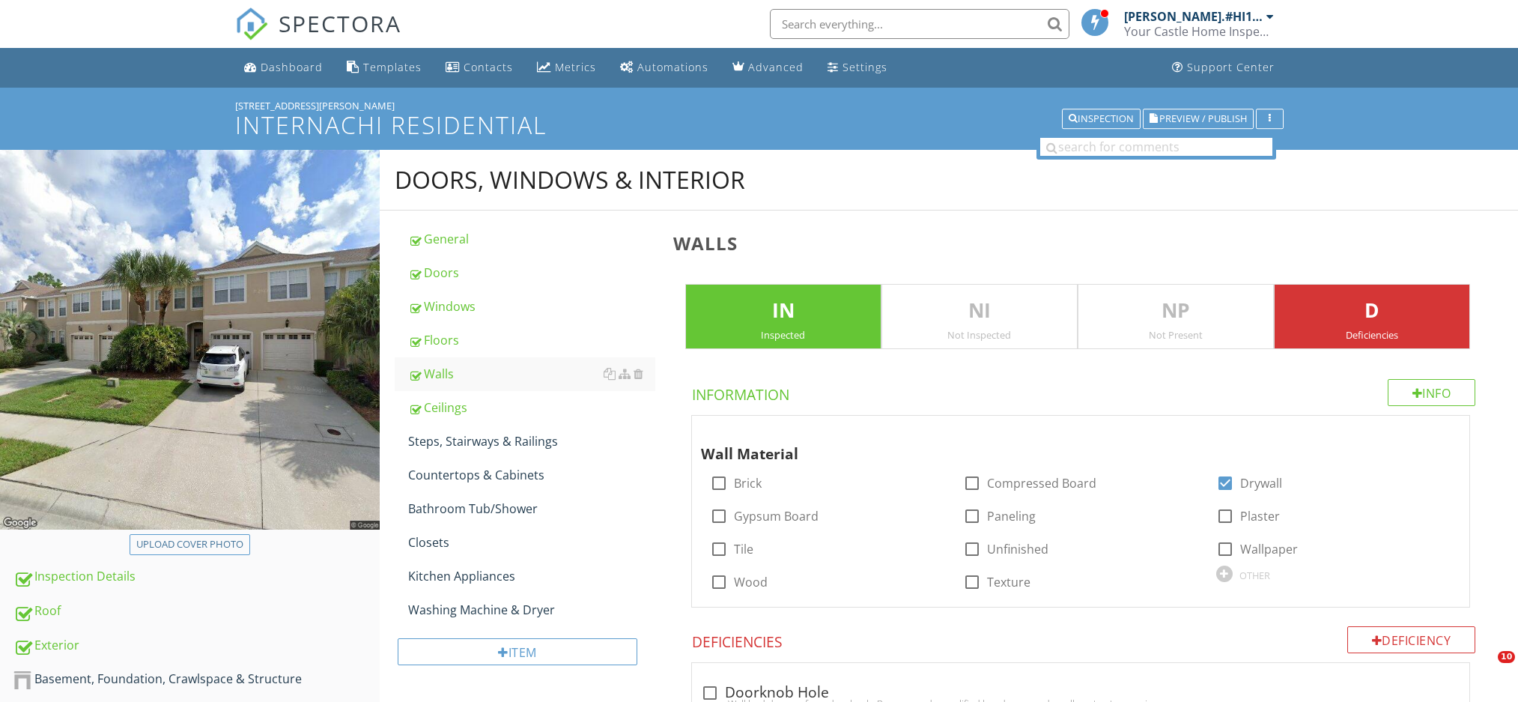
scroll to position [3183, 0]
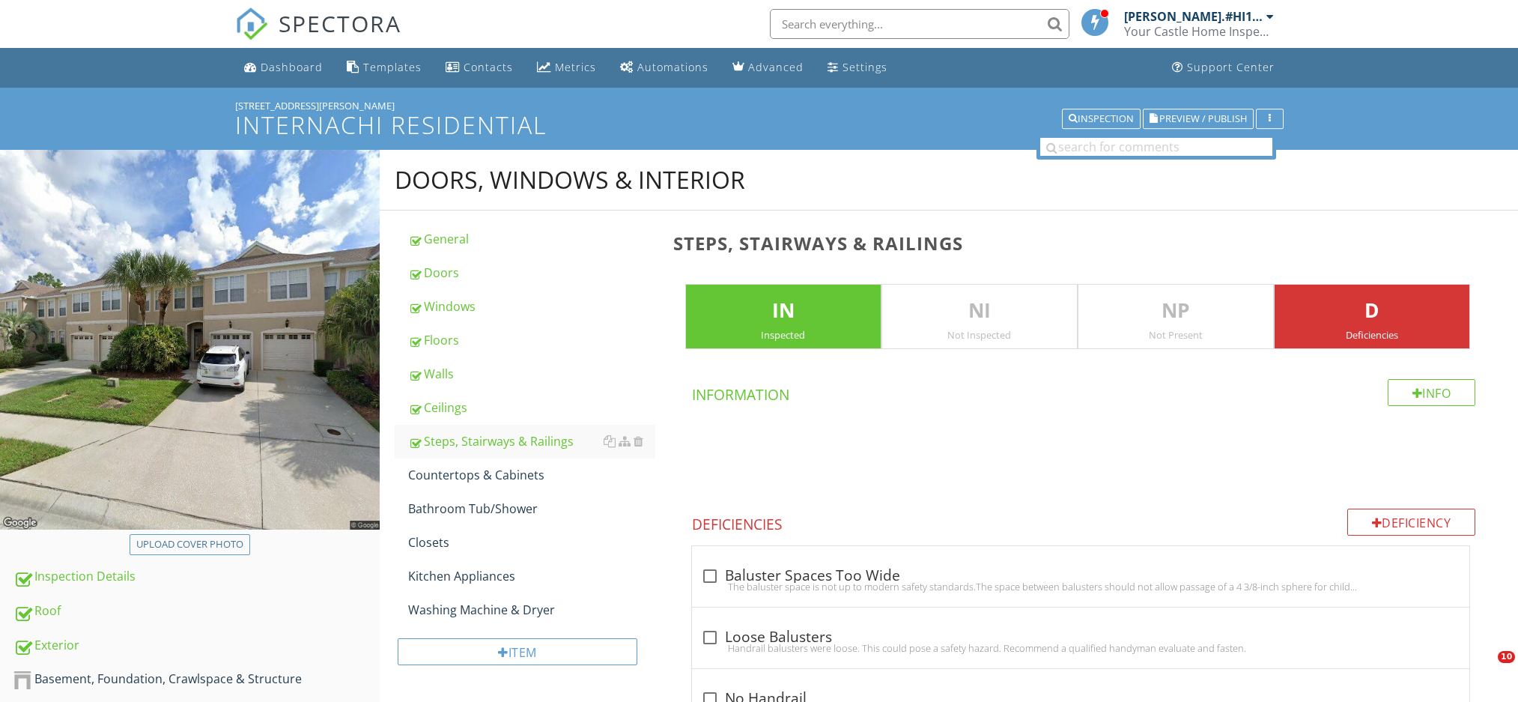
scroll to position [657, 0]
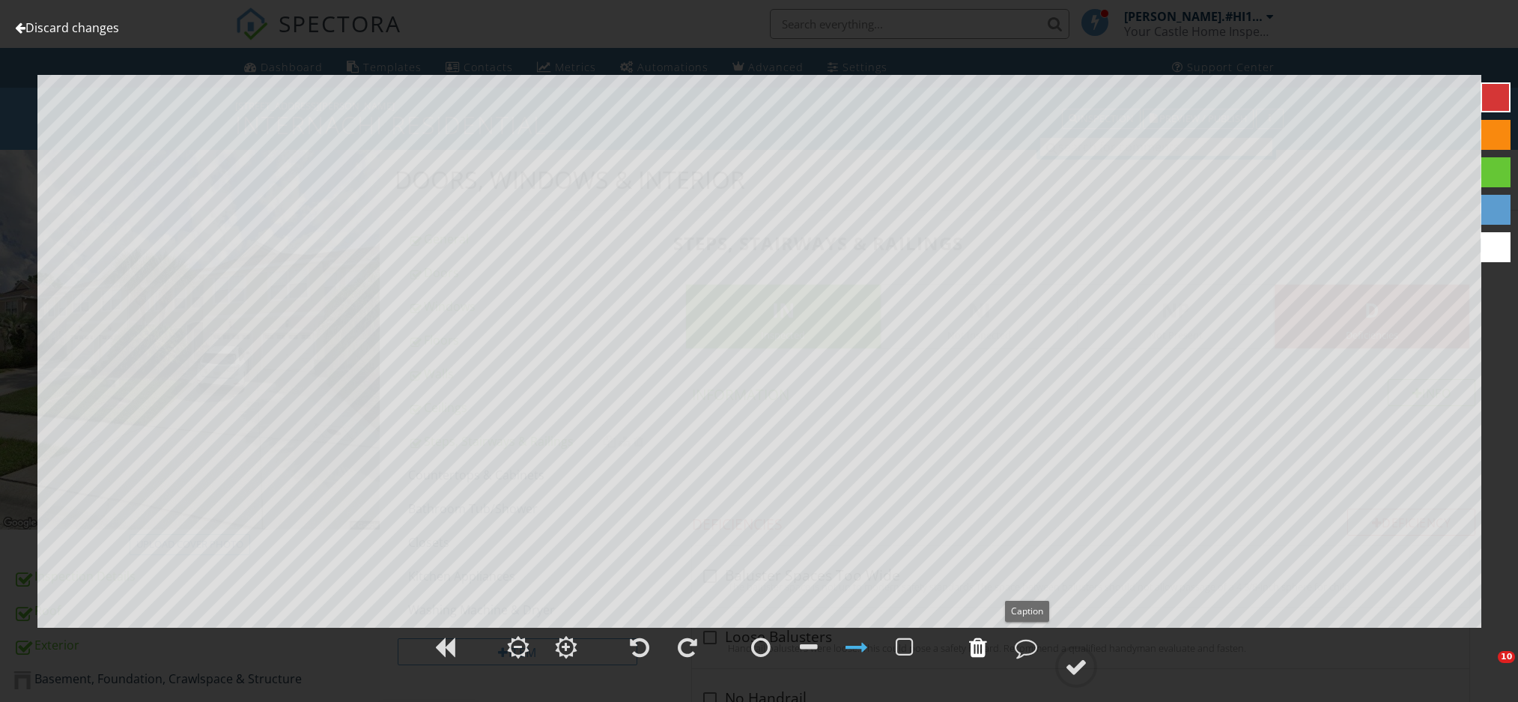
scroll to position [1069, 0]
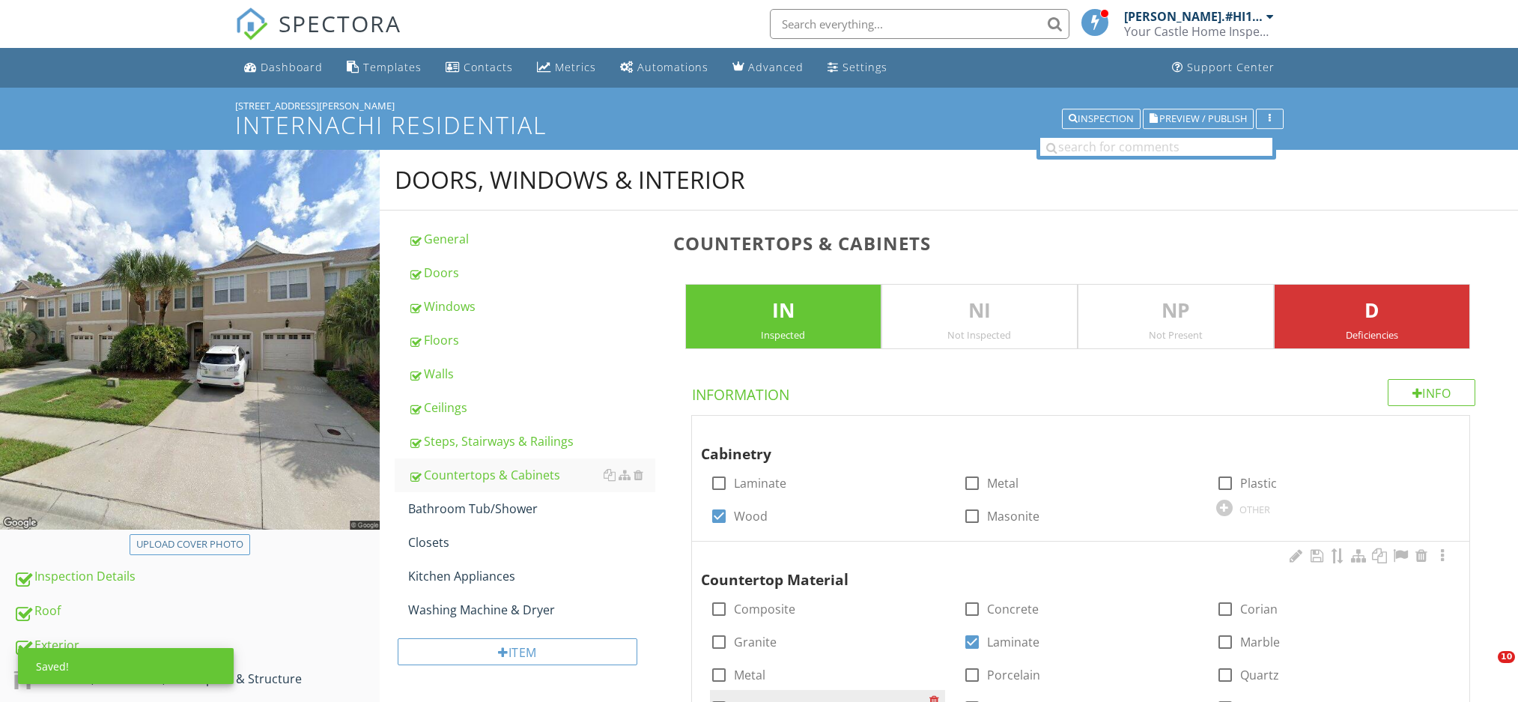
scroll to position [684, 0]
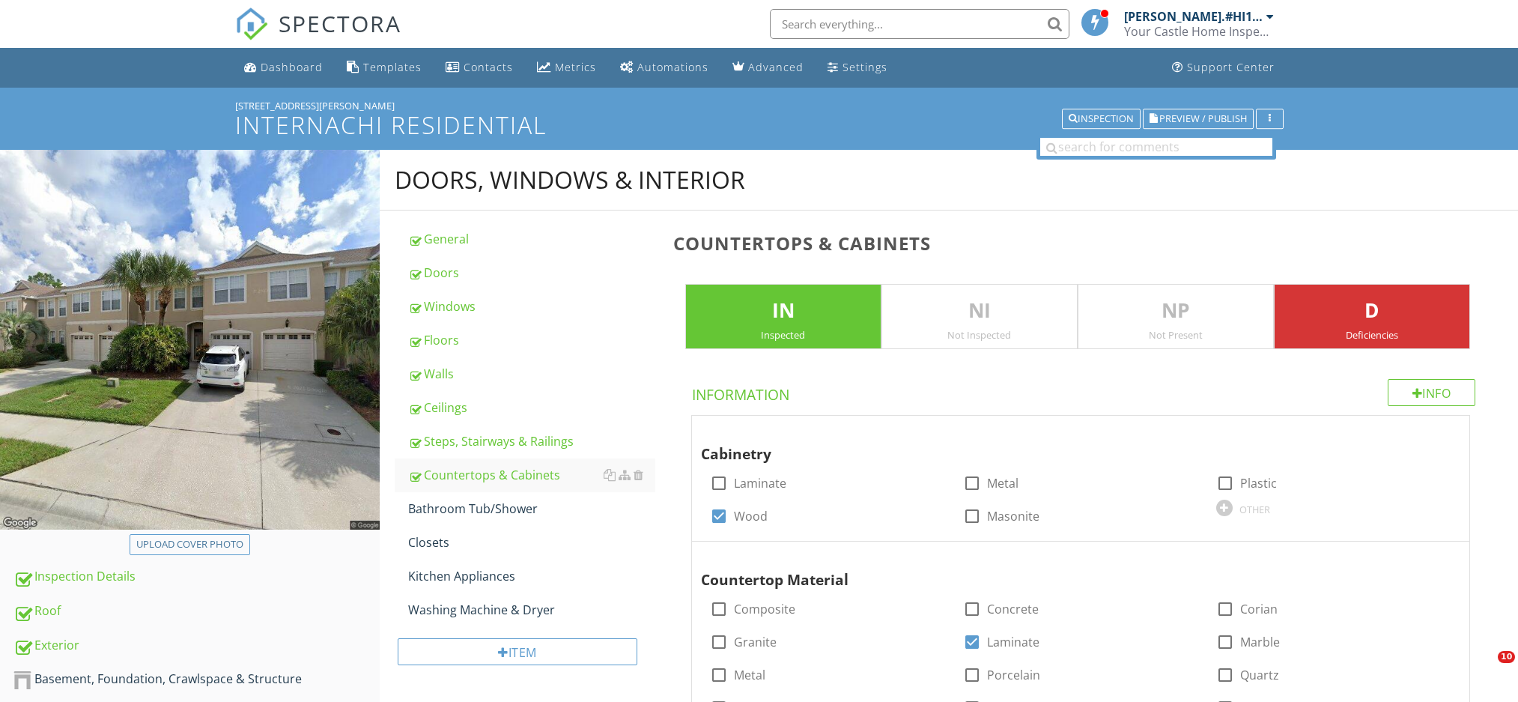
scroll to position [1083, 0]
